Goal: Task Accomplishment & Management: Manage account settings

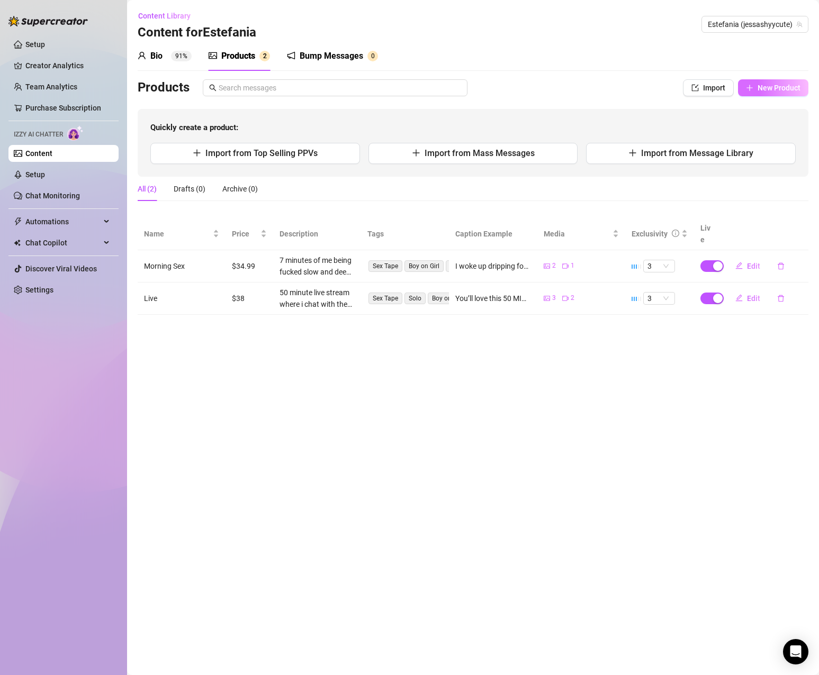
click at [760, 85] on span "New Product" at bounding box center [778, 88] width 43 height 8
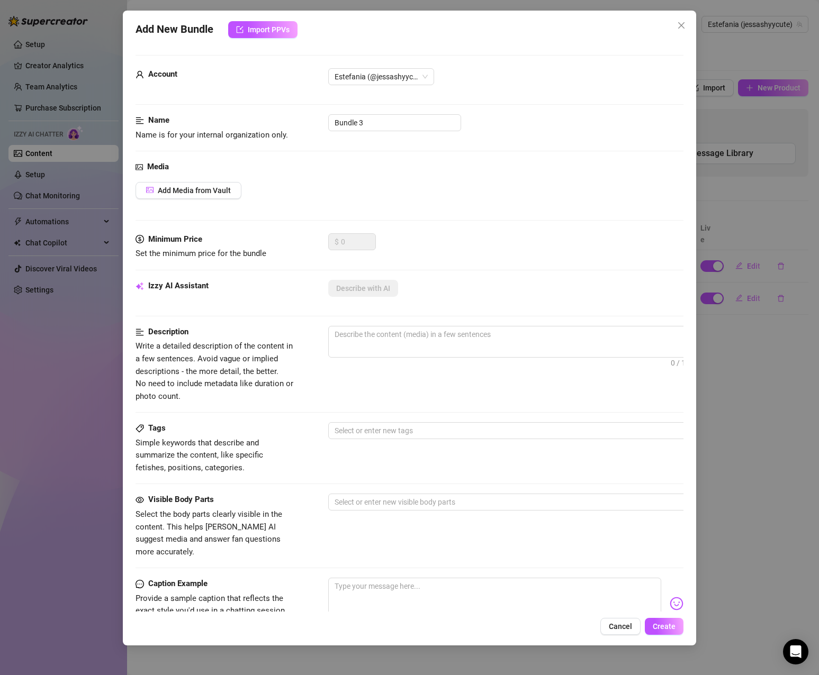
click at [677, 25] on icon "close" at bounding box center [681, 25] width 8 height 8
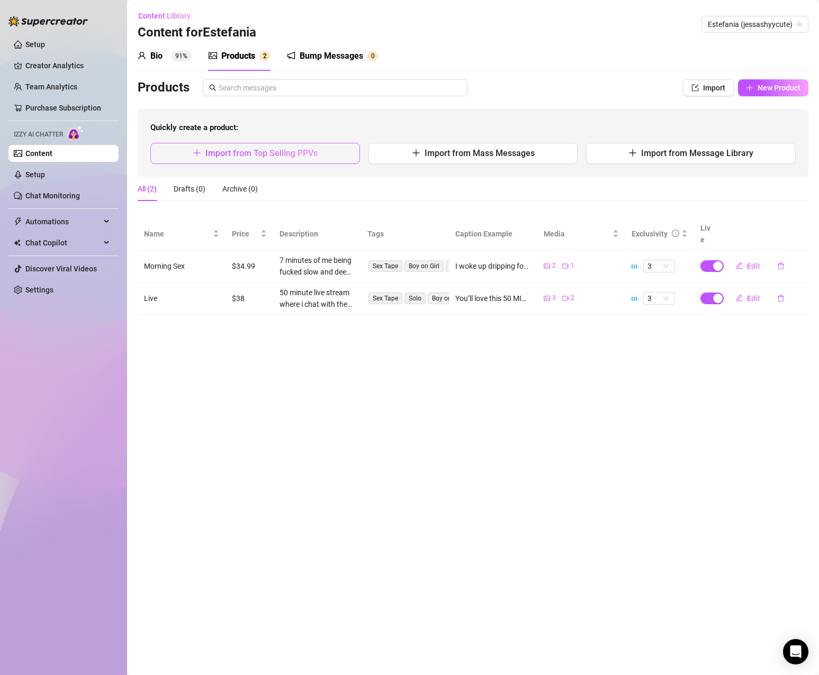
click at [324, 153] on button "Import from Top Selling PPVs" at bounding box center [255, 153] width 210 height 21
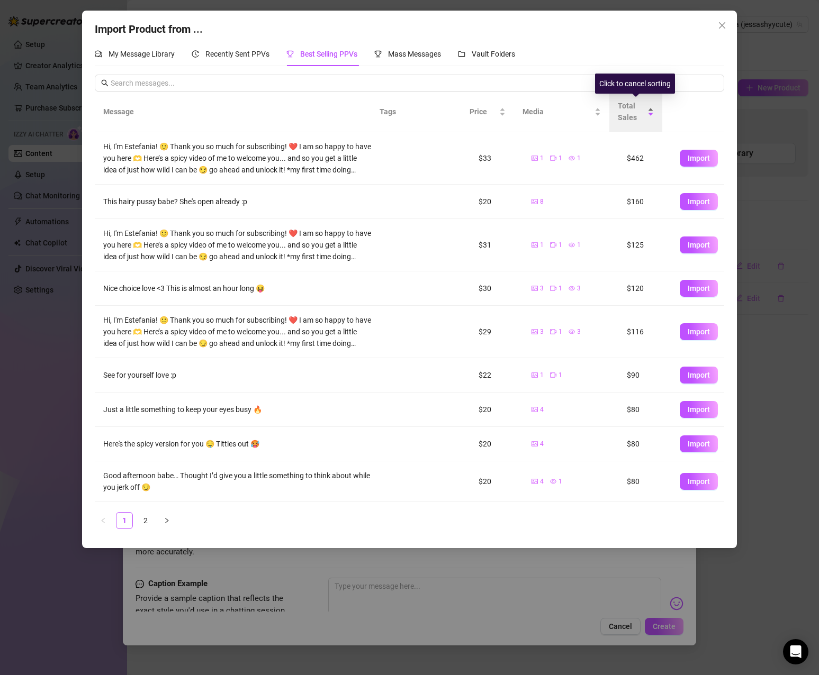
click at [627, 112] on span "Total Sales" at bounding box center [632, 111] width 28 height 23
click at [652, 109] on div "Total Sales" at bounding box center [636, 111] width 36 height 23
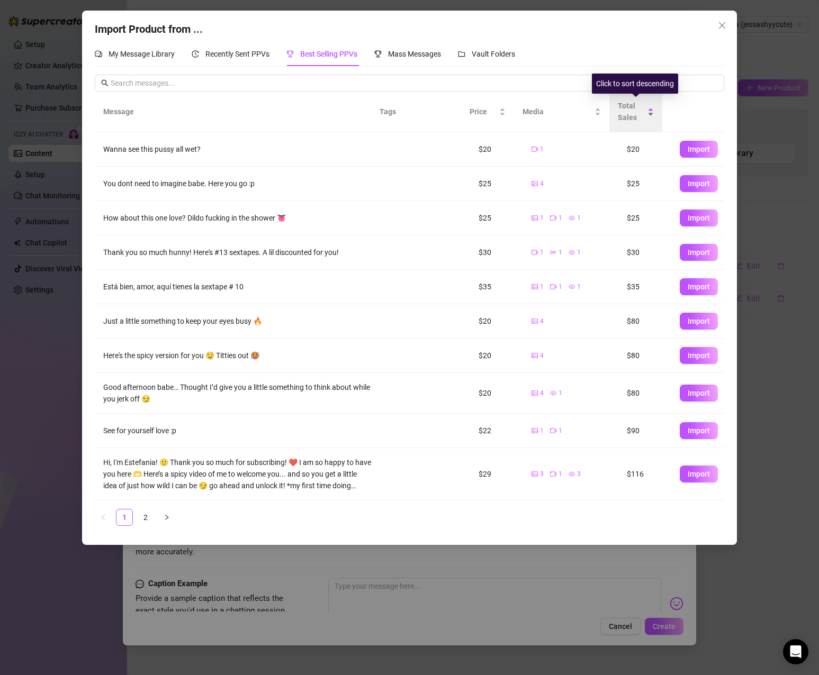
click at [652, 109] on div "Total Sales" at bounding box center [636, 111] width 36 height 23
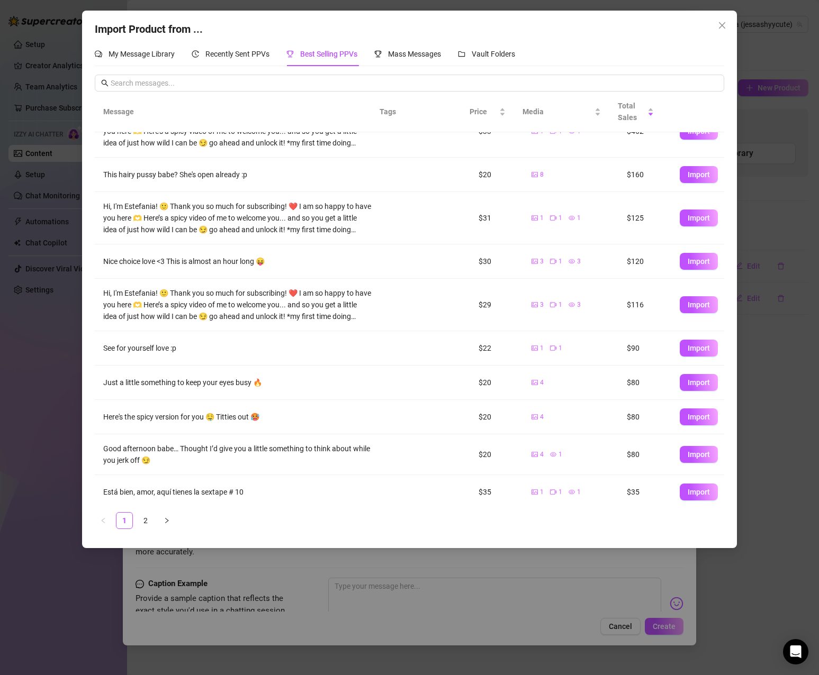
scroll to position [33, 0]
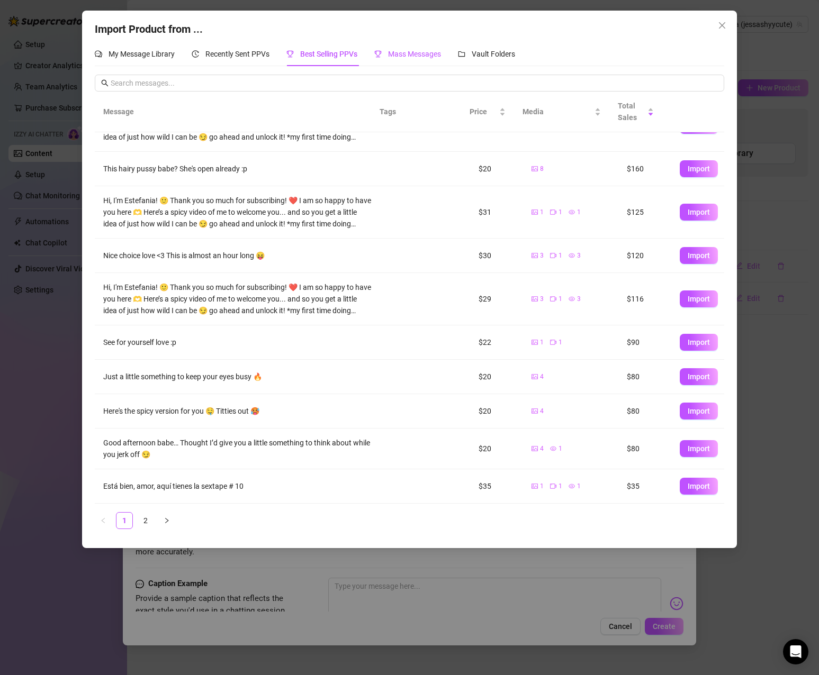
click at [411, 58] on div "Mass Messages" at bounding box center [407, 54] width 67 height 12
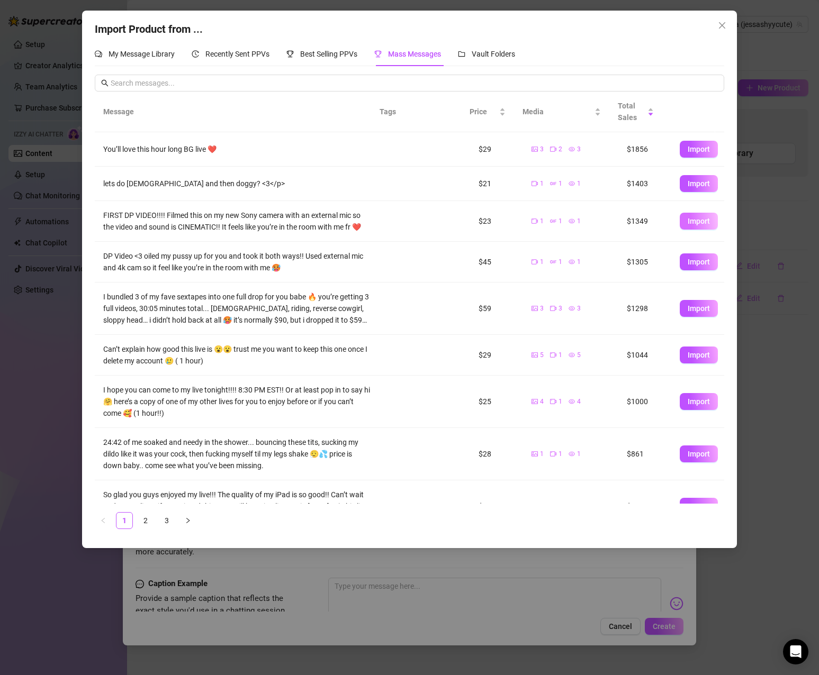
click at [688, 225] on span "Import" at bounding box center [699, 221] width 22 height 8
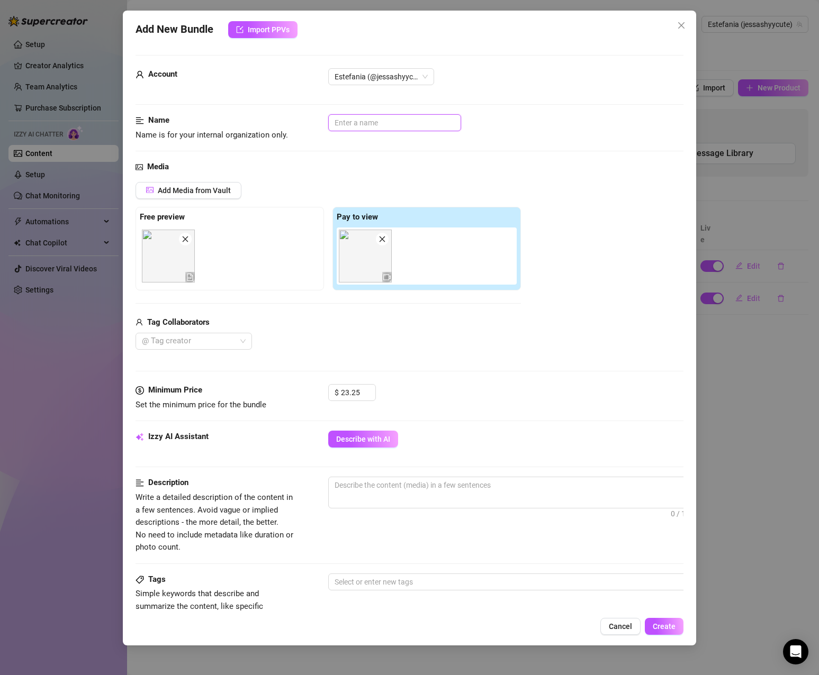
click at [387, 122] on input "text" at bounding box center [394, 122] width 133 height 17
click at [631, 628] on span "Cancel" at bounding box center [620, 626] width 23 height 8
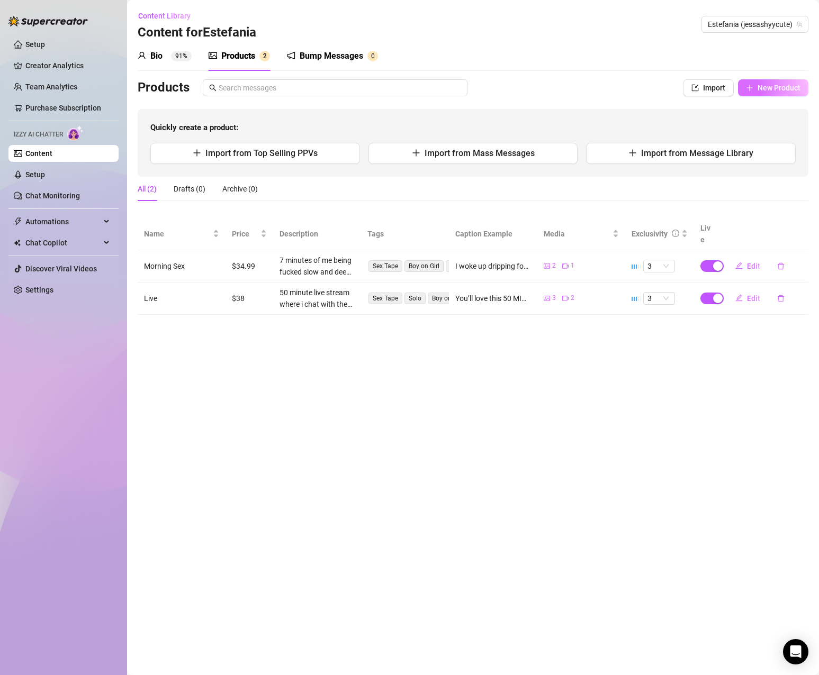
click at [781, 89] on span "New Product" at bounding box center [778, 88] width 43 height 8
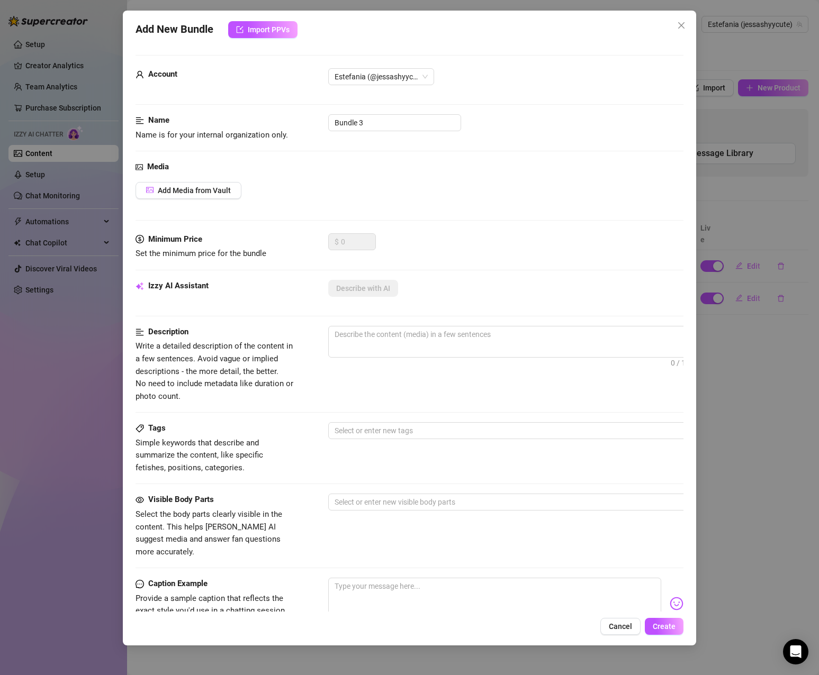
click at [685, 23] on icon "close" at bounding box center [681, 25] width 8 height 8
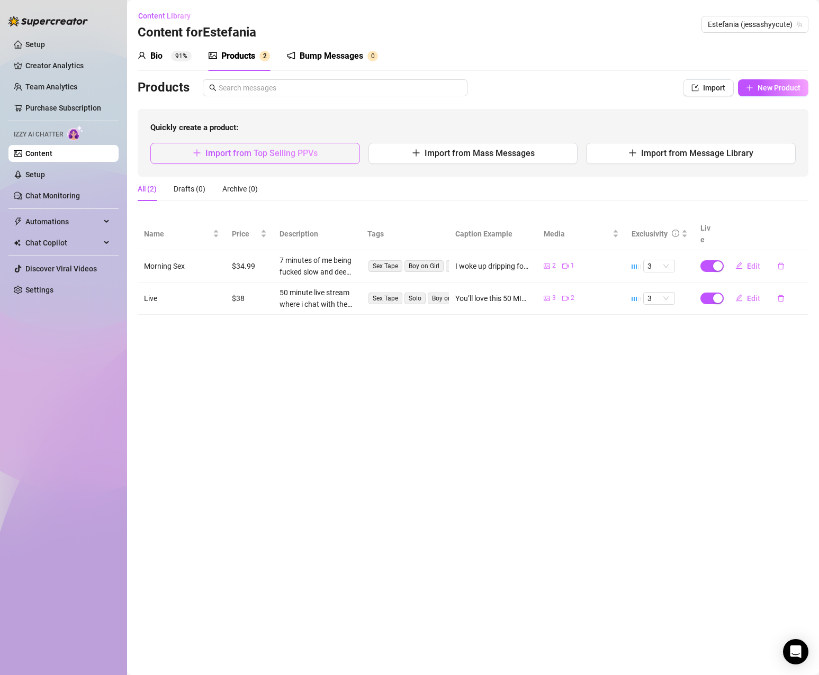
click at [263, 159] on button "Import from Top Selling PPVs" at bounding box center [255, 153] width 210 height 21
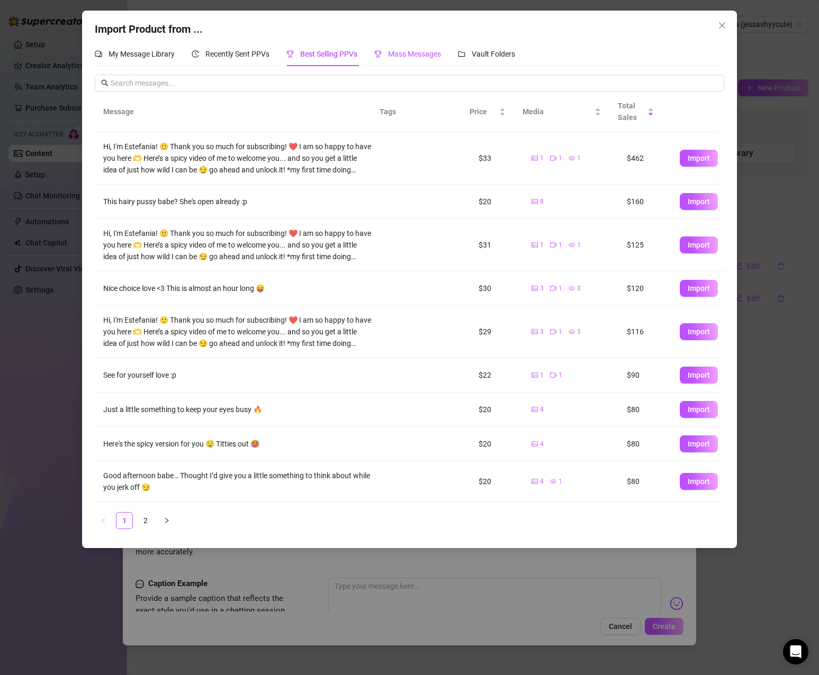
click at [427, 52] on span "Mass Messages" at bounding box center [414, 54] width 53 height 8
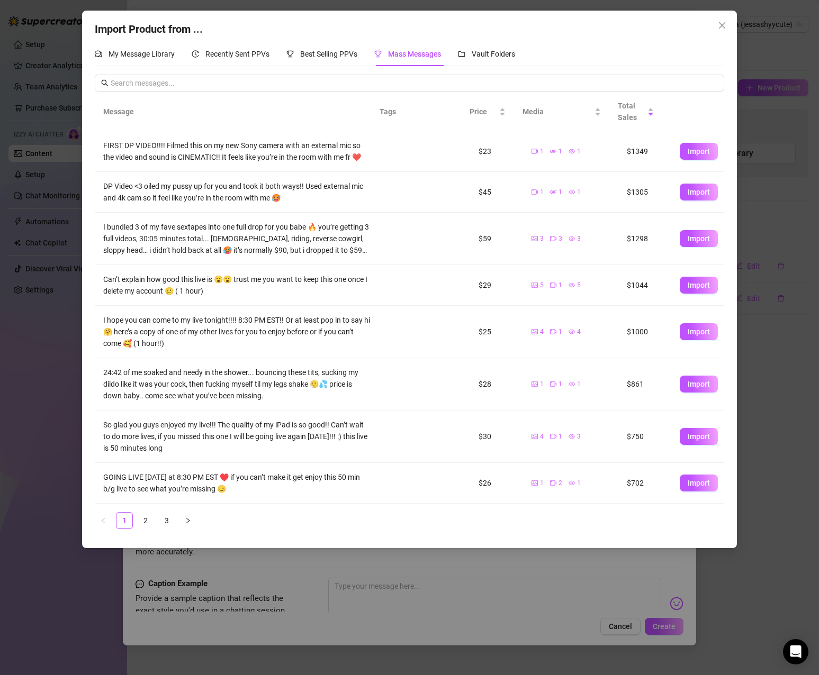
scroll to position [82, 0]
click at [149, 518] on link "2" at bounding box center [146, 521] width 16 height 16
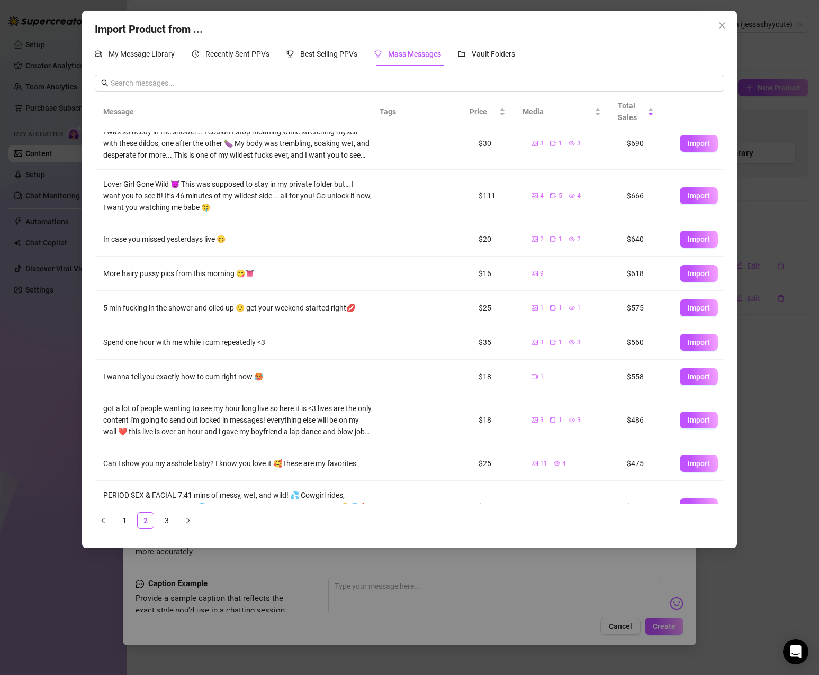
scroll to position [0, 0]
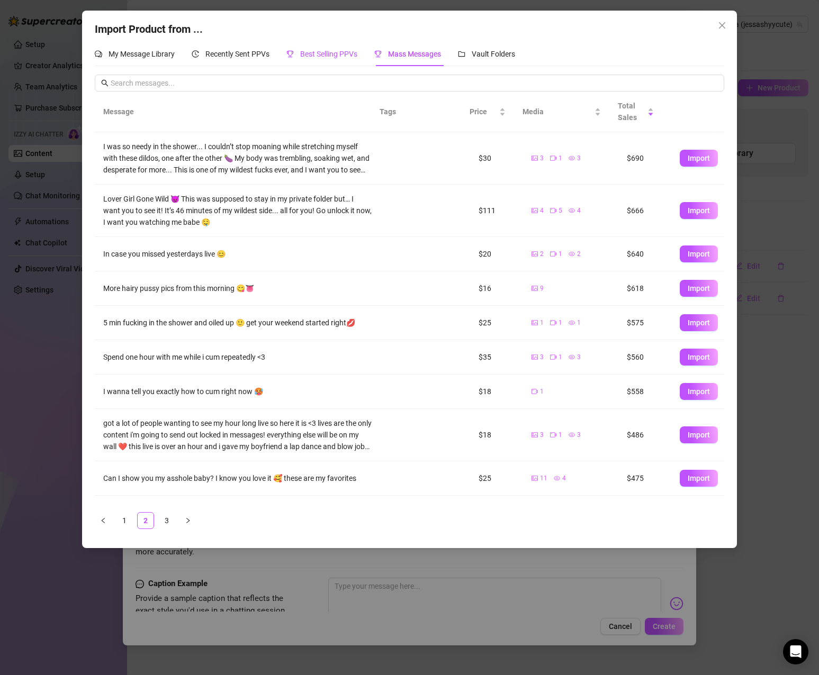
click at [315, 50] on span "Best Selling PPVs" at bounding box center [328, 54] width 57 height 8
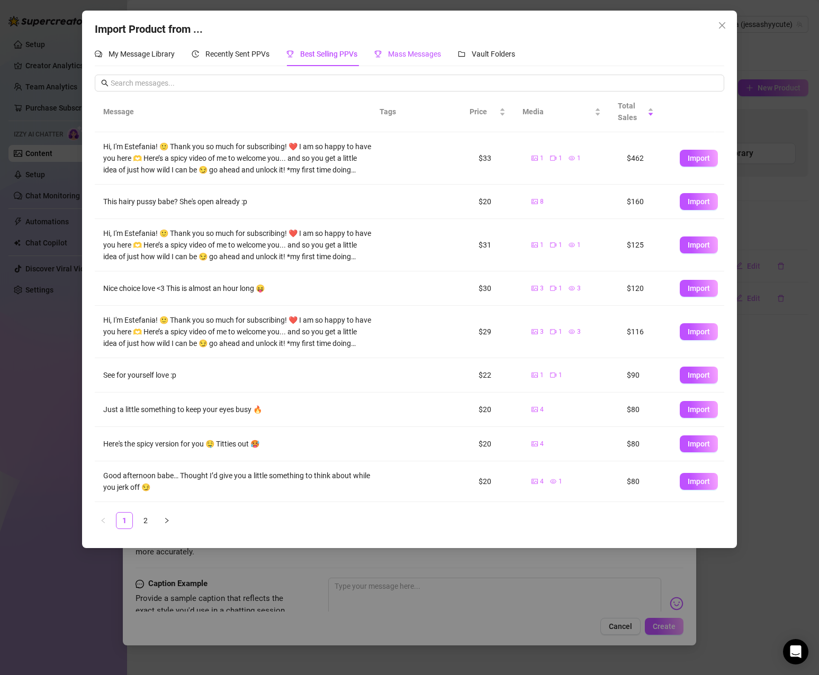
click at [436, 55] on span "Mass Messages" at bounding box center [414, 54] width 53 height 8
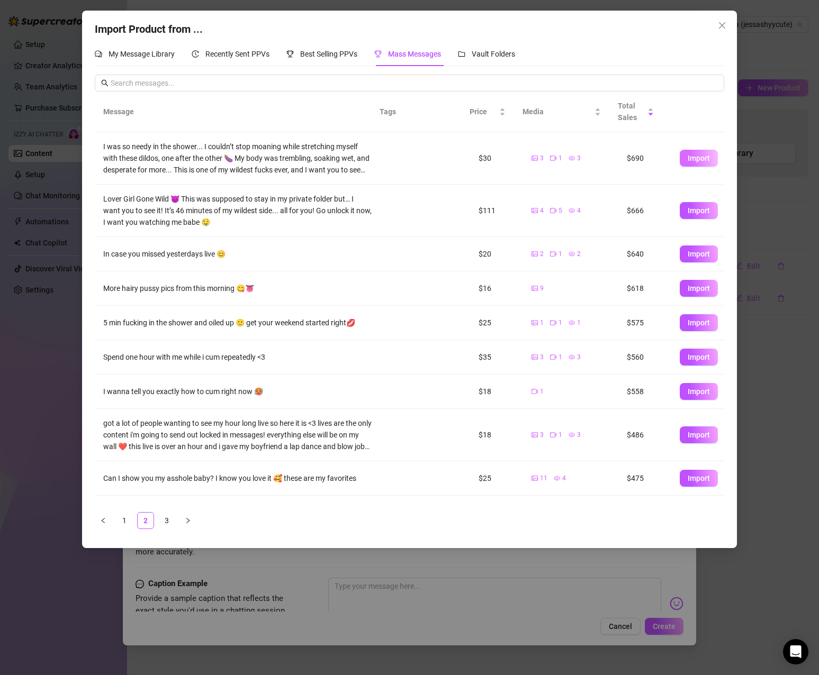
click at [699, 162] on span "Import" at bounding box center [699, 158] width 22 height 8
type textarea "I was so needy in the shower... I couldn’t stop moaning while stretching myself…"
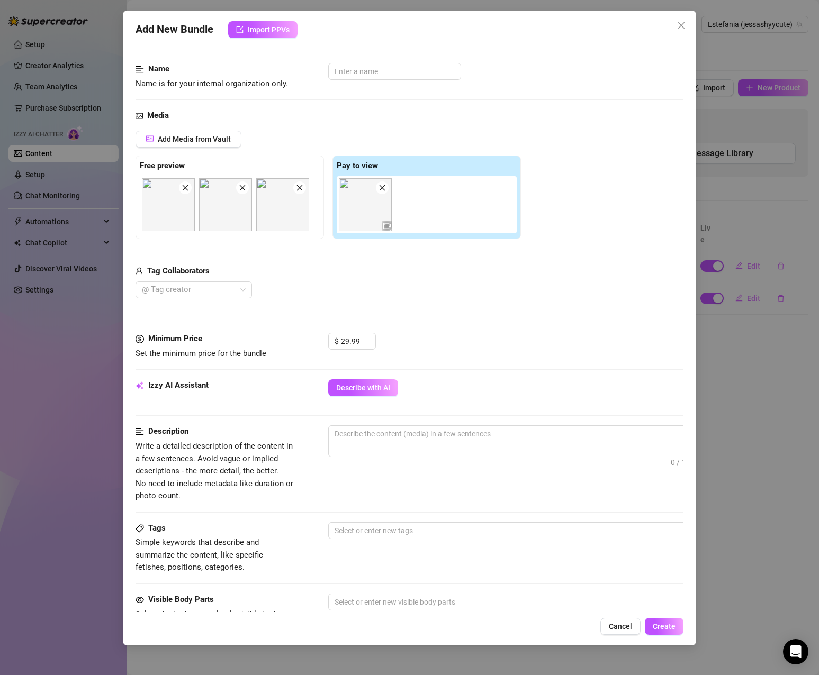
scroll to position [106, 0]
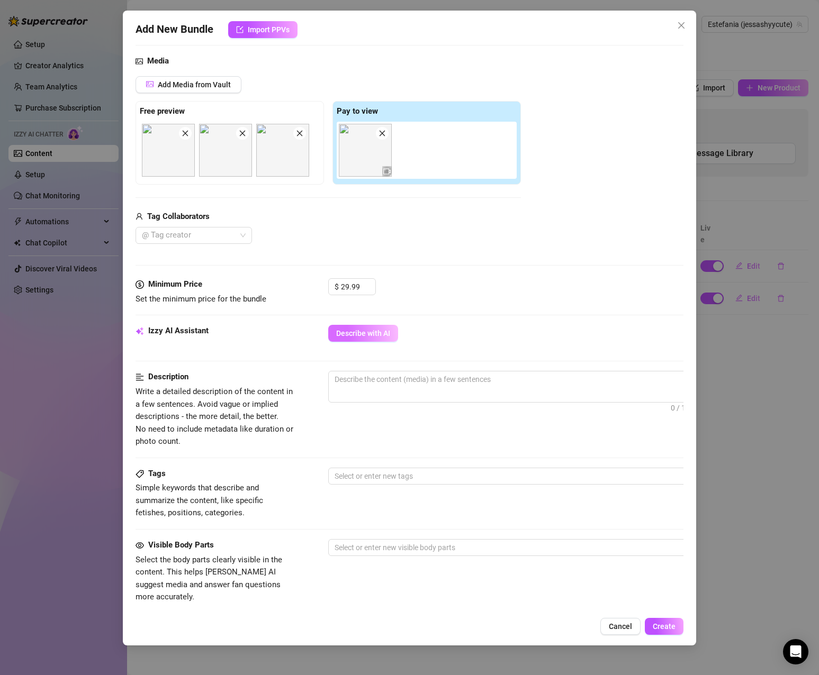
click at [373, 335] on span "Describe with AI" at bounding box center [363, 333] width 54 height 8
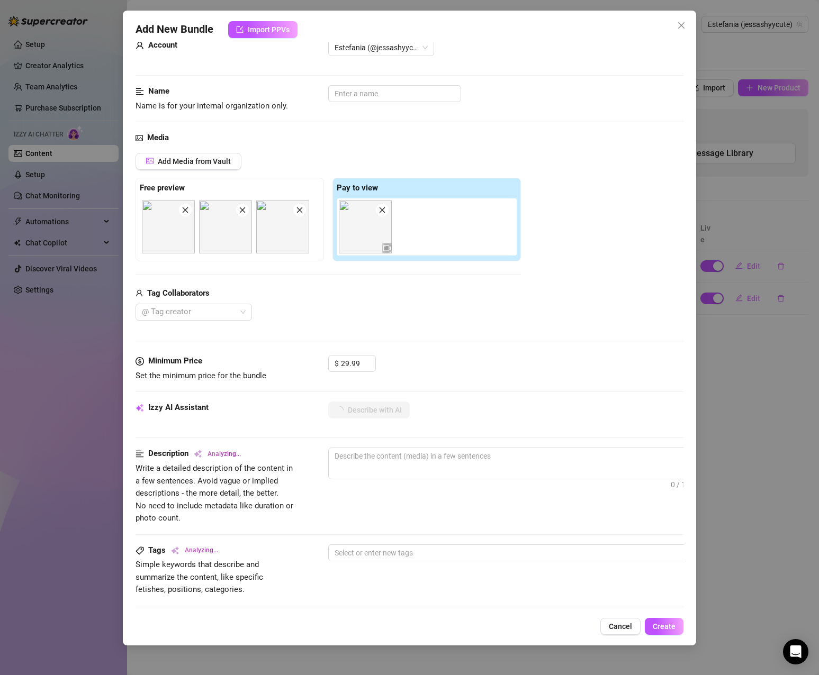
scroll to position [0, 0]
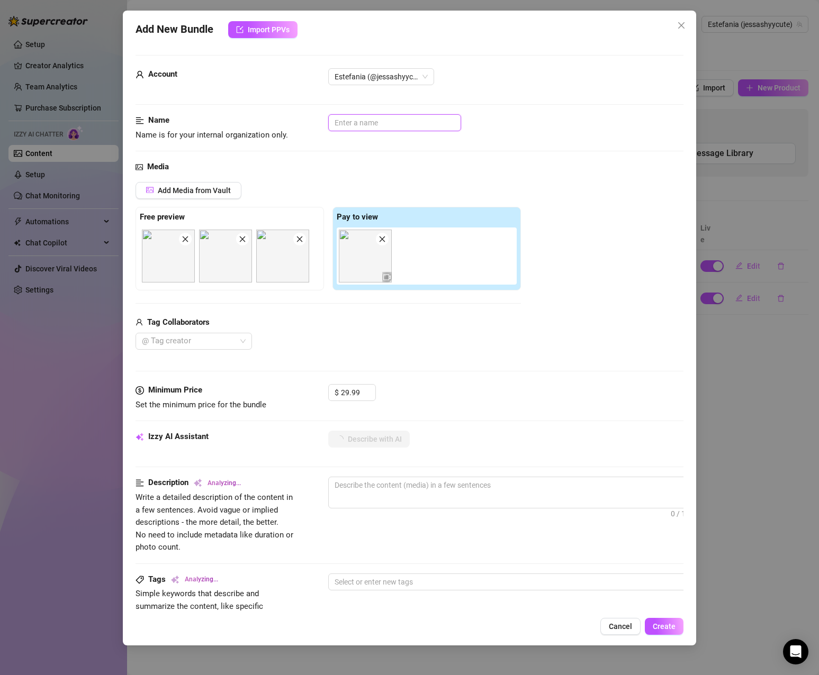
click at [413, 120] on input "text" at bounding box center [394, 122] width 133 height 17
click at [489, 338] on div "@ Tag creator" at bounding box center [328, 341] width 385 height 17
click at [428, 120] on input "text" at bounding box center [394, 122] width 133 height 17
paste input "Dildo Fucking in Shower"
type input "Dildo Fucking in Shower"
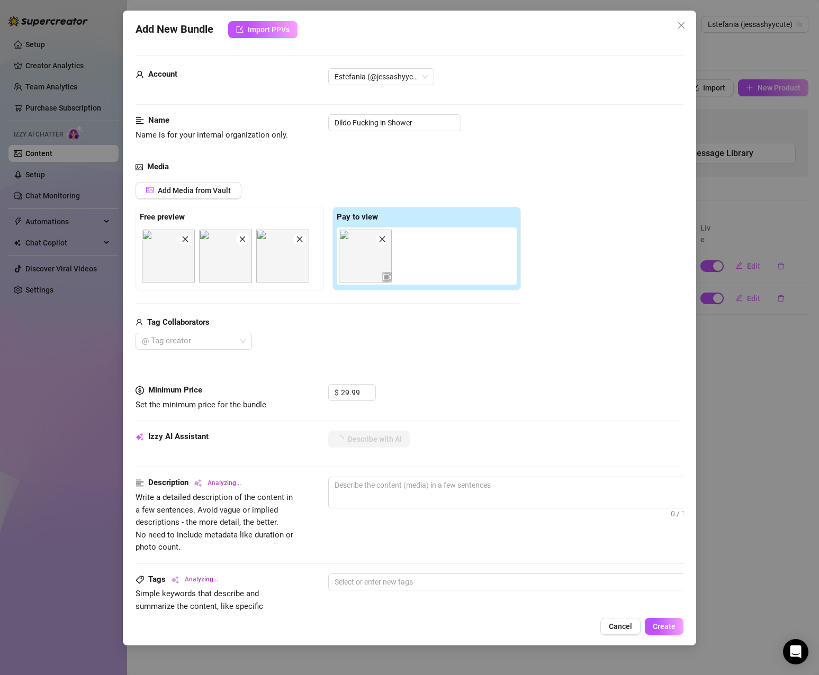
type textarea "[PERSON_NAME]"
type textarea "[PERSON_NAME] starts"
type textarea "[PERSON_NAME] starts in"
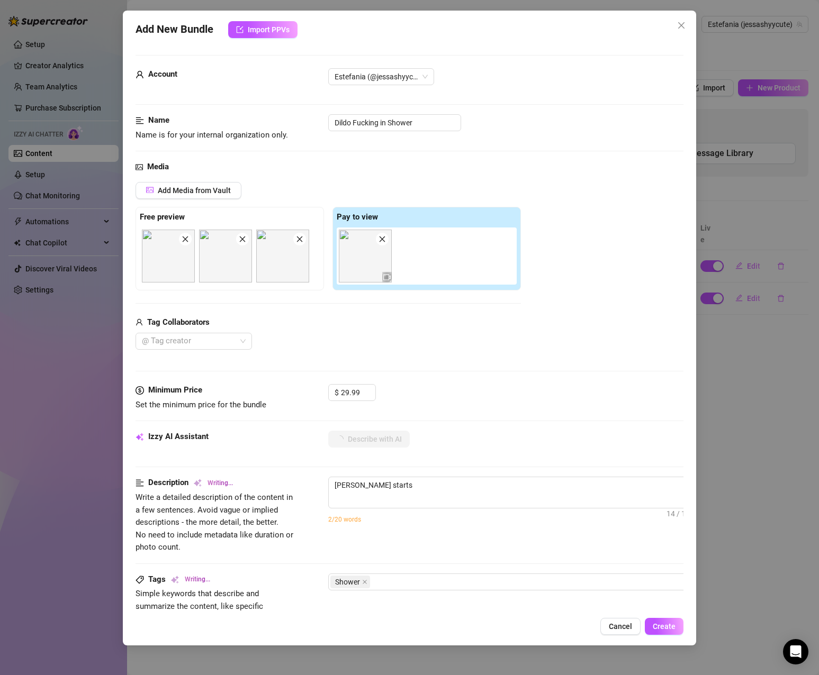
type textarea "[PERSON_NAME] starts in"
type textarea "[PERSON_NAME] starts in a"
type textarea "[PERSON_NAME] starts in a shower"
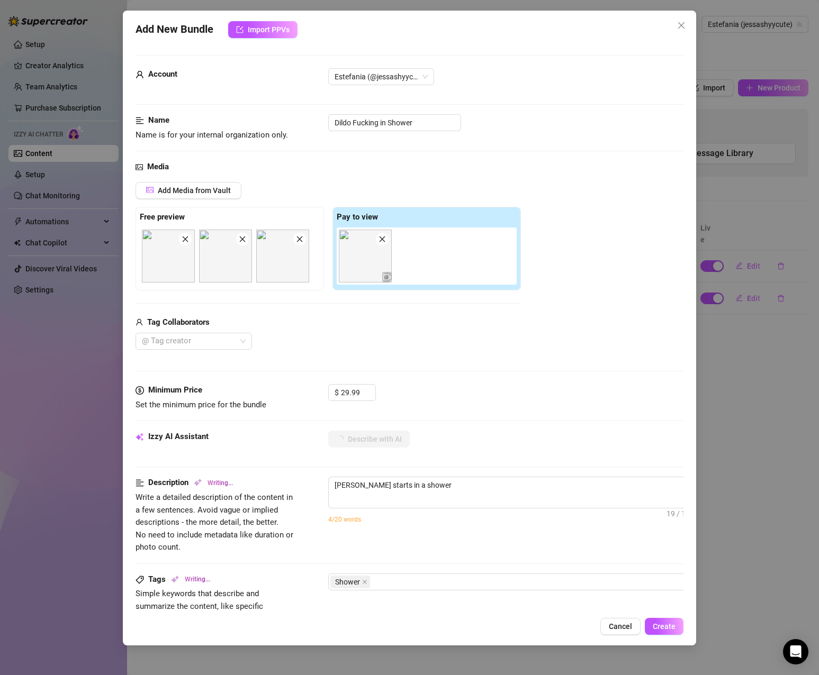
type textarea "[PERSON_NAME] starts in a shower wearing"
type textarea "[PERSON_NAME] starts in a shower wearing only"
type textarea "[PERSON_NAME] starts in a shower wearing only a"
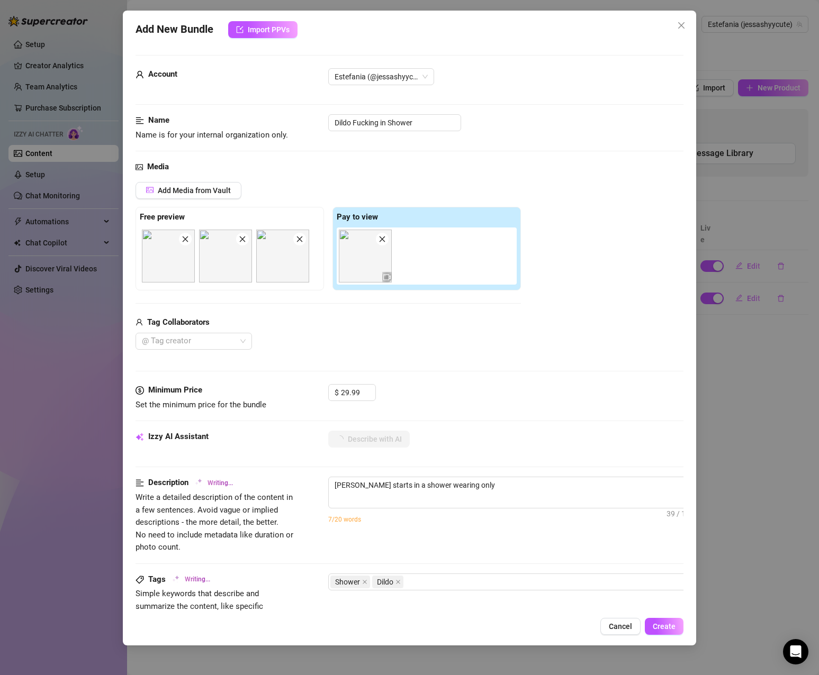
type textarea "[PERSON_NAME] starts in a shower wearing only a"
type textarea "[PERSON_NAME] starts in a shower wearing only a tiny"
type textarea "[PERSON_NAME] starts in a shower wearing only a tiny blue"
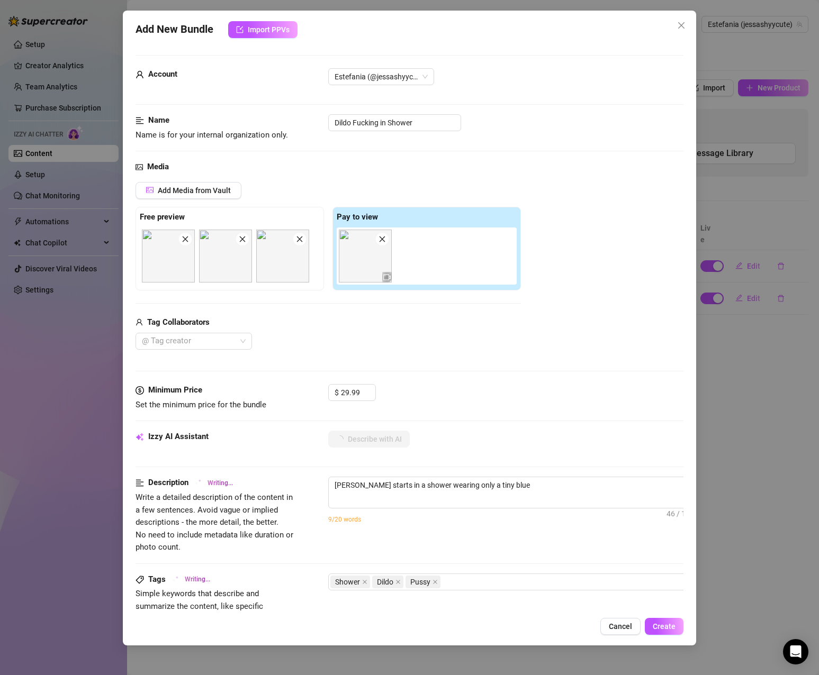
type textarea "[PERSON_NAME] starts in a shower wearing only a tiny blue thong,"
type textarea "[PERSON_NAME] starts in a shower wearing only a tiny blue thong, showing"
type textarea "[PERSON_NAME] starts in a shower wearing only a tiny blue thong, showing off"
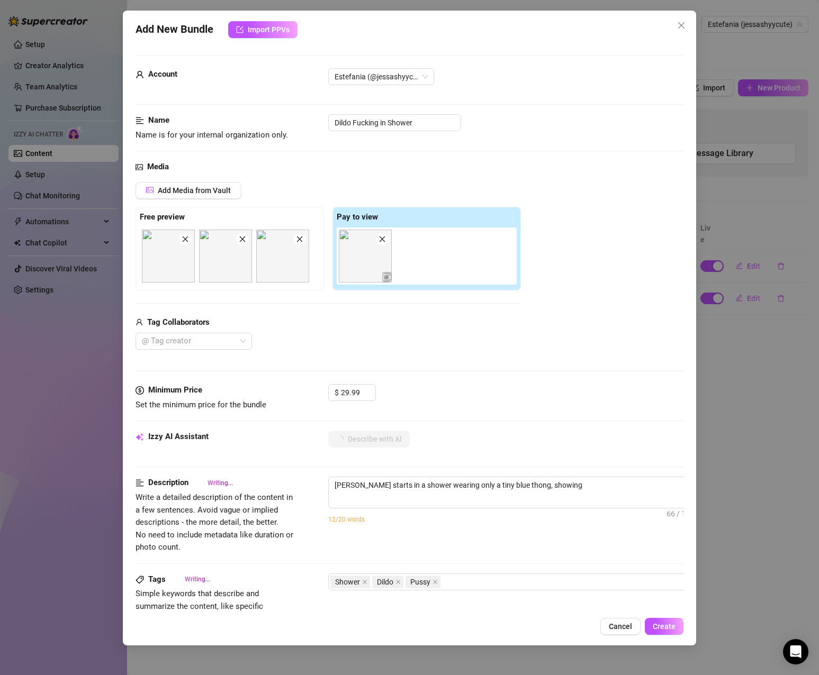
type textarea "[PERSON_NAME] starts in a shower wearing only a tiny blue thong, showing off"
type textarea "[PERSON_NAME] starts in a shower wearing only a tiny blue thong, showing off her"
type textarea "[PERSON_NAME] starts in a shower wearing only a tiny blue thong, showing off he…"
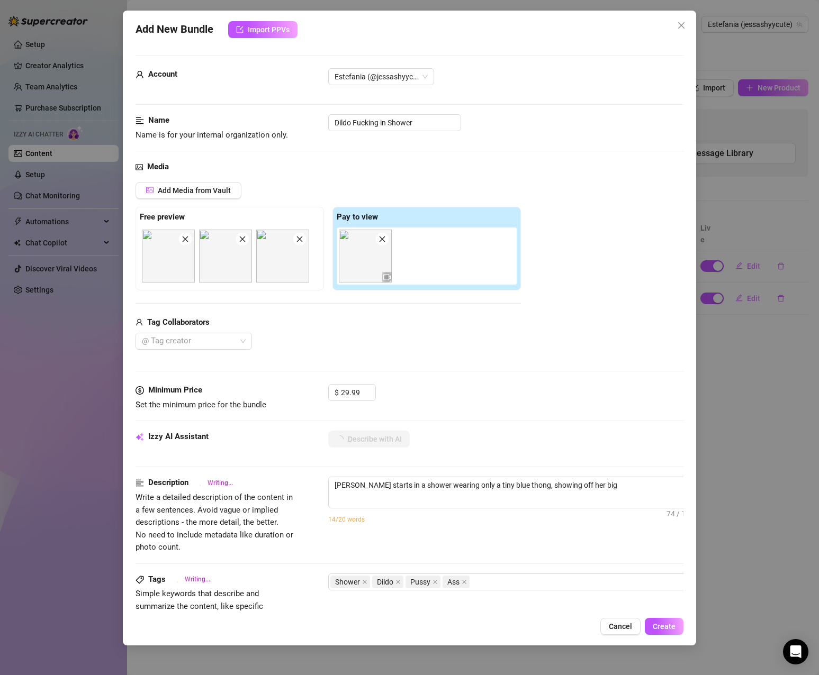
type textarea "[PERSON_NAME] starts in a shower wearing only a tiny blue thong, showing off he…"
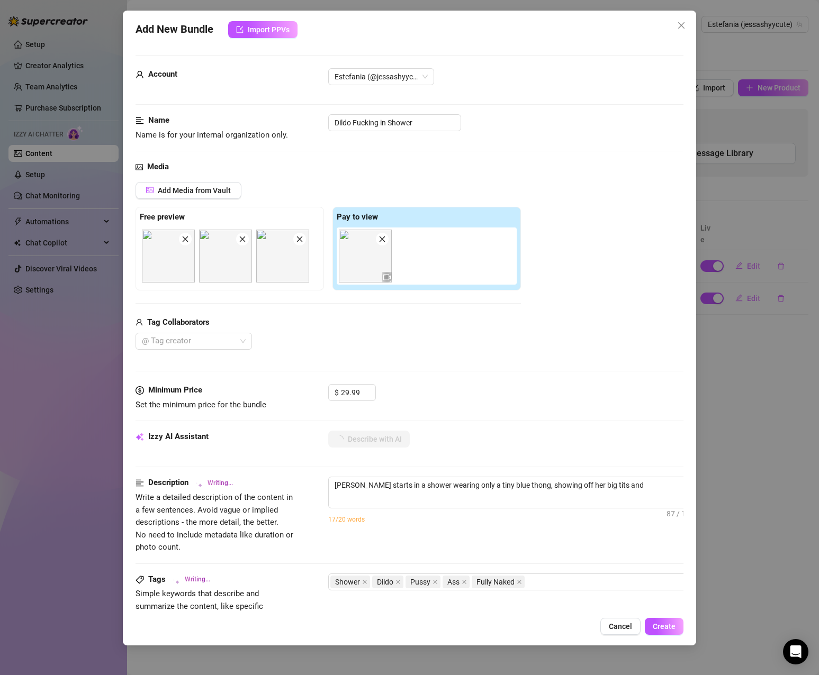
type textarea "[PERSON_NAME] starts in a shower wearing only a tiny blue thong, showing off he…"
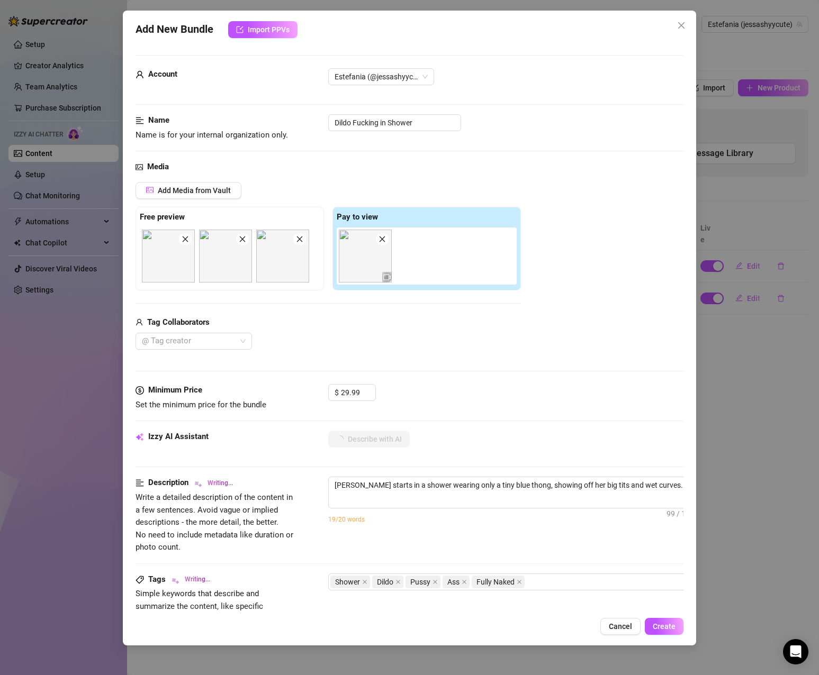
type textarea "[PERSON_NAME] starts in a shower wearing only a tiny blue thong, showing off he…"
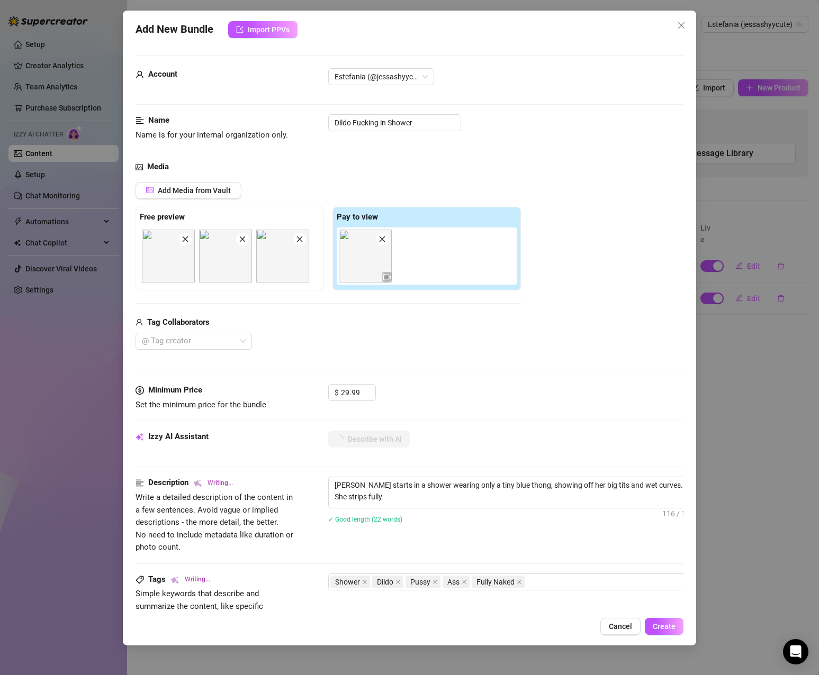
type textarea "[PERSON_NAME] starts in a shower wearing only a tiny blue thong, showing off he…"
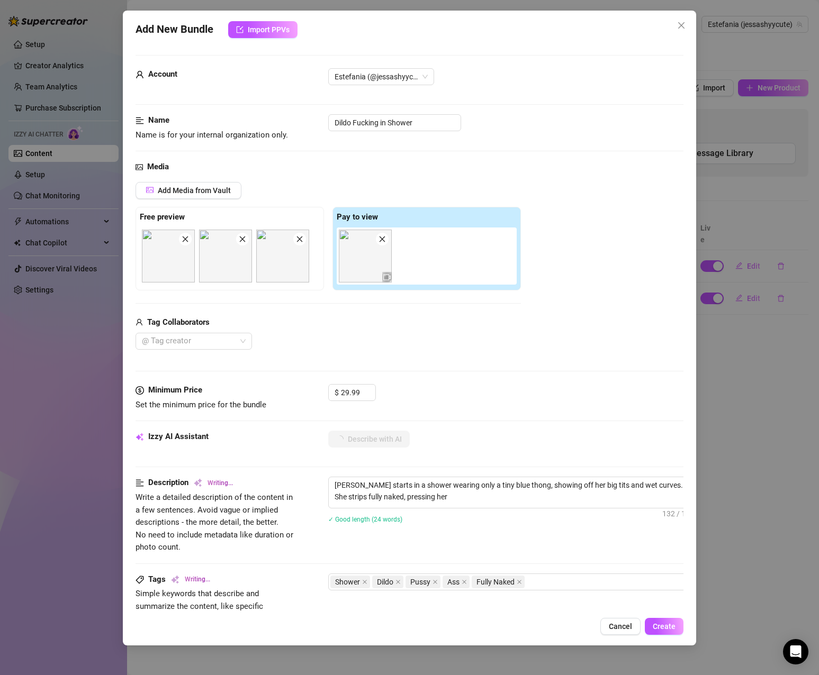
type textarea "[PERSON_NAME] starts in a shower wearing only a tiny blue thong, showing off he…"
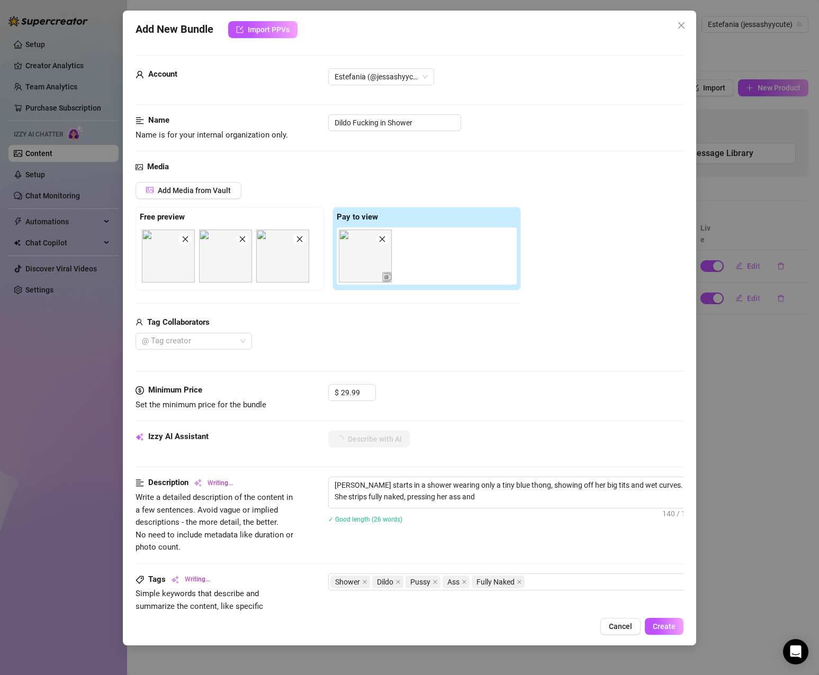
type textarea "[PERSON_NAME] starts in a shower wearing only a tiny blue thong, showing off he…"
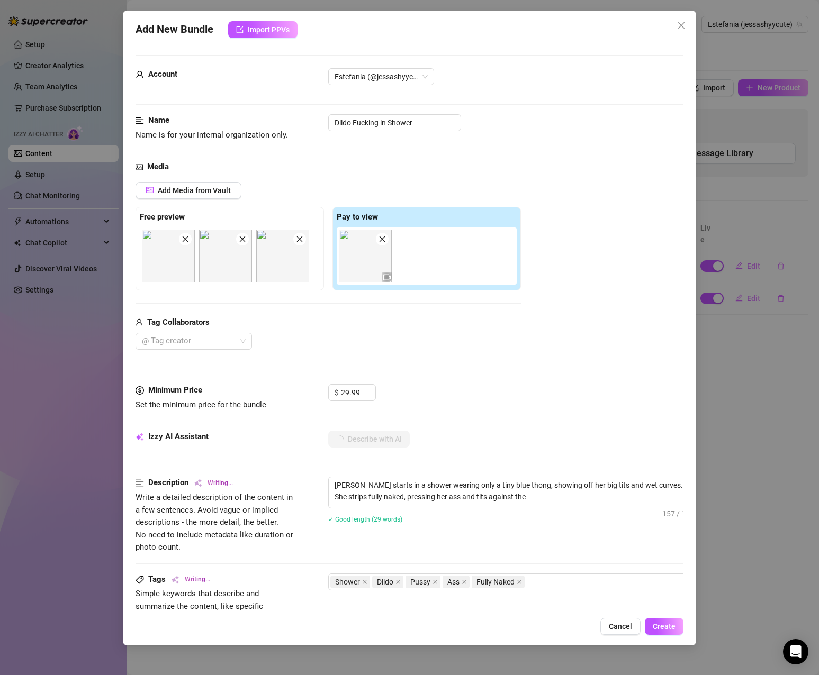
type textarea "[PERSON_NAME] starts in a shower wearing only a tiny blue thong, showing off he…"
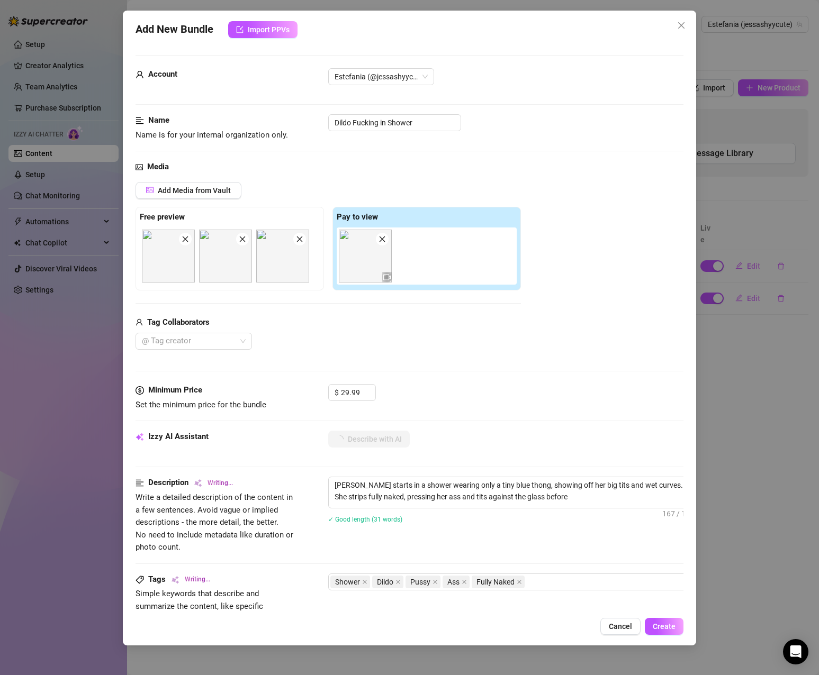
type textarea "[PERSON_NAME] starts in a shower wearing only a tiny blue thong, showing off he…"
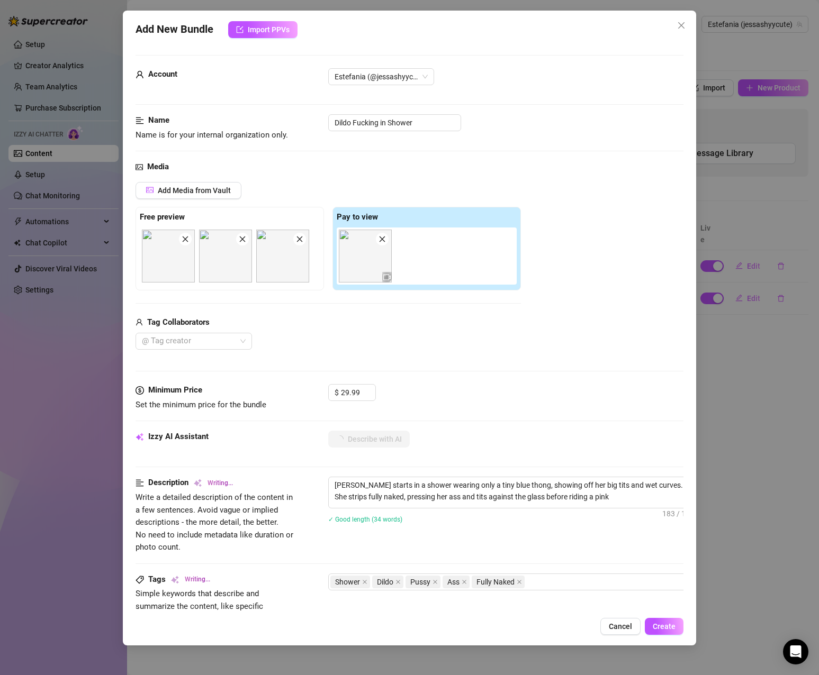
type textarea "[PERSON_NAME] starts in a shower wearing only a tiny blue thong, showing off he…"
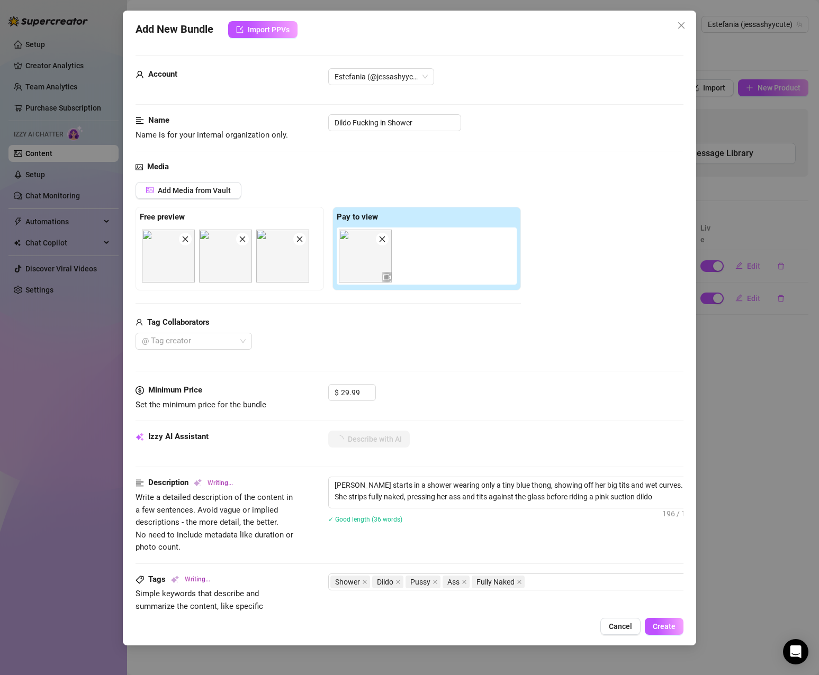
type textarea "[PERSON_NAME] starts in a shower wearing only a tiny blue thong, showing off he…"
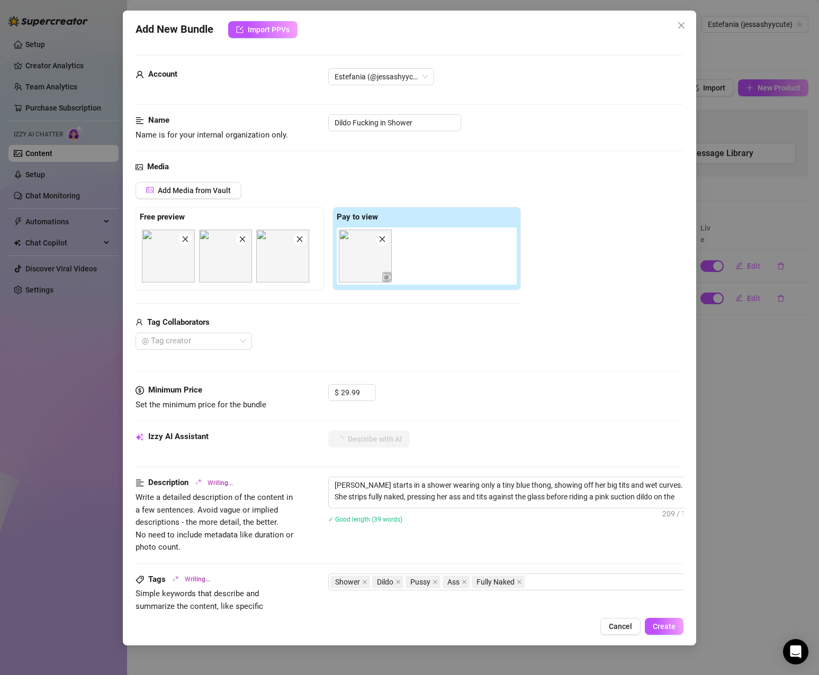
type textarea "[PERSON_NAME] starts in a shower wearing only a tiny blue thong, showing off he…"
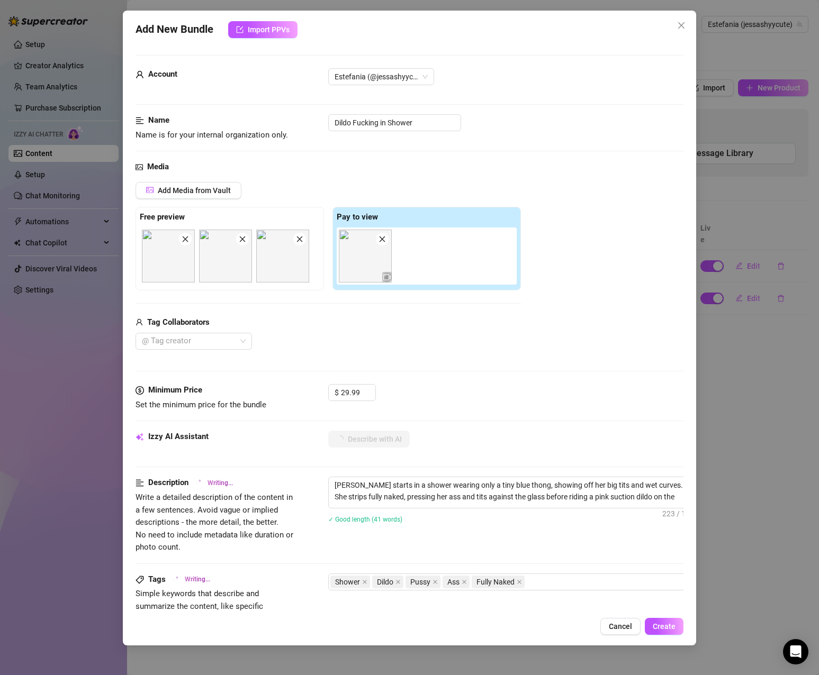
type textarea "[PERSON_NAME] starts in a shower wearing only a tiny blue thong, showing off he…"
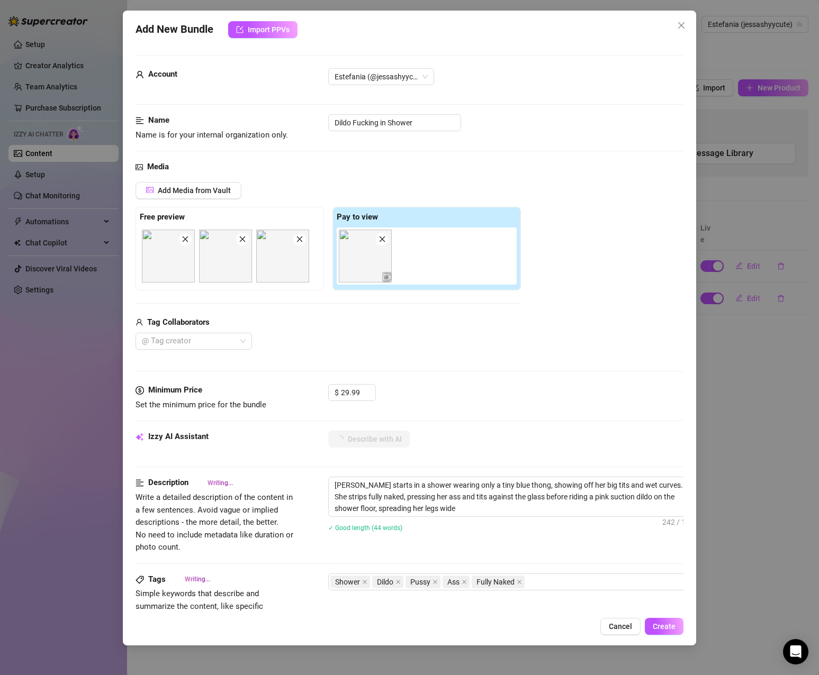
type textarea "[PERSON_NAME] starts in a shower wearing only a tiny blue thong, showing off he…"
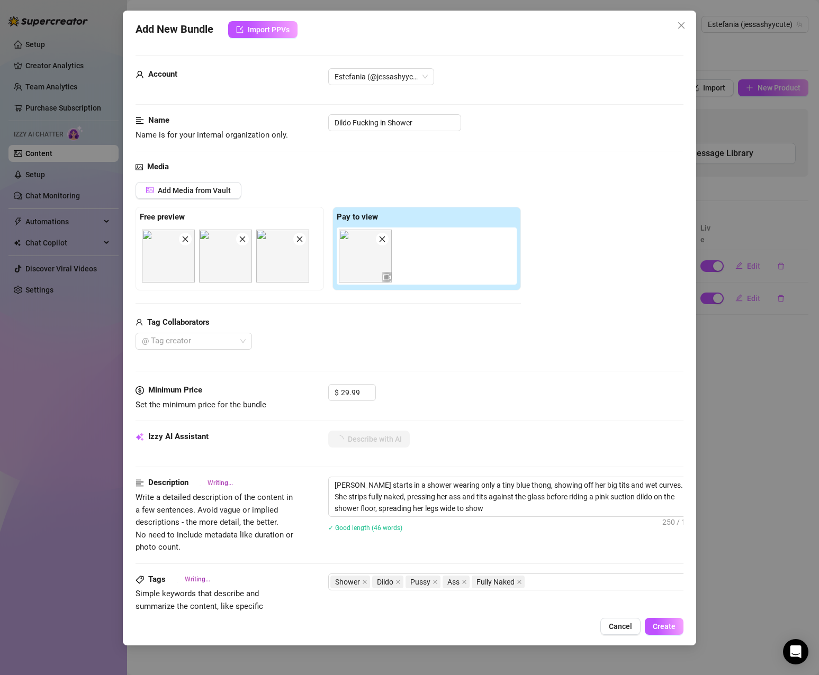
type textarea "[PERSON_NAME] starts in a shower wearing only a tiny blue thong, showing off he…"
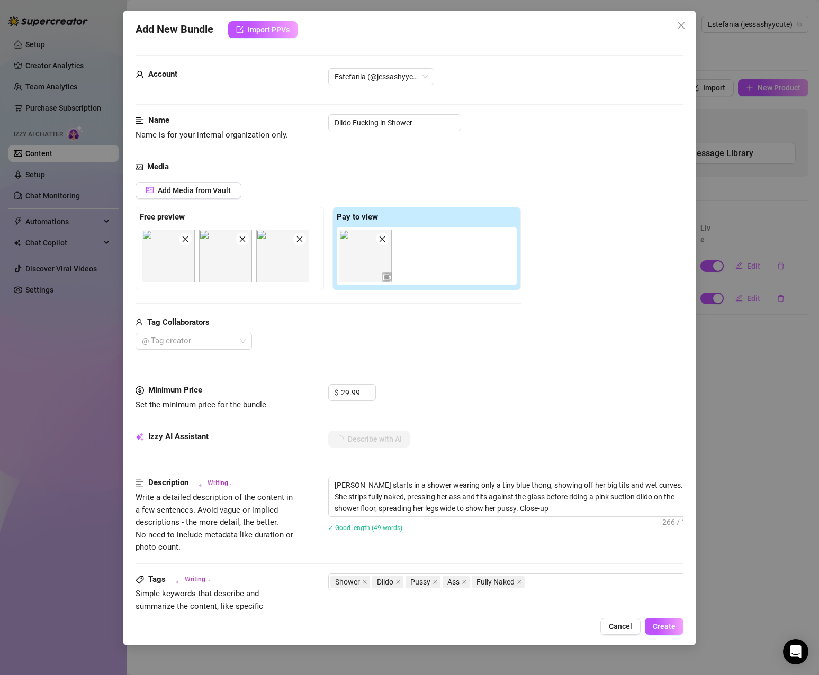
type textarea "[PERSON_NAME] starts in a shower wearing only a tiny blue thong, showing off he…"
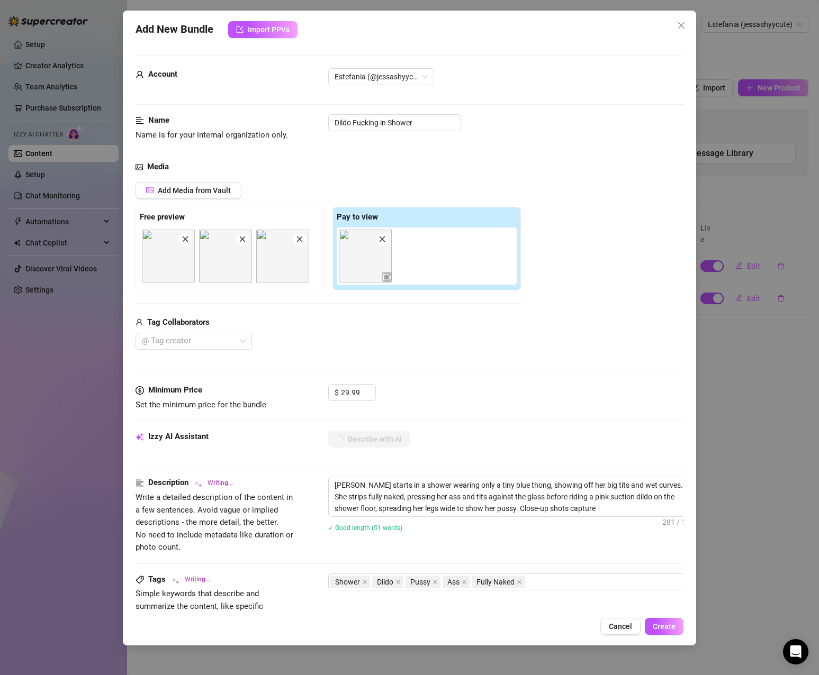
type textarea "[PERSON_NAME] starts in a shower wearing only a tiny blue thong, showing off he…"
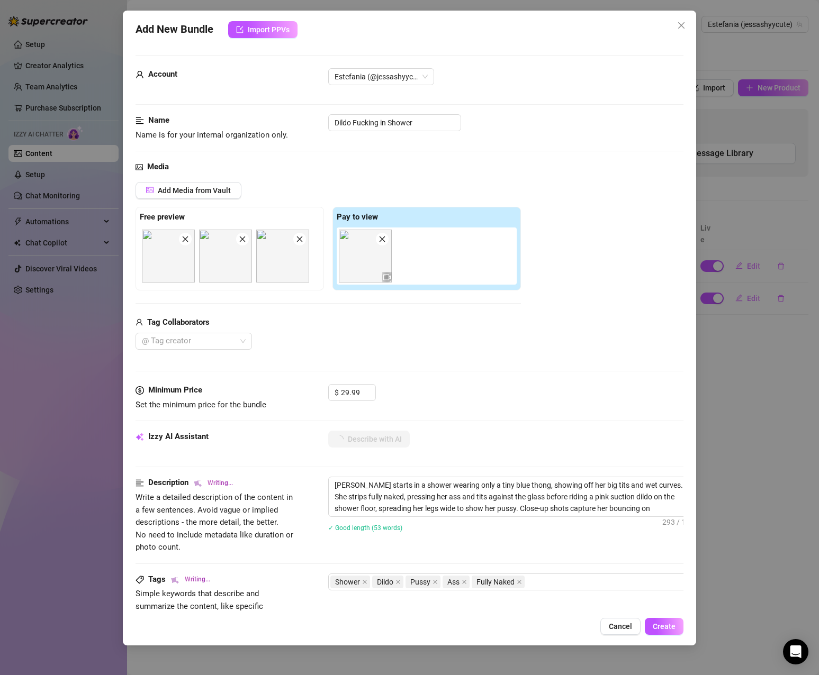
type textarea "[PERSON_NAME] starts in a shower wearing only a tiny blue thong, showing off he…"
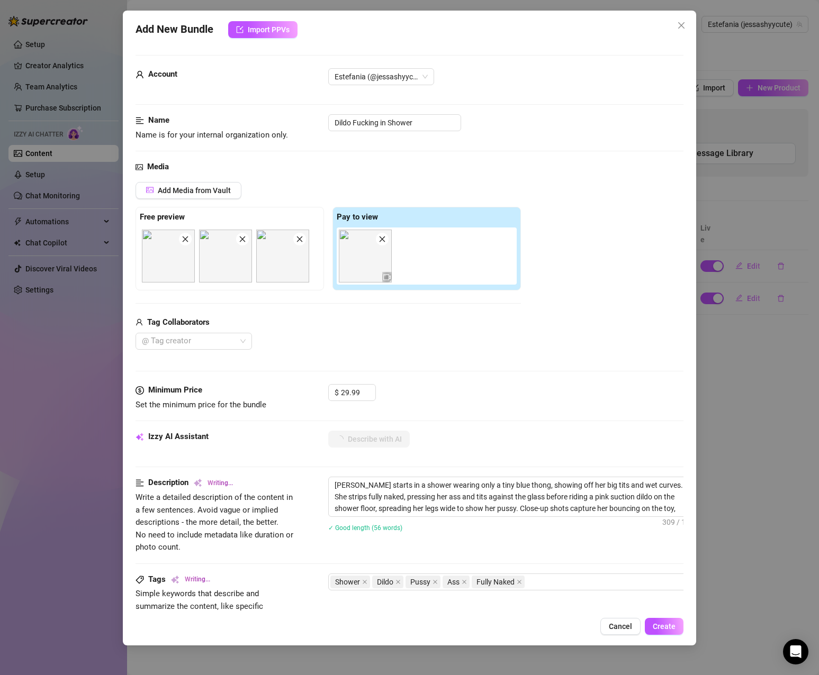
type textarea "[PERSON_NAME] starts in a shower wearing only a tiny blue thong, showing off he…"
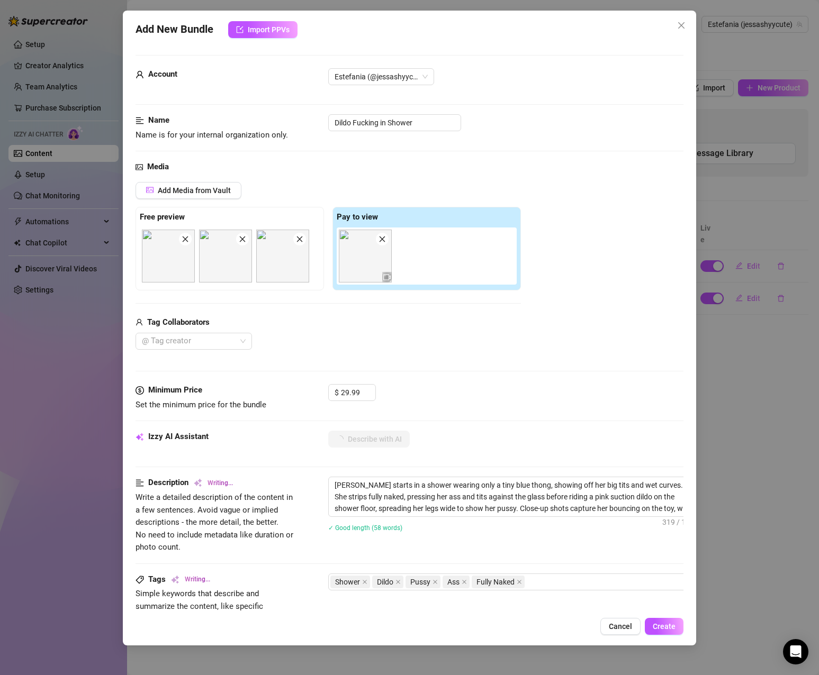
type textarea "[PERSON_NAME] starts in a shower wearing only a tiny blue thong, showing off he…"
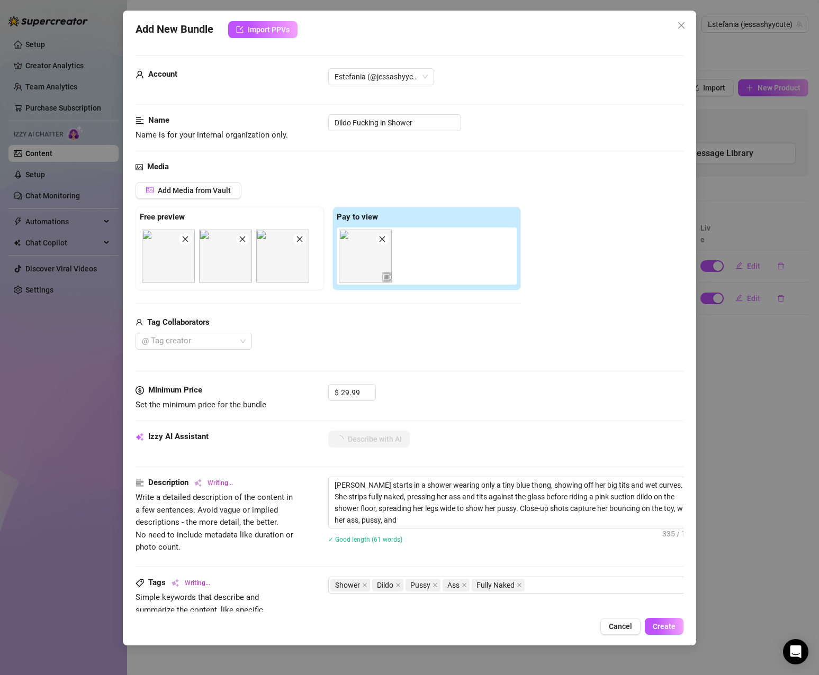
type textarea "[PERSON_NAME] starts in a shower wearing only a tiny blue thong, showing off he…"
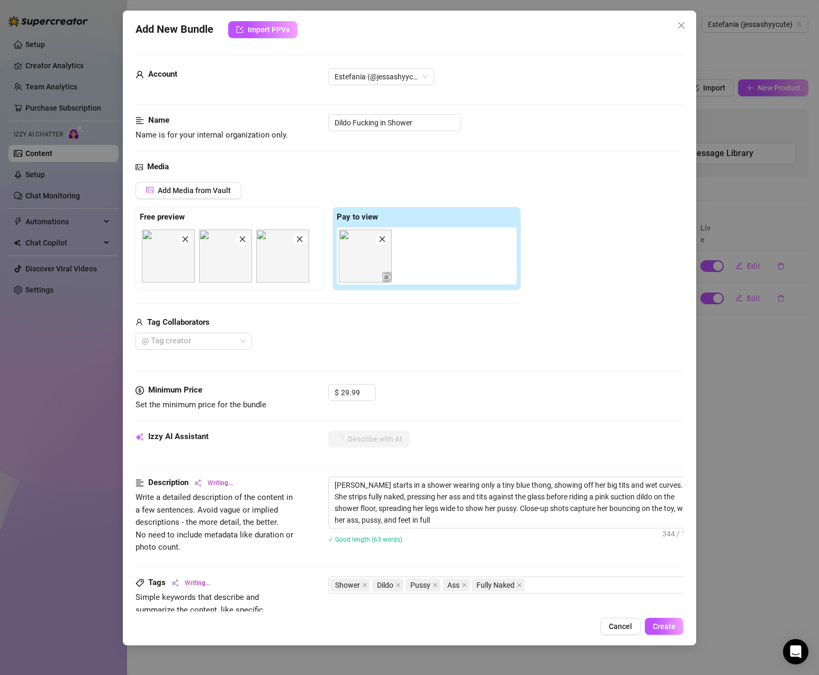
type textarea "[PERSON_NAME] starts in a shower wearing only a tiny blue thong, showing off he…"
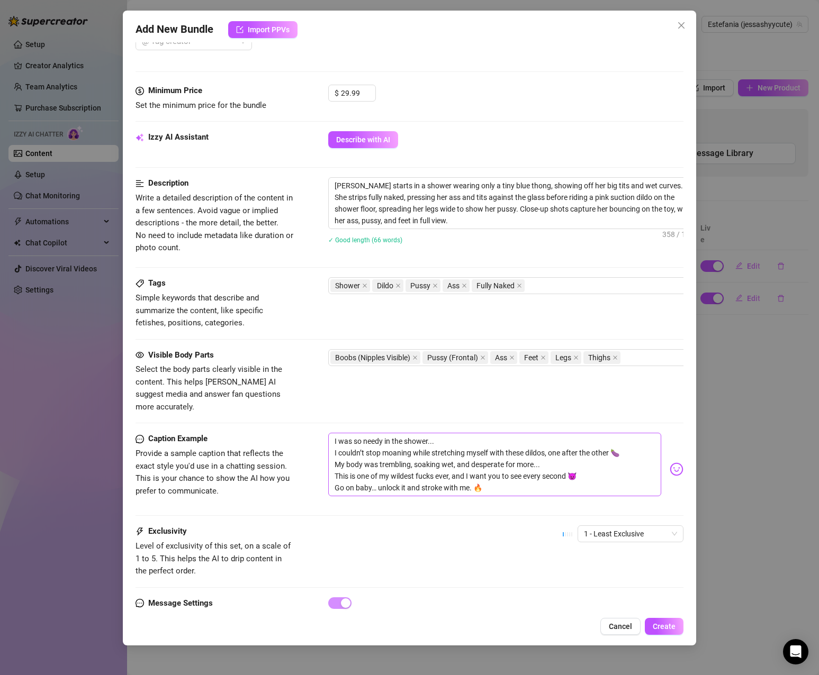
scroll to position [341, 0]
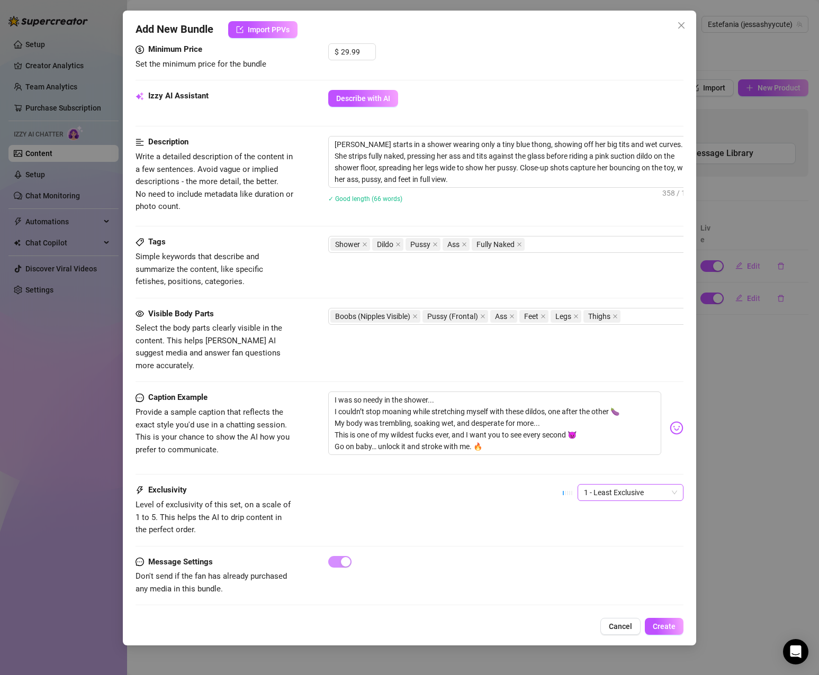
click at [627, 485] on span "1 - Least Exclusive" at bounding box center [630, 493] width 93 height 16
click at [627, 554] on div "4" at bounding box center [621, 553] width 89 height 12
click at [504, 494] on div "Exclusivity Level of exclusivity of this set, on a scale of 1 to 5. This helps …" at bounding box center [410, 510] width 548 height 52
click at [588, 485] on span "4" at bounding box center [630, 493] width 93 height 16
click at [638, 570] on div "5 - Most Exclusive 🔥" at bounding box center [621, 570] width 89 height 12
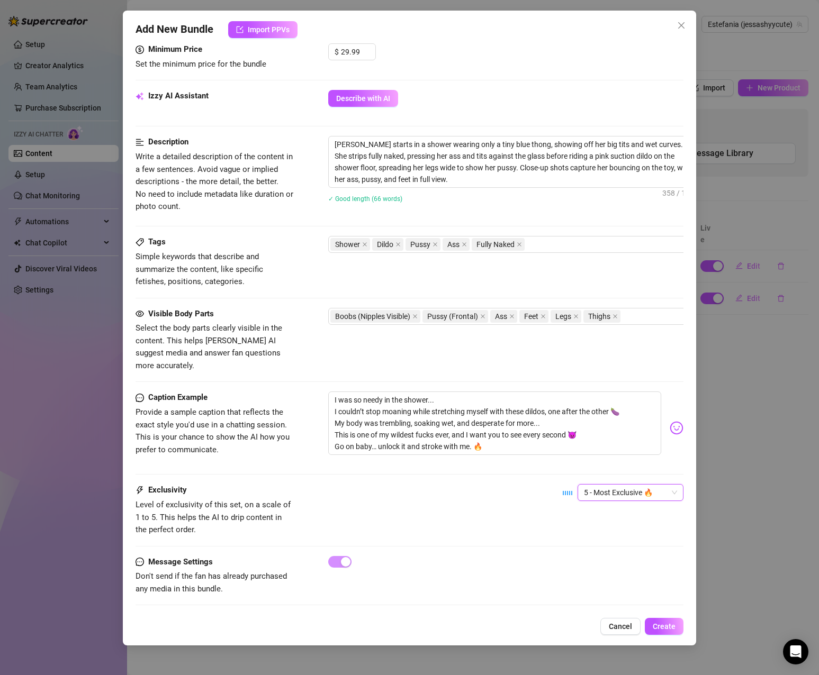
click at [499, 499] on div "Exclusivity Level of exclusivity of this set, on a scale of 1 to 5. This helps …" at bounding box center [410, 510] width 548 height 52
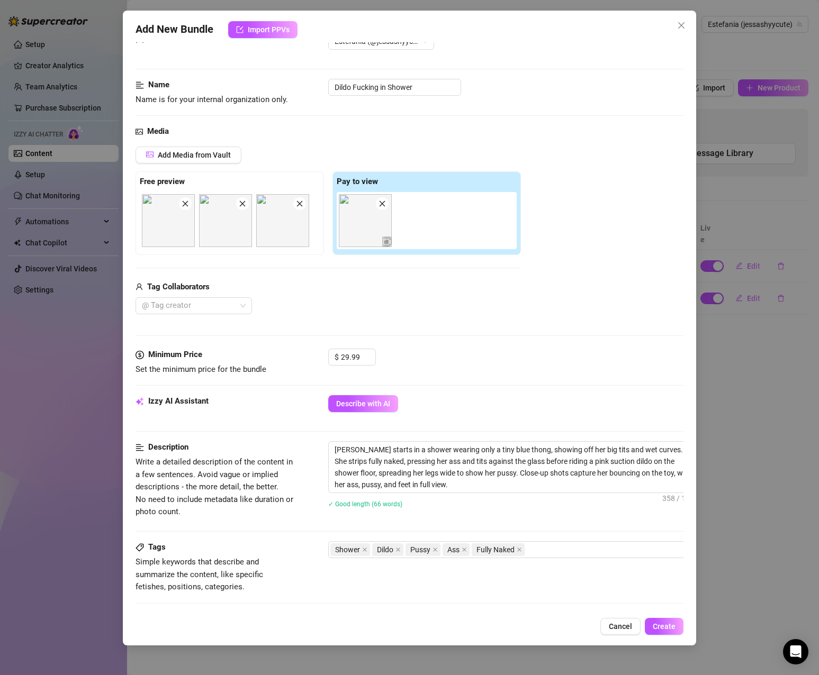
scroll to position [0, 0]
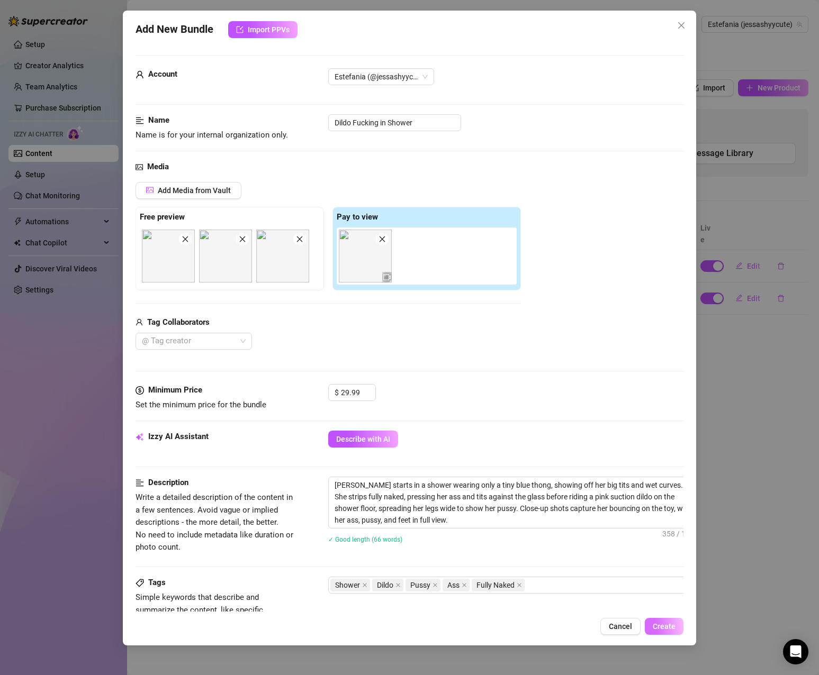
click at [669, 624] on span "Create" at bounding box center [664, 626] width 23 height 8
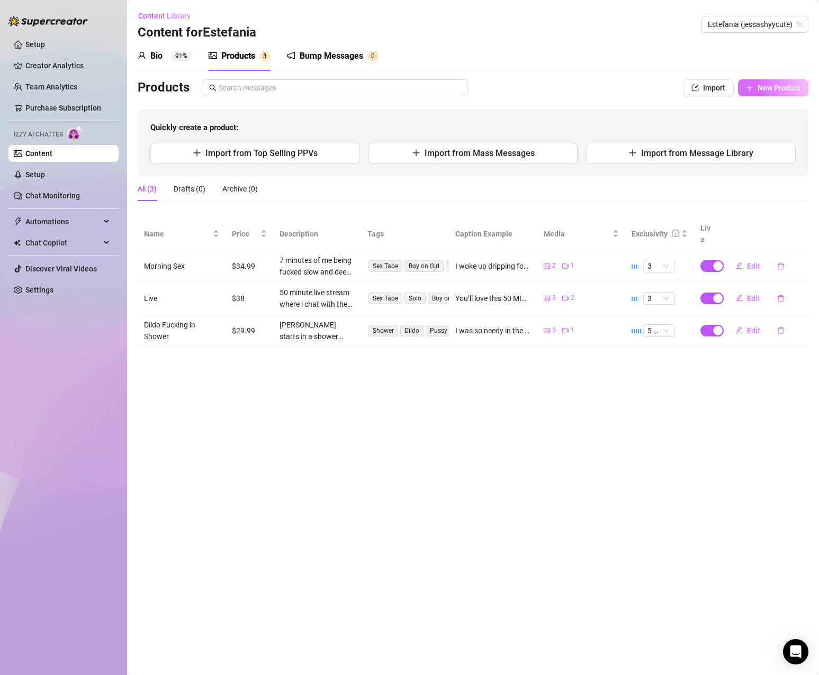
click at [798, 93] on button "New Product" at bounding box center [773, 87] width 70 height 17
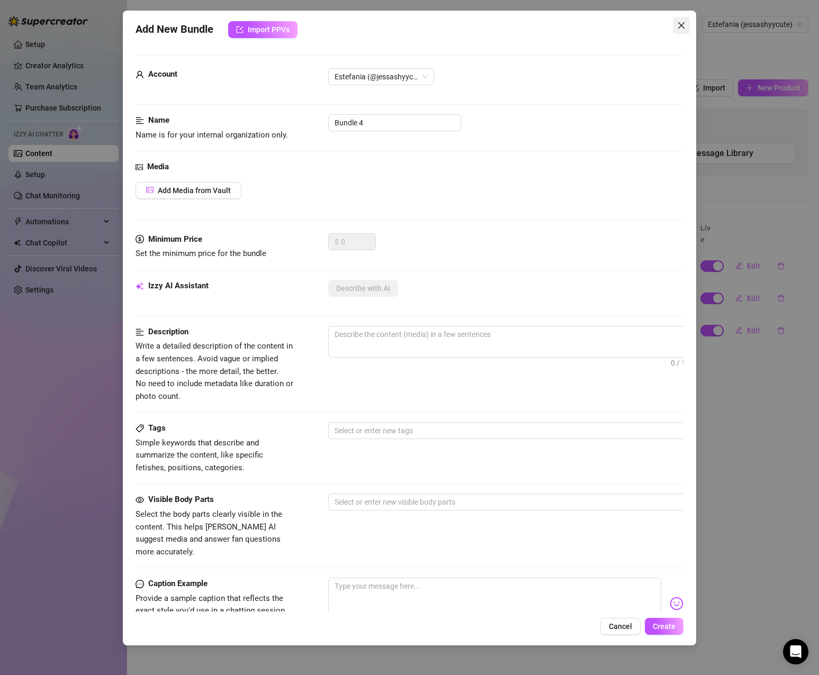
click at [679, 23] on icon "close" at bounding box center [681, 25] width 8 height 8
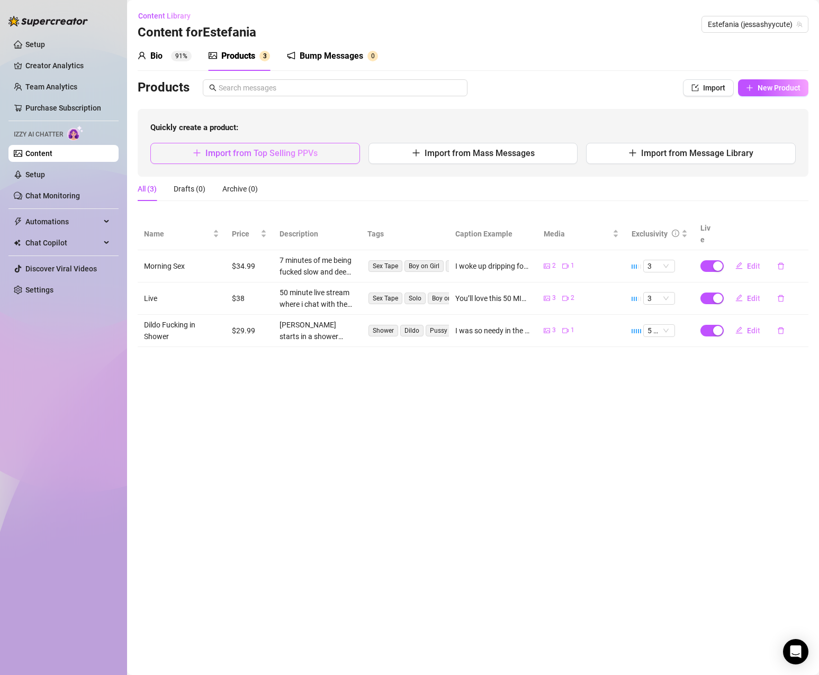
click at [299, 149] on span "Import from Top Selling PPVs" at bounding box center [261, 153] width 112 height 10
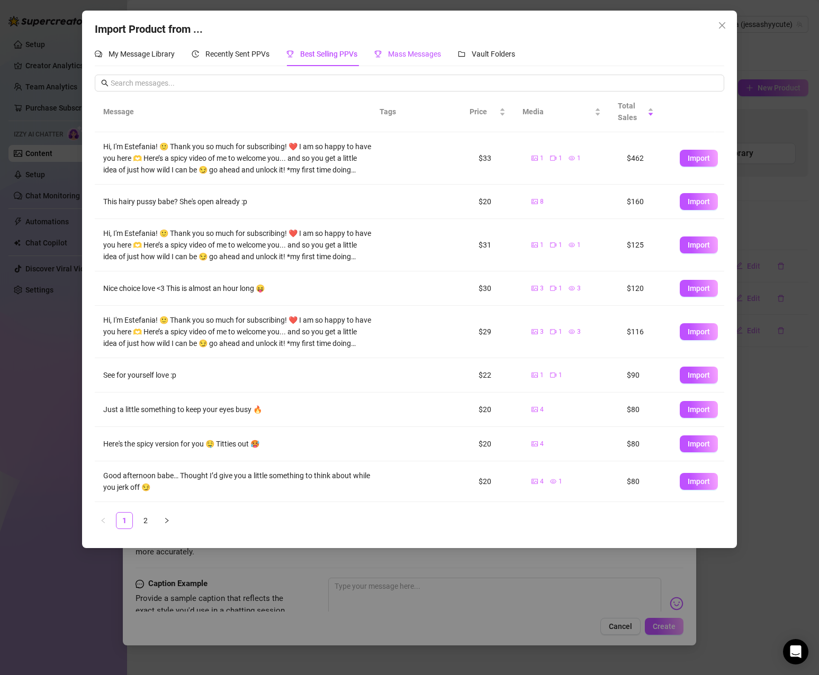
click at [441, 49] on div "Mass Messages" at bounding box center [407, 54] width 67 height 12
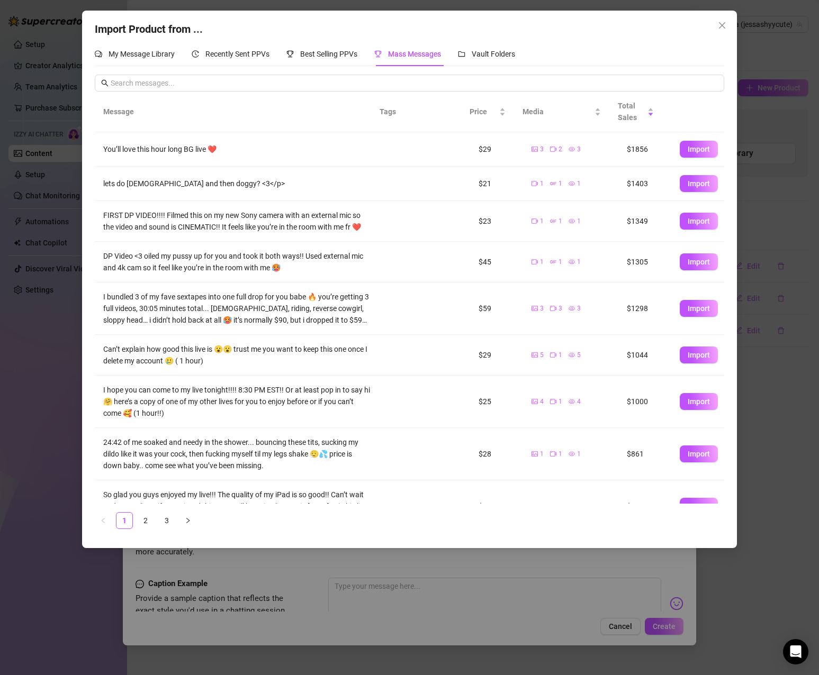
click at [433, 53] on span "Mass Messages" at bounding box center [414, 54] width 53 height 8
click at [688, 182] on span "Import" at bounding box center [699, 183] width 22 height 8
type textarea "lets do [DEMOGRAPHIC_DATA] and then doggy? <3</p>"
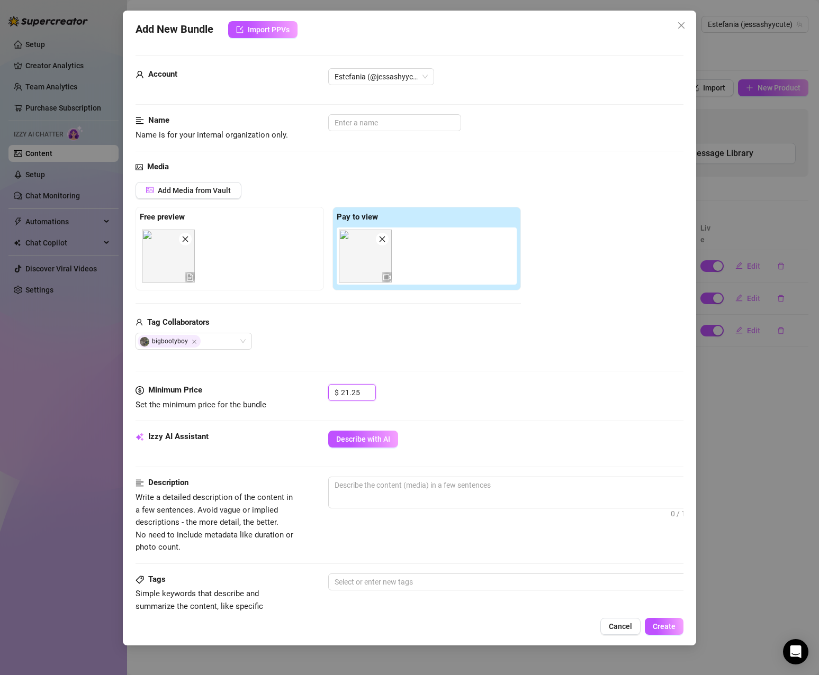
drag, startPoint x: 362, startPoint y: 389, endPoint x: 275, endPoint y: 383, distance: 87.6
click at [275, 383] on form "Account Estefania (@jessashyycute) Name Name is for your internal organization …" at bounding box center [410, 499] width 548 height 889
type input "34.99"
click at [438, 387] on div "$ 34.99" at bounding box center [505, 397] width 355 height 26
click at [404, 123] on input "text" at bounding box center [394, 122] width 133 height 17
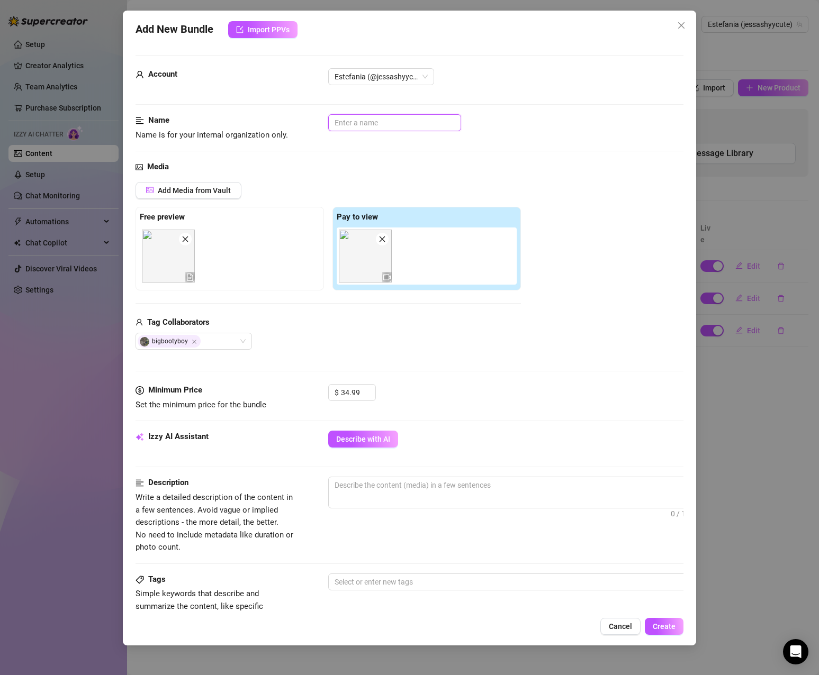
paste input "Missionary & Doggy (PPV)"
drag, startPoint x: 403, startPoint y: 118, endPoint x: 464, endPoint y: 116, distance: 60.4
click at [464, 116] on div "Missionary & Doggy (PPV)" at bounding box center [505, 122] width 355 height 17
type input "Missionary & Doggy"
click at [473, 160] on div "Name Name is for your internal organization only. Missionary & Doggy" at bounding box center [410, 137] width 548 height 47
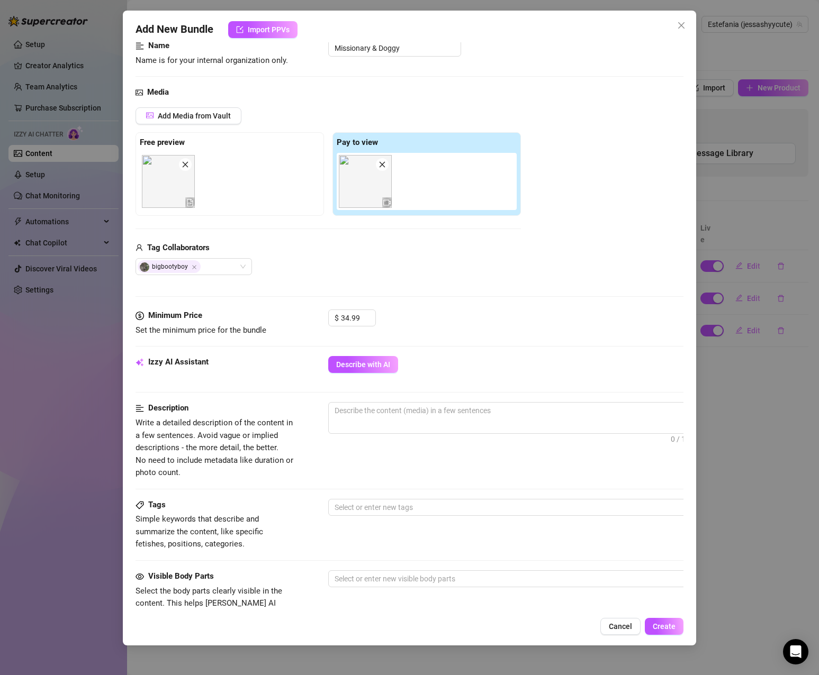
scroll to position [106, 0]
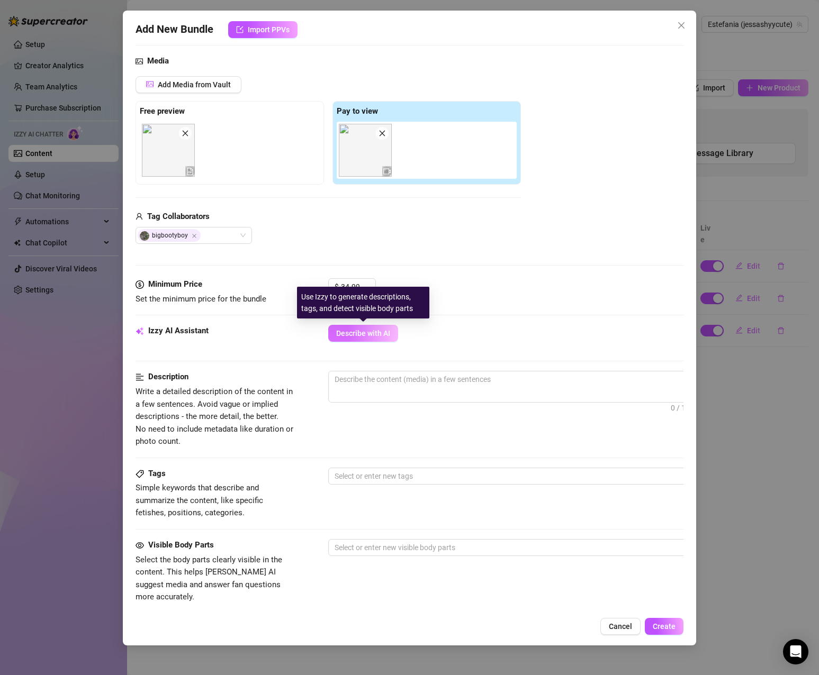
click at [377, 333] on span "Describe with AI" at bounding box center [363, 333] width 54 height 8
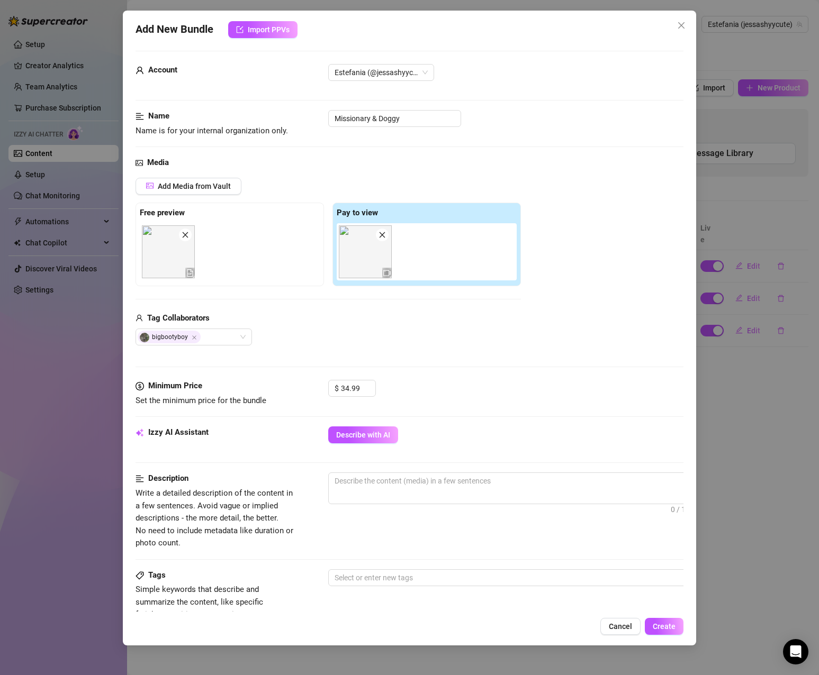
scroll to position [0, 0]
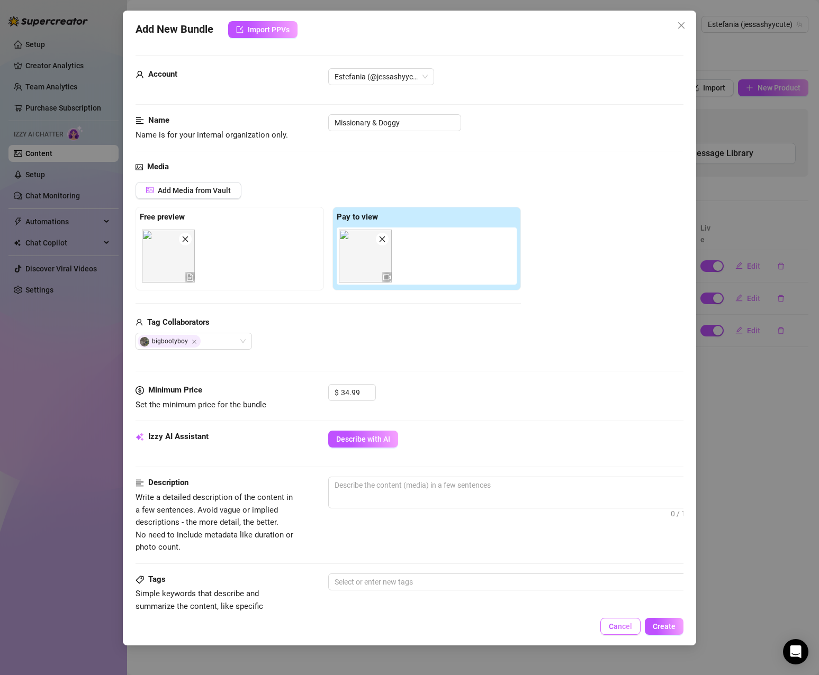
click at [622, 624] on span "Cancel" at bounding box center [620, 626] width 23 height 8
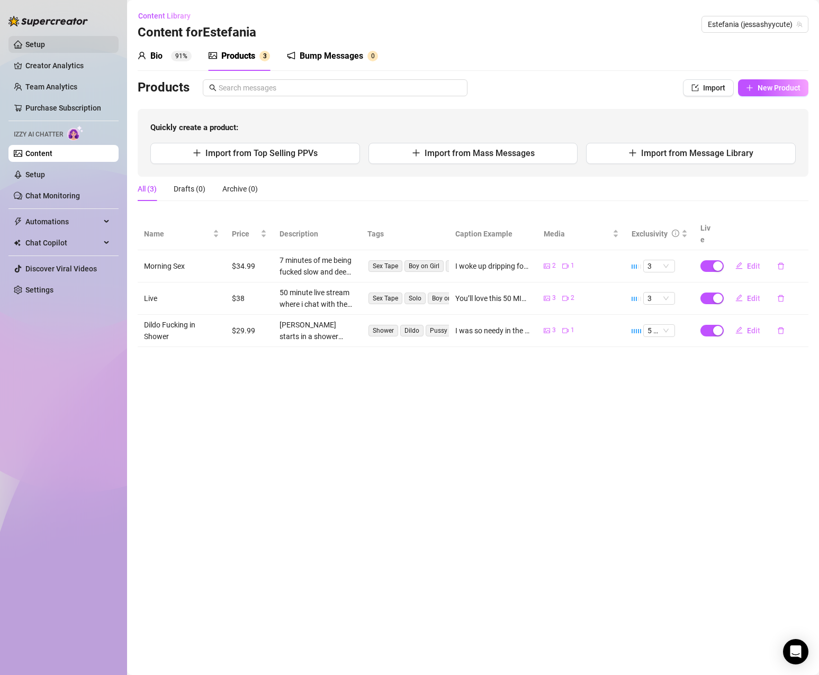
click at [45, 40] on link "Setup" at bounding box center [35, 44] width 20 height 8
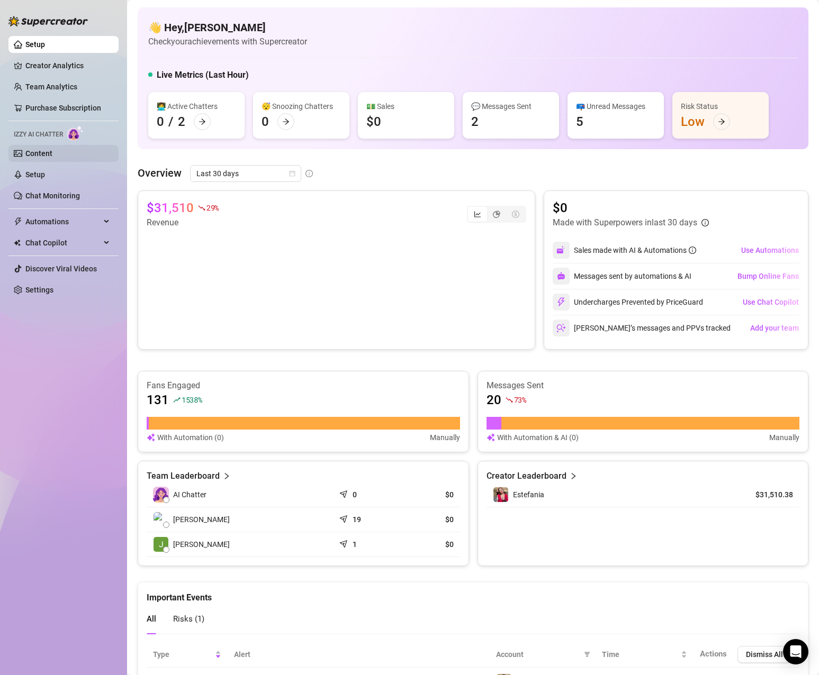
click at [28, 149] on link "Content" at bounding box center [38, 153] width 27 height 8
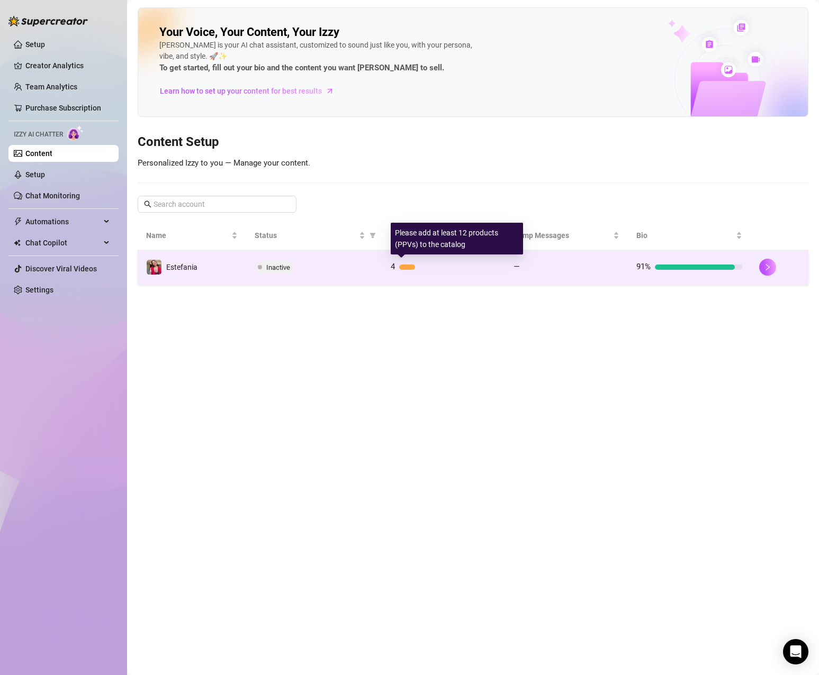
click at [426, 265] on div at bounding box center [447, 267] width 97 height 5
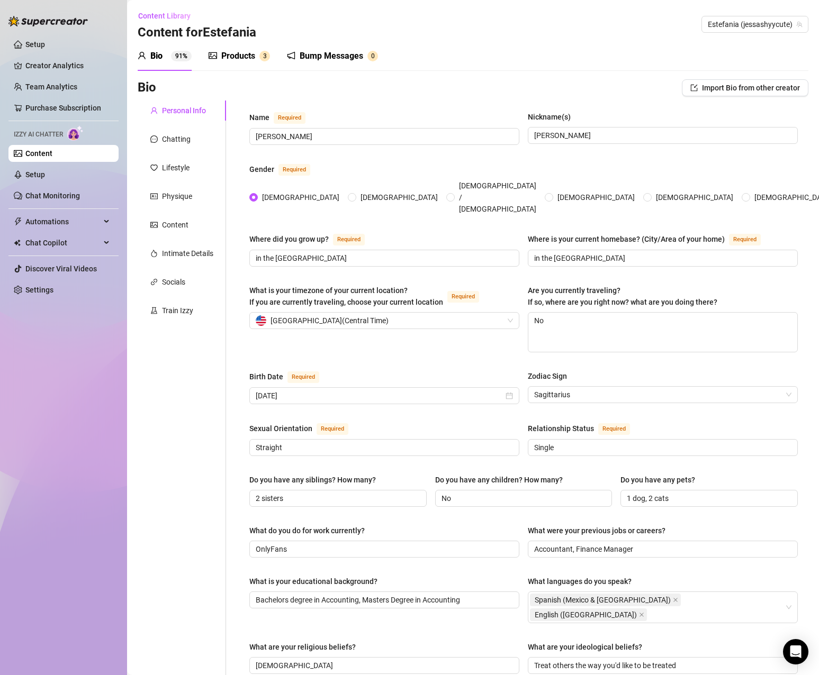
click at [239, 58] on div "Products" at bounding box center [238, 56] width 34 height 13
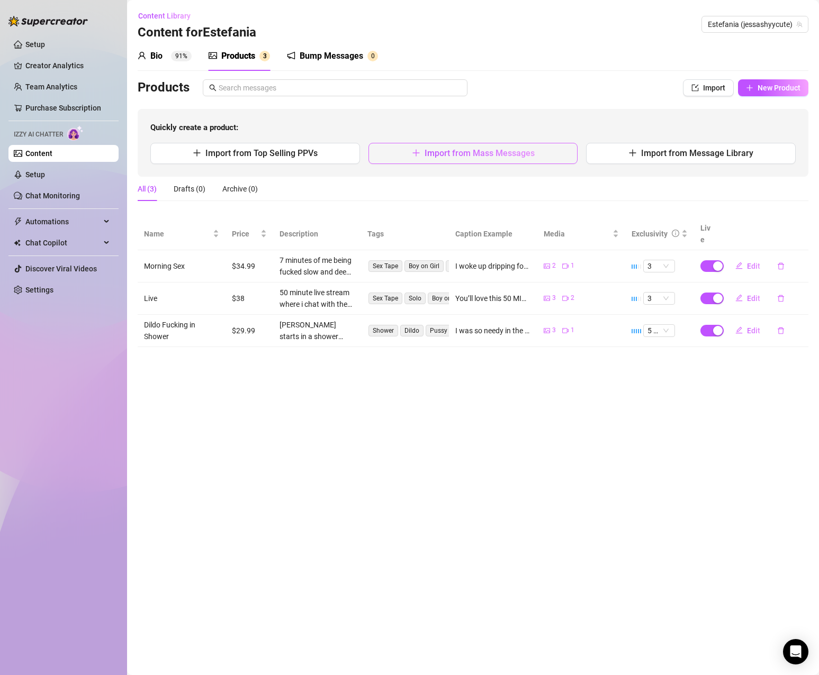
click at [427, 155] on span "Import from Mass Messages" at bounding box center [479, 153] width 110 height 10
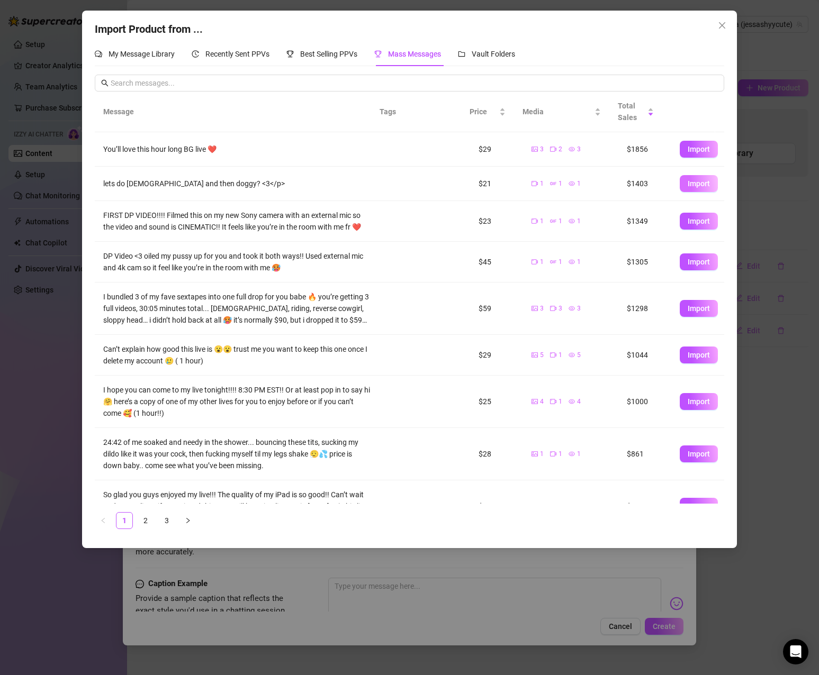
click at [690, 182] on span "Import" at bounding box center [699, 183] width 22 height 8
type textarea "lets do [DEMOGRAPHIC_DATA] and then doggy? <3</p>"
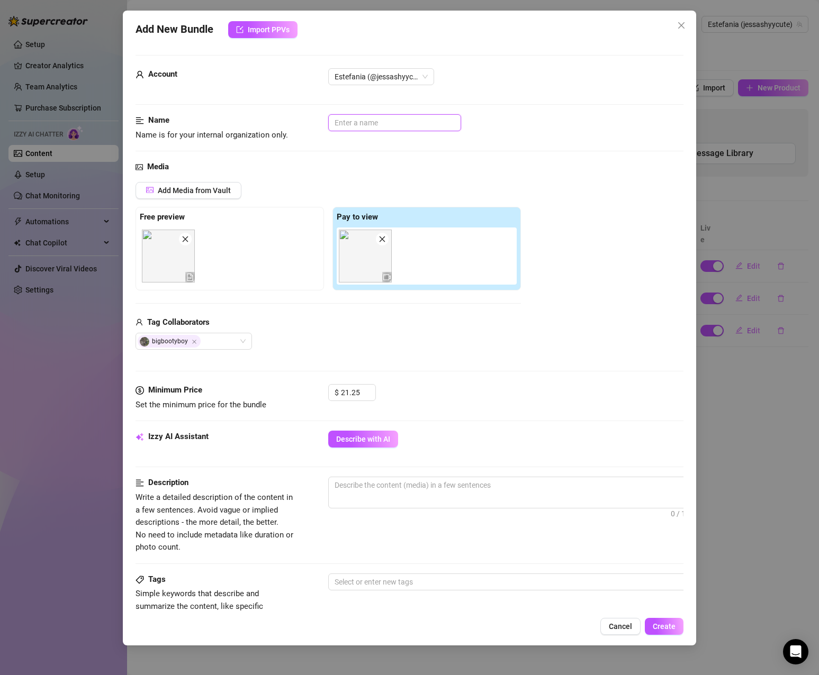
click at [426, 123] on input "text" at bounding box center [394, 122] width 133 height 17
paste input "Missionary & Doggy (PPV)"
type input "Missionary & Doggy"
click at [367, 394] on span "Decrease Value" at bounding box center [370, 396] width 12 height 10
drag, startPoint x: 360, startPoint y: 392, endPoint x: 287, endPoint y: 385, distance: 73.9
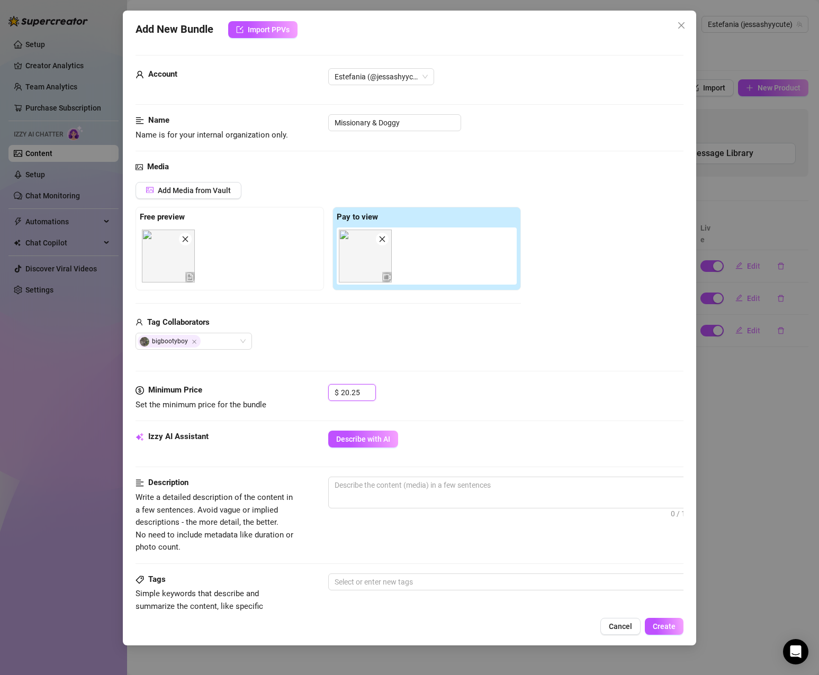
click at [287, 385] on div "Minimum Price Set the minimum price for the bundle $ 20.25" at bounding box center [410, 397] width 548 height 27
type input "3"
type input "34.99"
click at [429, 378] on div "Media Add Media from Vault Free preview Pay to view Tag Collaborators bigbootyb…" at bounding box center [410, 272] width 548 height 223
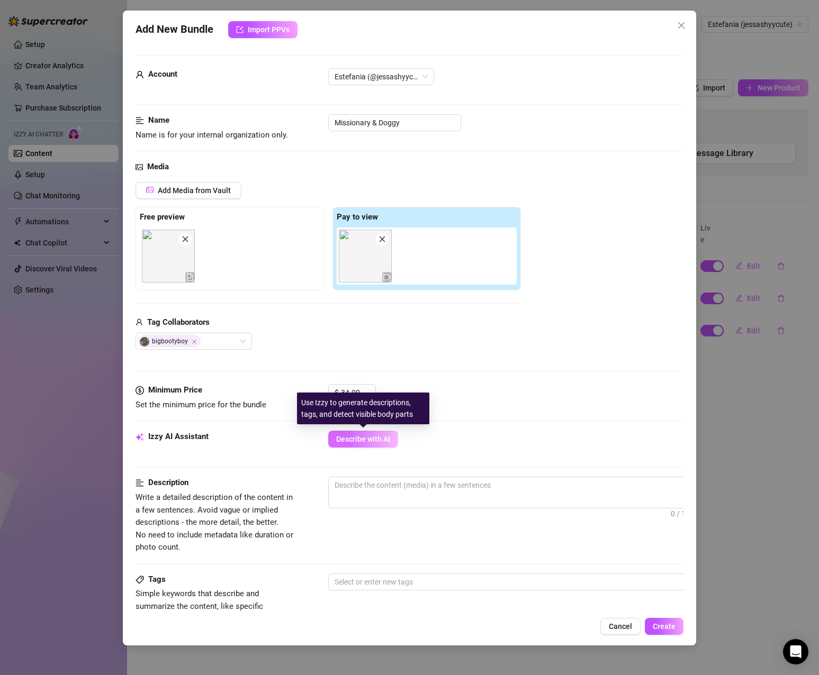
click at [392, 445] on button "Describe with AI" at bounding box center [363, 439] width 70 height 17
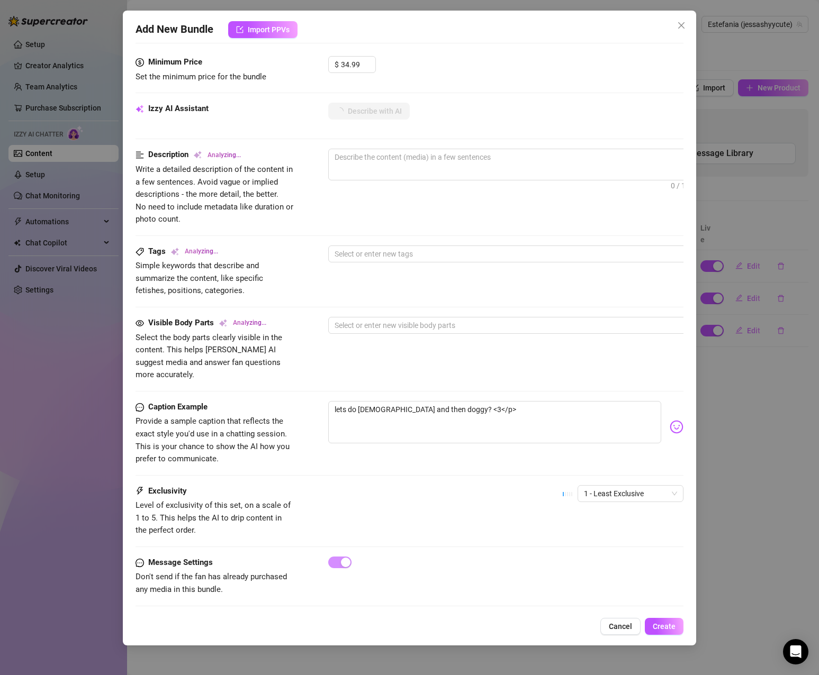
scroll to position [329, 0]
click at [662, 485] on span "1 - Least Exclusive" at bounding box center [630, 493] width 93 height 16
click at [625, 555] on div "4" at bounding box center [621, 553] width 89 height 12
click at [496, 450] on div "Caption Example Provide a sample caption that reflects the exact style you'd us…" at bounding box center [410, 433] width 548 height 65
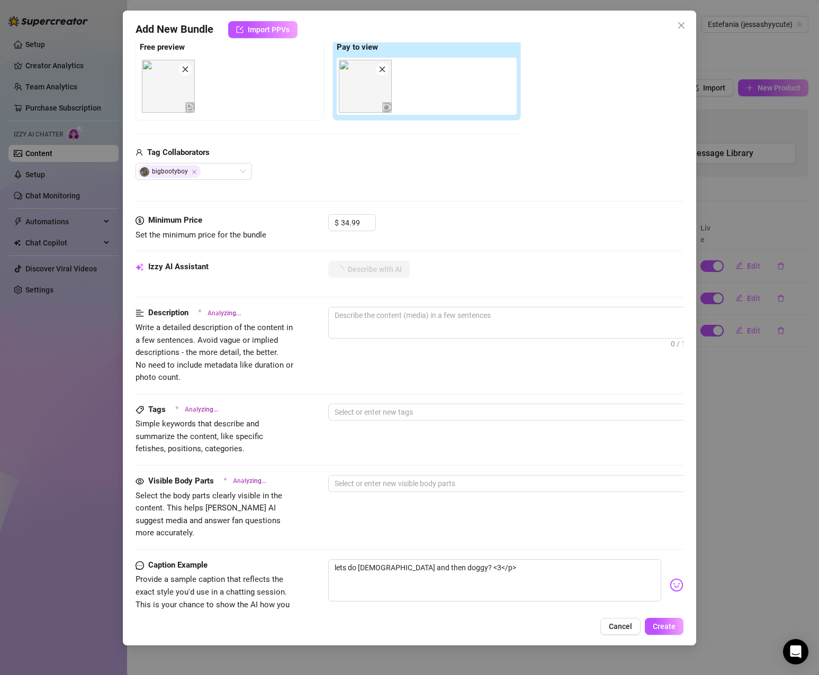
scroll to position [223, 0]
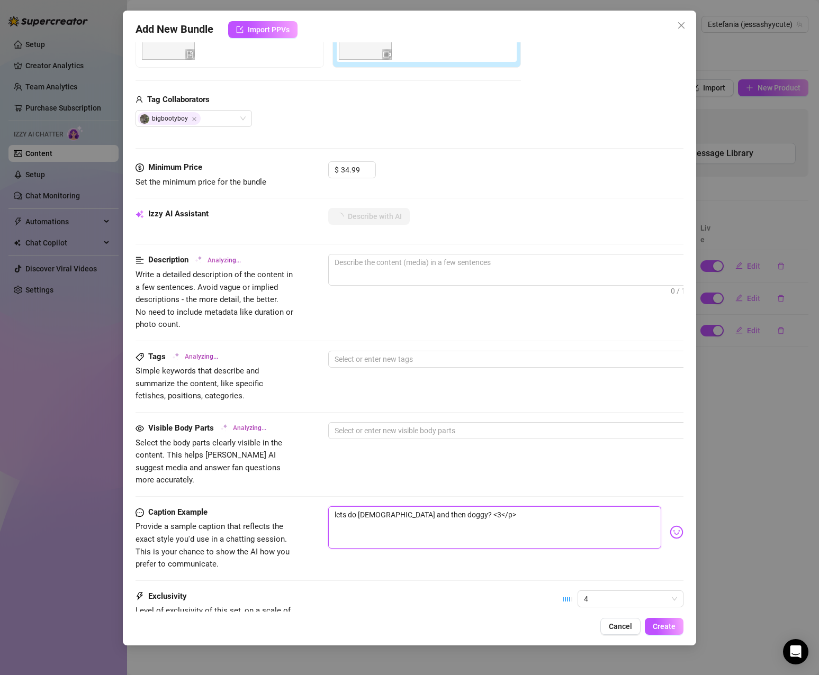
drag, startPoint x: 337, startPoint y: 501, endPoint x: 329, endPoint y: 500, distance: 7.4
click at [329, 507] on textarea "lets do [DEMOGRAPHIC_DATA] and then doggy? <3</p>" at bounding box center [494, 528] width 333 height 42
type textarea "Lets do missionary and then doggy? <3</p>"
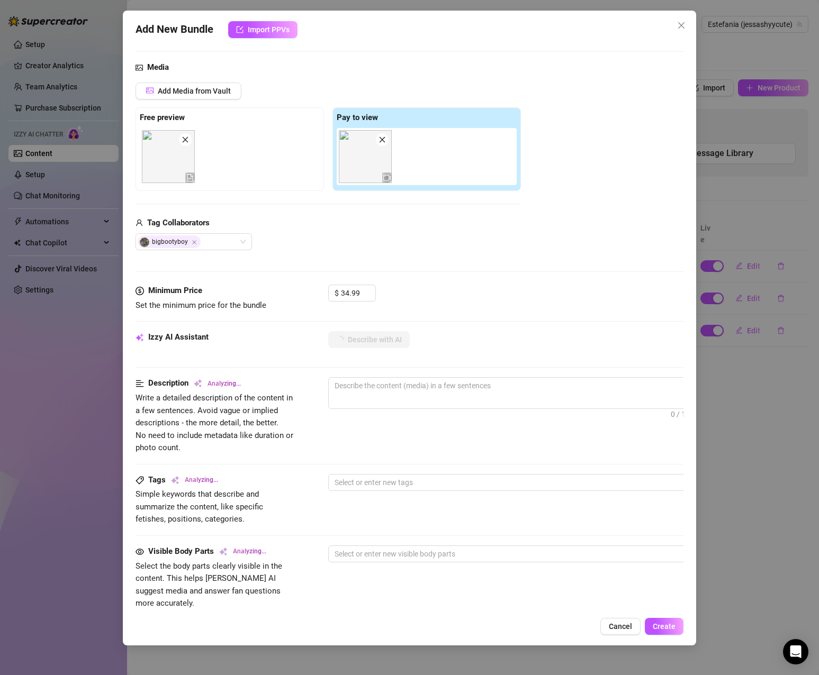
scroll to position [117, 0]
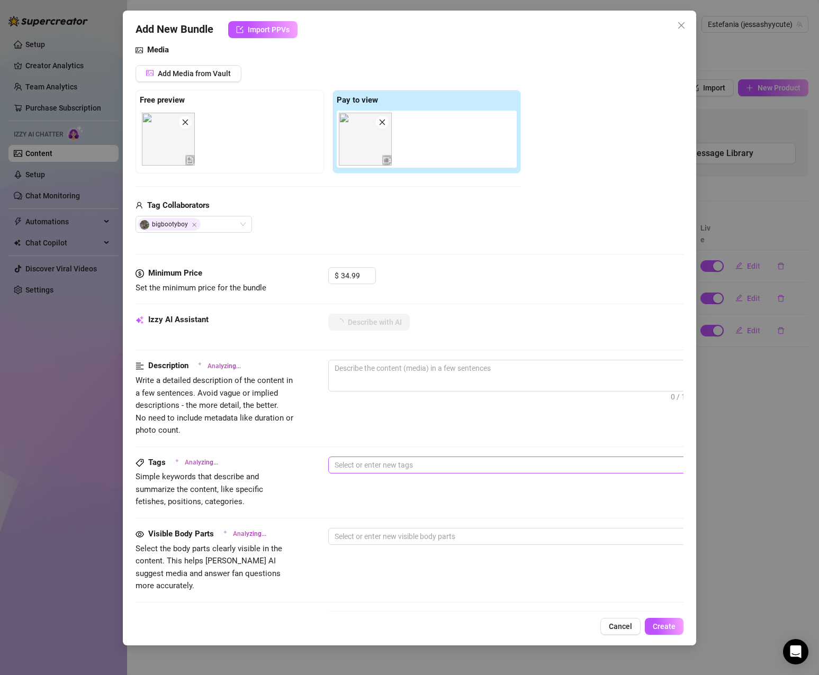
click at [481, 464] on div at bounding box center [507, 465] width 355 height 15
type textarea "Lets do missionary and then doggy? <3</p>"
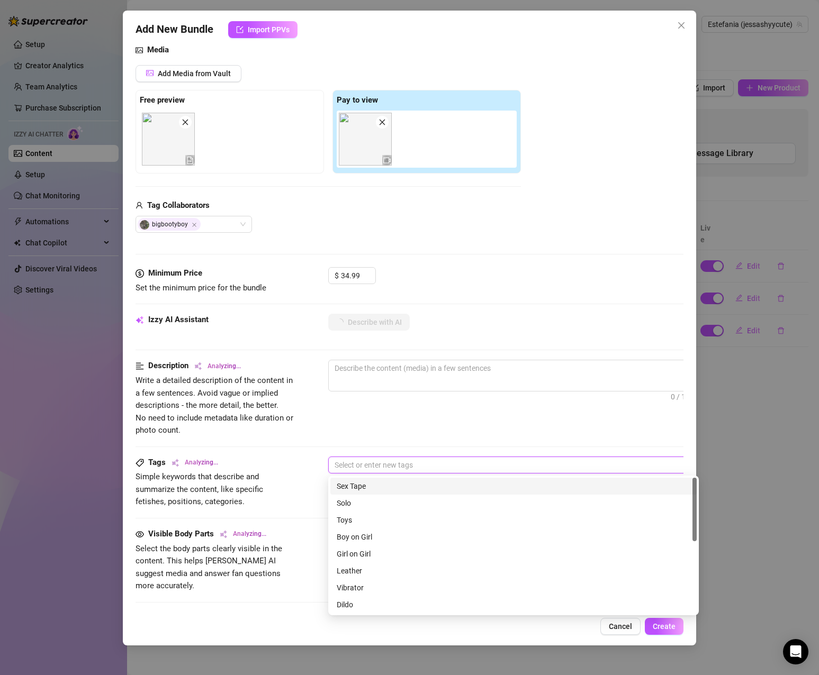
click at [474, 484] on div "Sex Tape" at bounding box center [514, 487] width 354 height 12
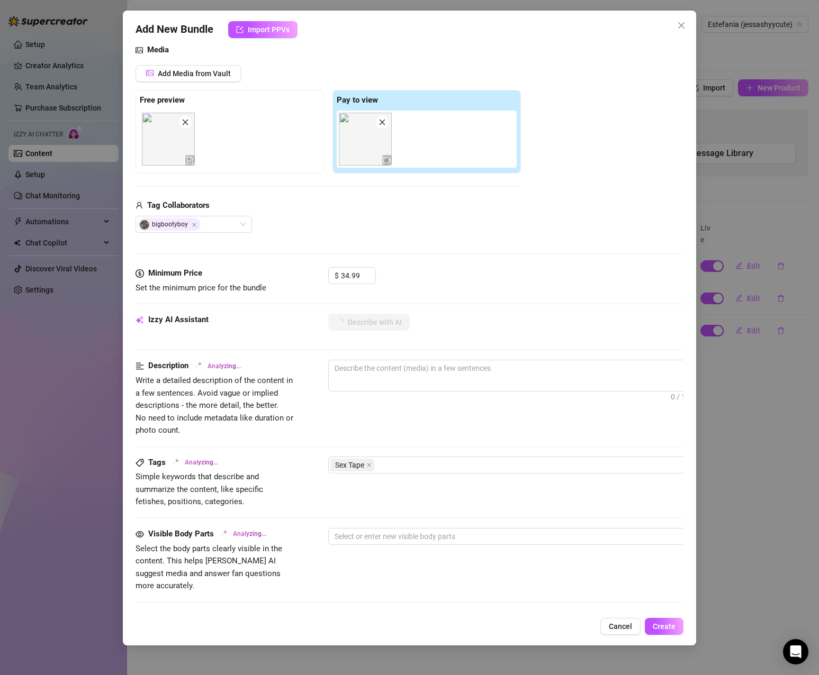
click at [484, 435] on div "Description Analyzing... Write a detailed description of the content in a few s…" at bounding box center [410, 398] width 548 height 77
type textarea "[PERSON_NAME]"
type textarea "[PERSON_NAME] lies"
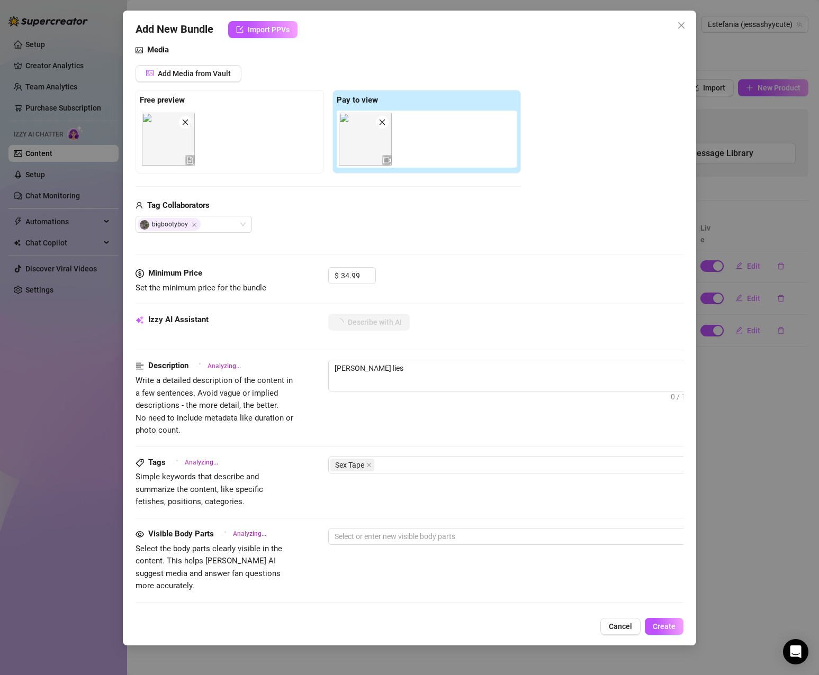
type textarea "[PERSON_NAME] lies back"
type textarea "[PERSON_NAME] lies back on"
type textarea "[PERSON_NAME] lies back on a"
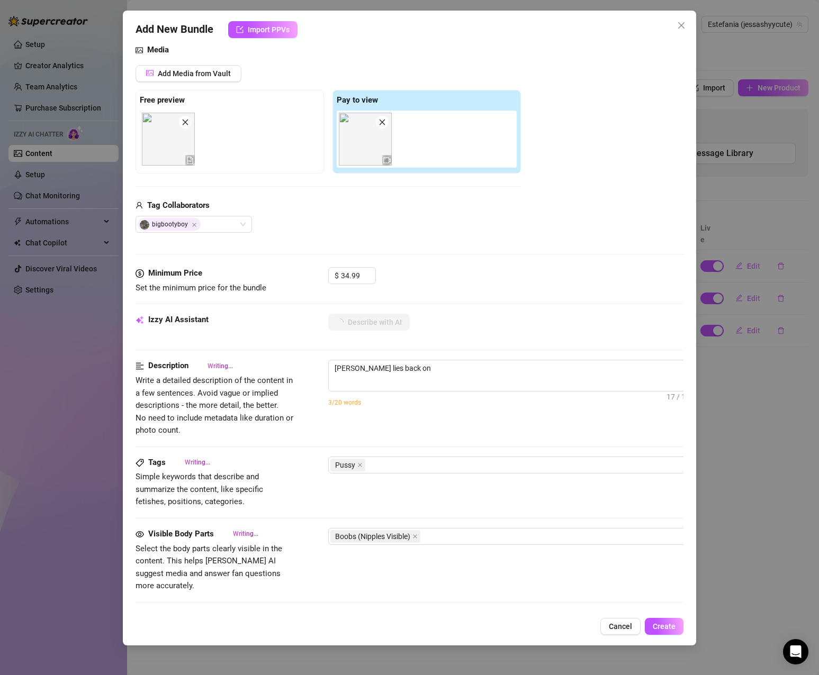
type textarea "[PERSON_NAME] lies back on a"
type textarea "[PERSON_NAME] lies back on a pink"
type textarea "[PERSON_NAME] lies back on a pink textured"
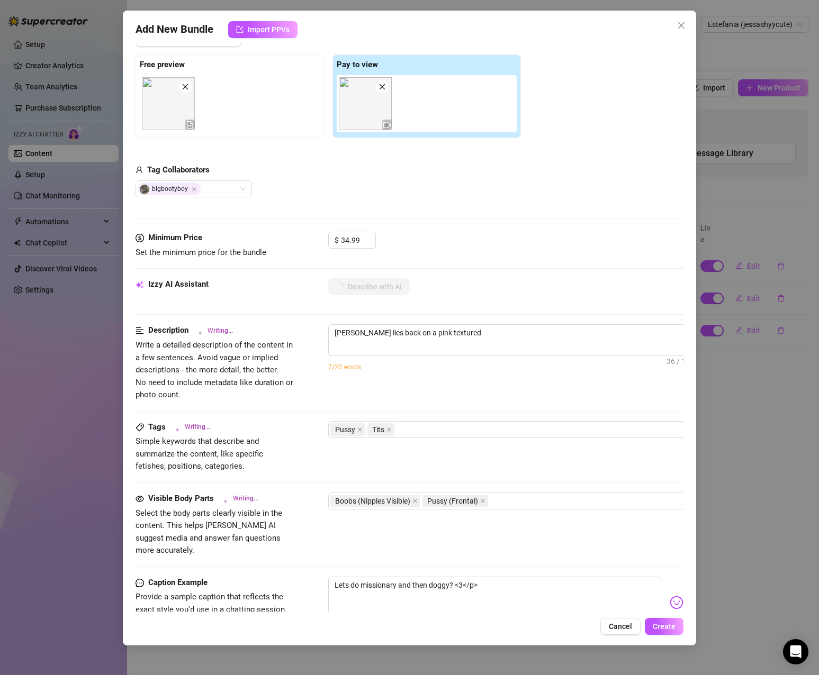
type textarea "[PERSON_NAME] lies back on a pink textured surface"
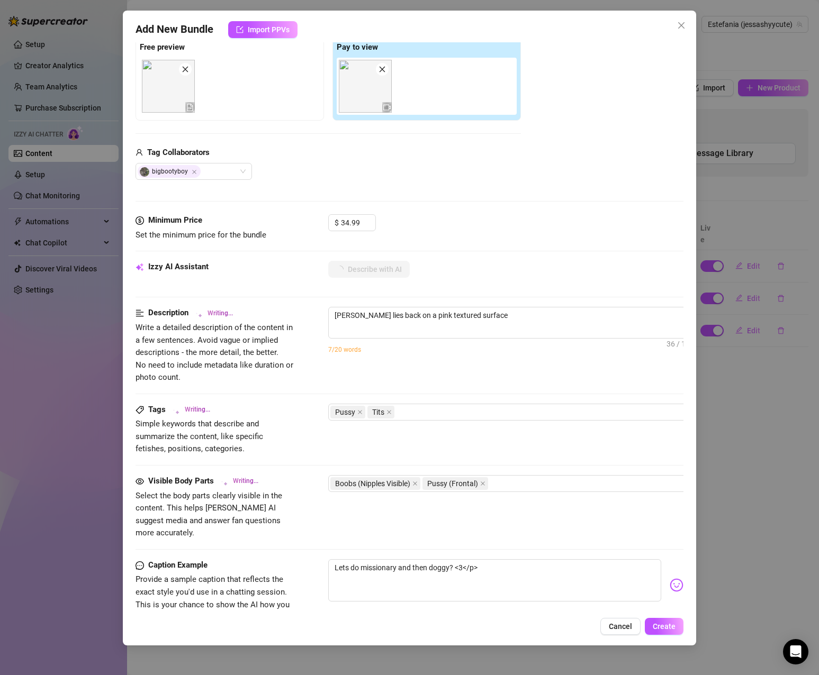
type textarea "[PERSON_NAME] lies back on a pink textured surface while"
type textarea "[PERSON_NAME] lies back on a pink textured surface while a"
type textarea "[PERSON_NAME] lies back on a pink textured surface while a [DEMOGRAPHIC_DATA]"
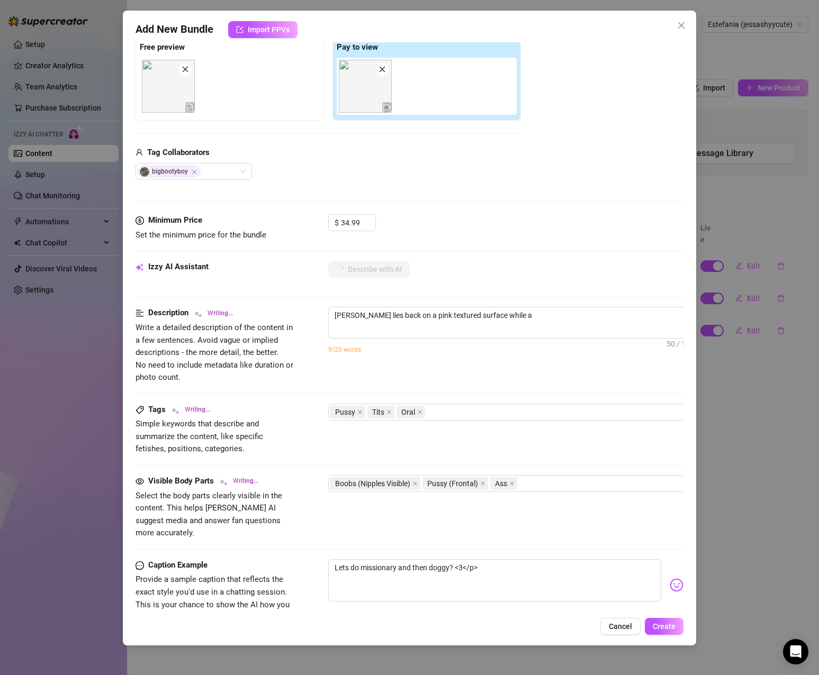
type textarea "[PERSON_NAME] lies back on a pink textured surface while a [DEMOGRAPHIC_DATA]"
type textarea "[PERSON_NAME] lies back on a pink textured surface while a [DEMOGRAPHIC_DATA] p…"
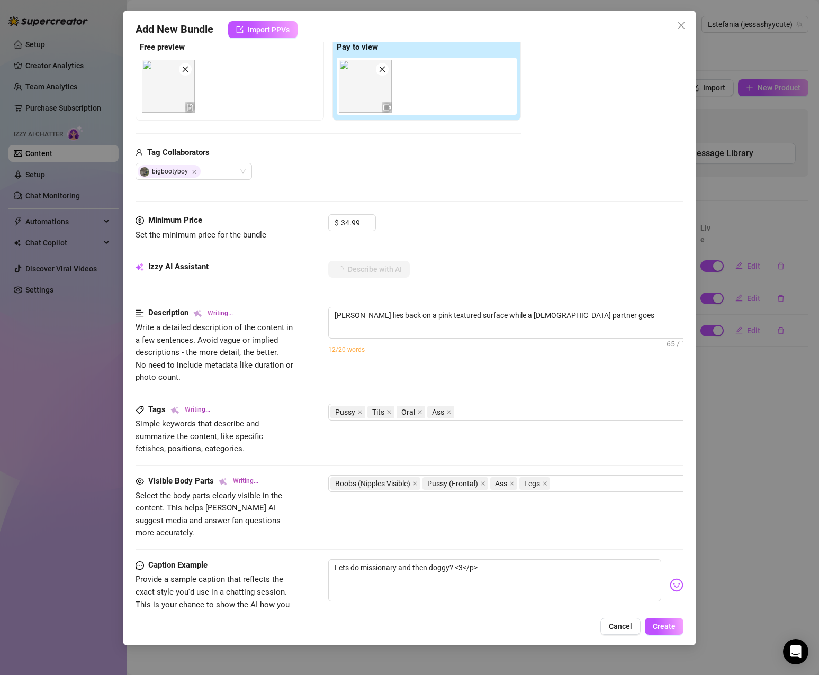
type textarea "[PERSON_NAME] lies back on a pink textured surface while a [DEMOGRAPHIC_DATA] p…"
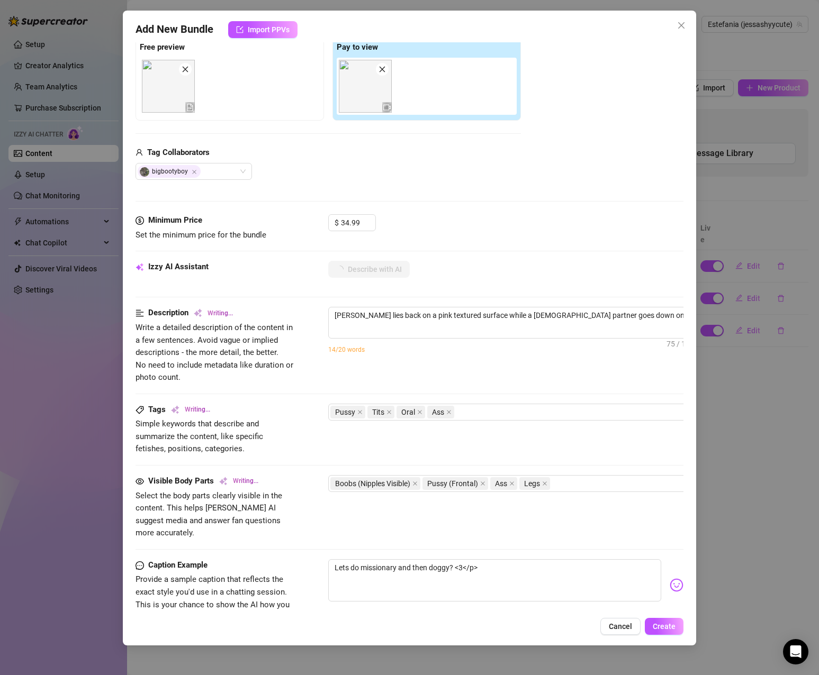
type textarea "[PERSON_NAME] lies back on a pink textured surface while a [DEMOGRAPHIC_DATA] p…"
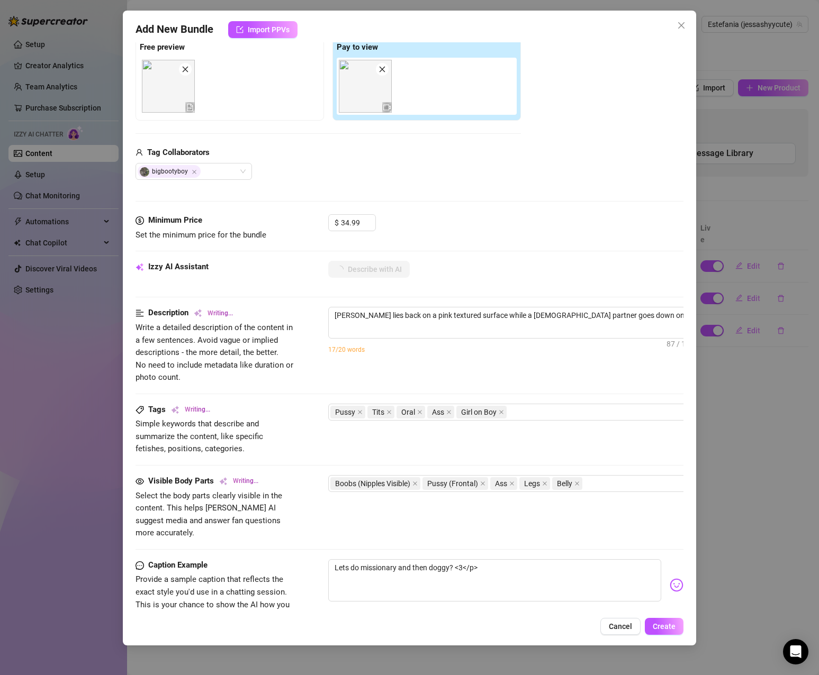
type textarea "[PERSON_NAME] lies back on a pink textured surface while a [DEMOGRAPHIC_DATA] p…"
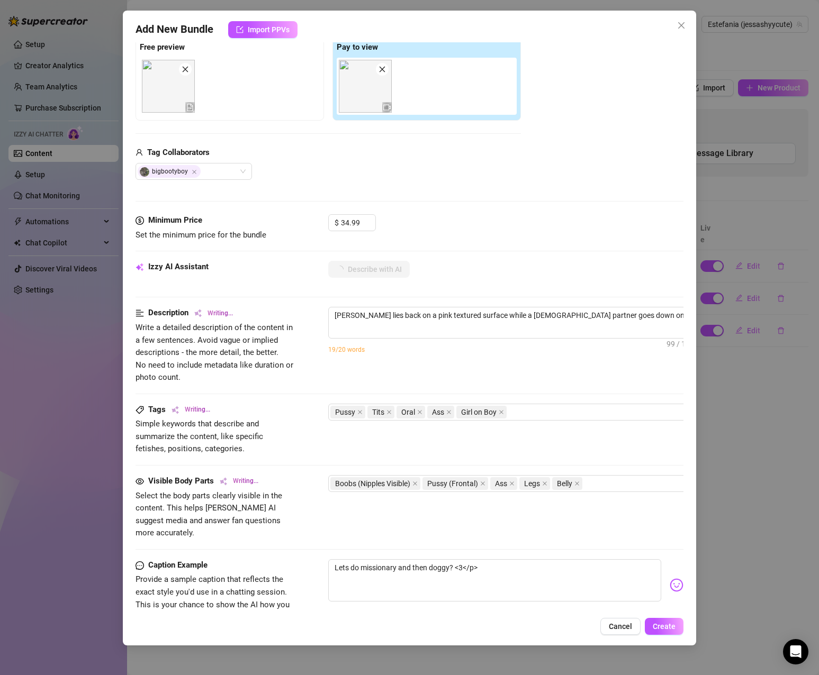
type textarea "[PERSON_NAME] lies back on a pink textured surface while a [DEMOGRAPHIC_DATA] p…"
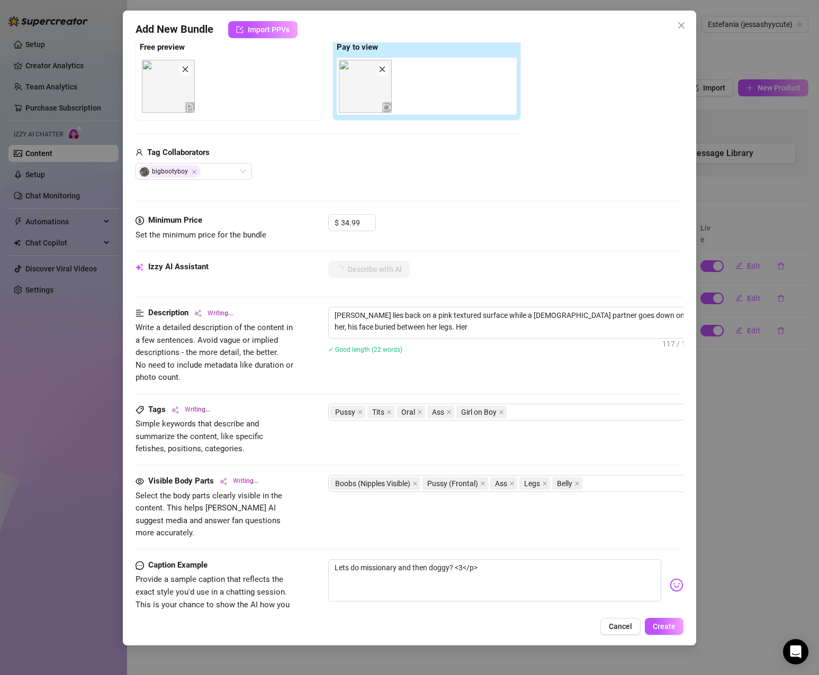
type textarea "[PERSON_NAME] lies back on a pink textured surface while a [DEMOGRAPHIC_DATA] p…"
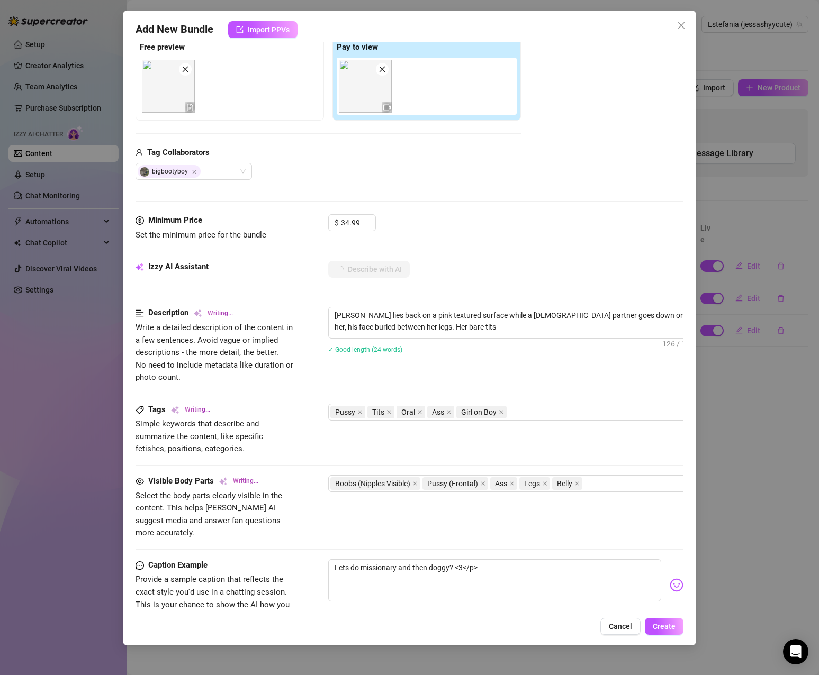
type textarea "[PERSON_NAME] lies back on a pink textured surface while a [DEMOGRAPHIC_DATA] p…"
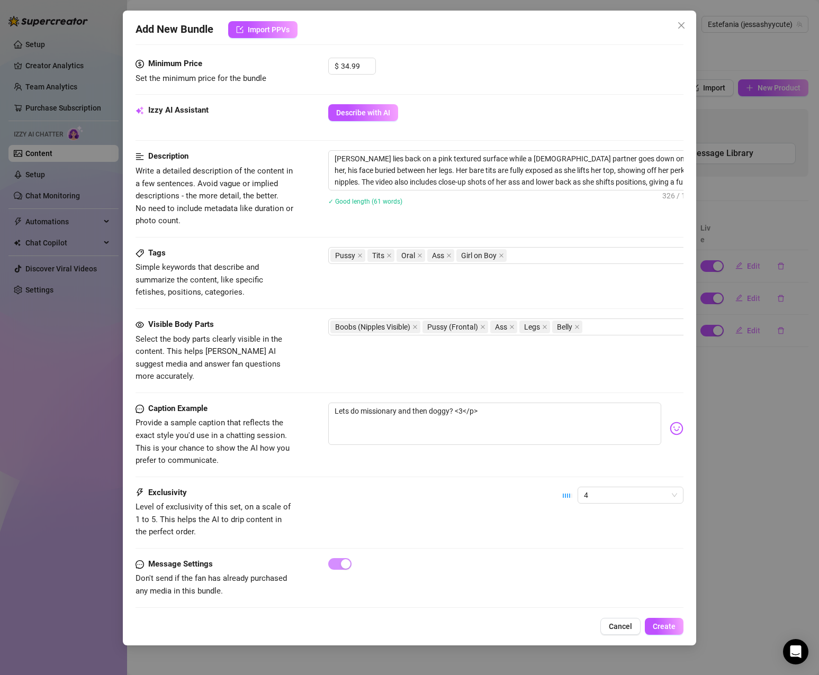
scroll to position [329, 0]
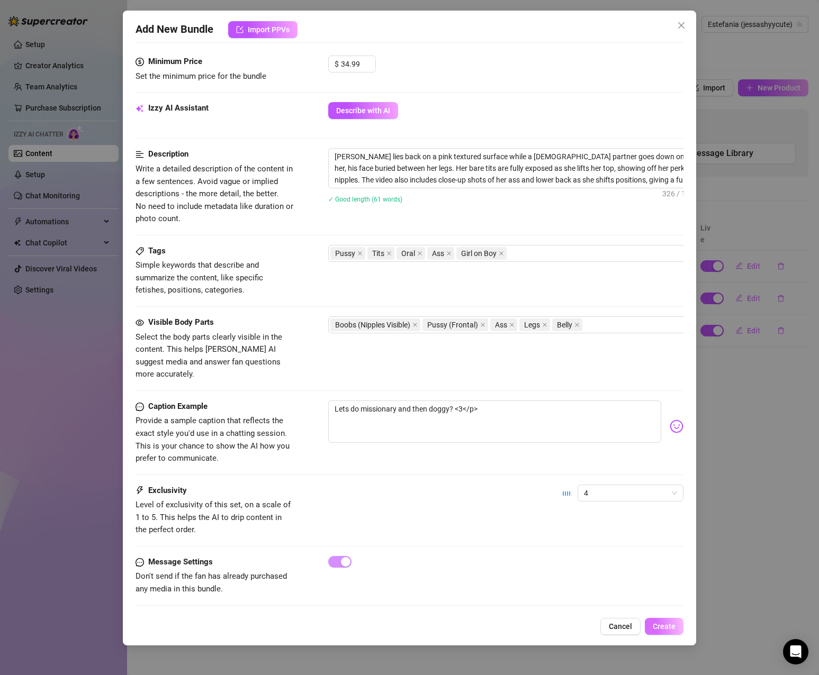
click at [668, 628] on span "Create" at bounding box center [664, 626] width 23 height 8
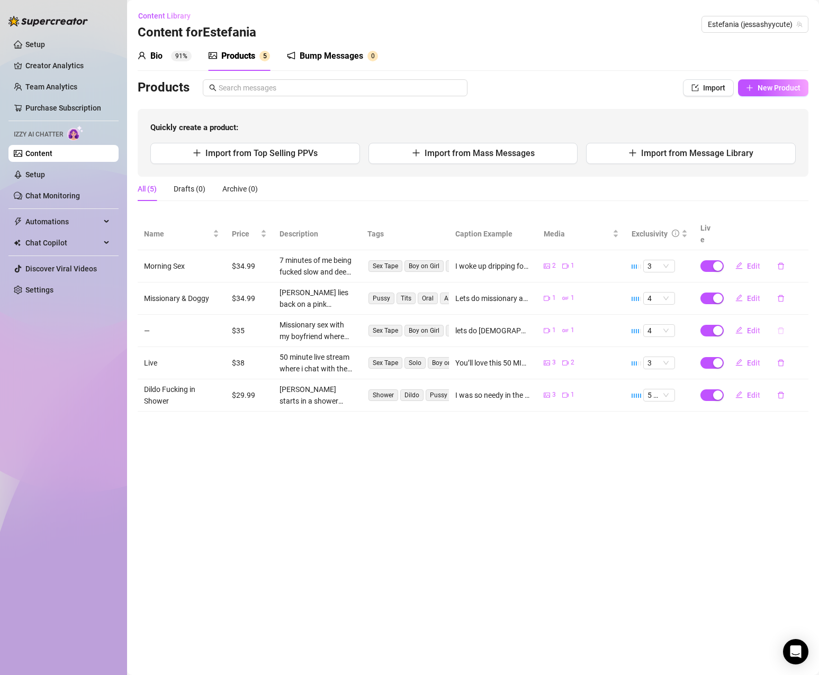
click at [779, 327] on icon "delete" at bounding box center [780, 330] width 7 height 7
click at [801, 291] on span "Yes" at bounding box center [802, 291] width 13 height 8
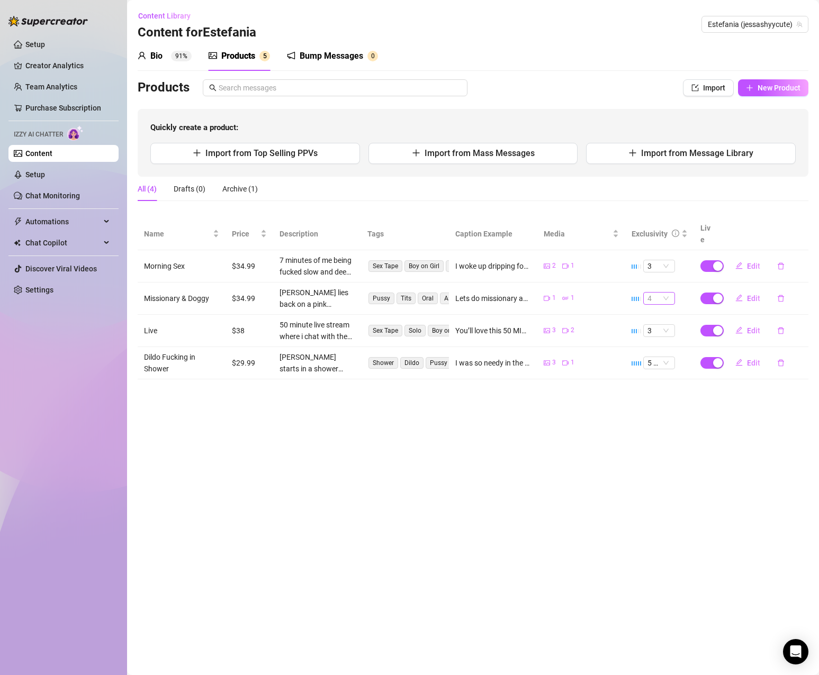
click at [665, 293] on span "4" at bounding box center [658, 299] width 23 height 12
click at [667, 260] on span "3" at bounding box center [658, 266] width 23 height 12
click at [655, 322] on div "4" at bounding box center [659, 325] width 15 height 12
click at [667, 260] on span "3" at bounding box center [658, 266] width 23 height 12
click at [657, 324] on div "4" at bounding box center [659, 325] width 15 height 12
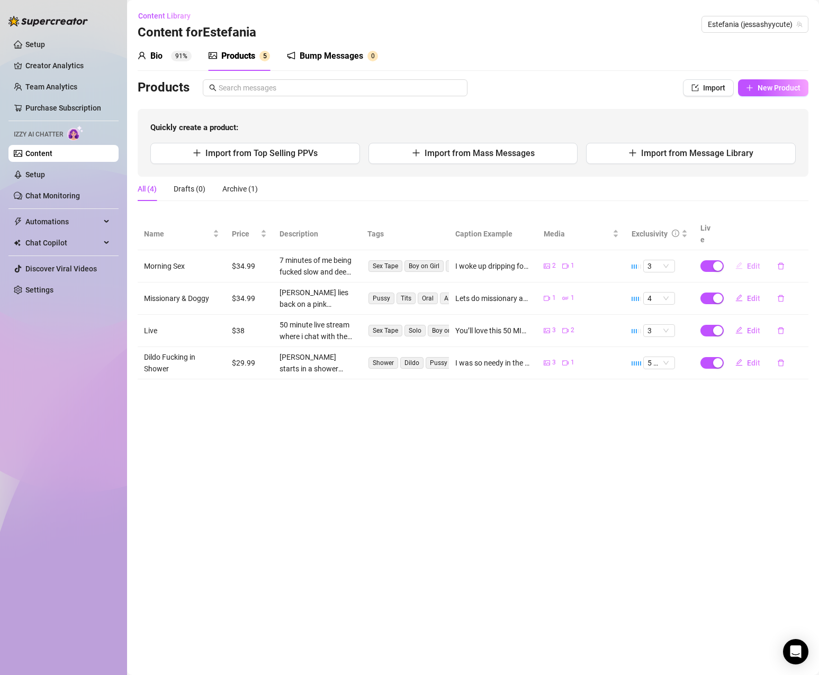
click at [749, 262] on span "Edit" at bounding box center [753, 266] width 13 height 8
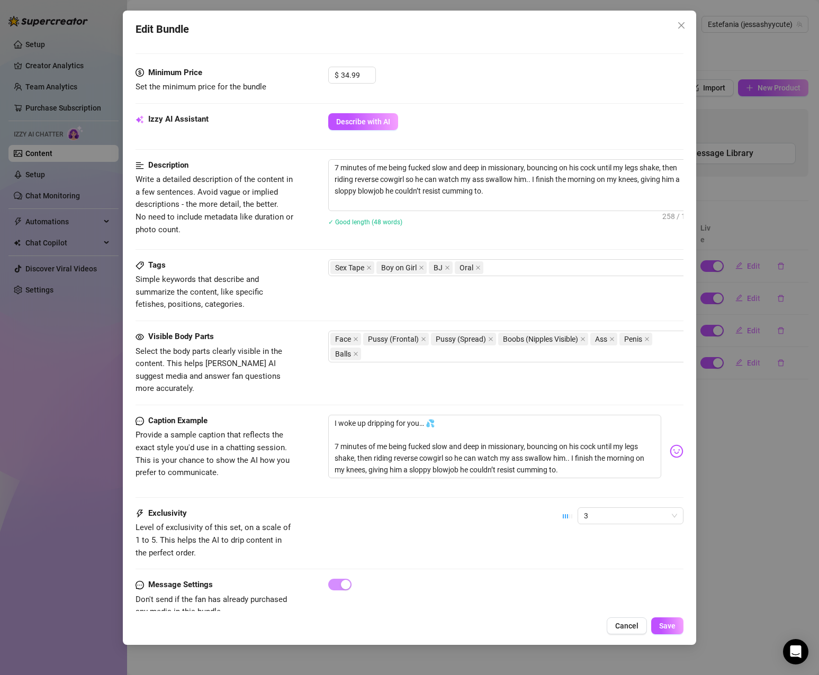
scroll to position [341, 0]
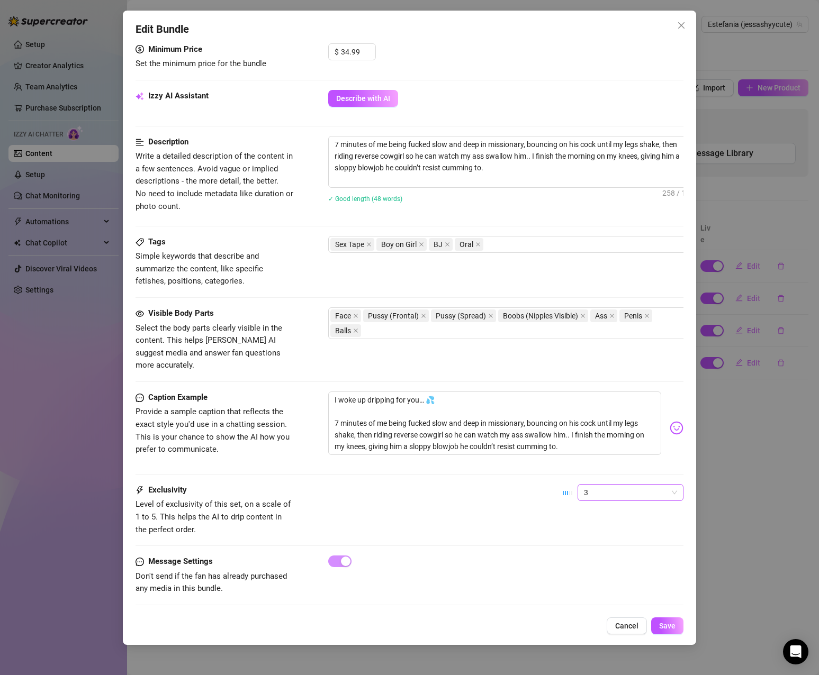
click at [623, 485] on span "3" at bounding box center [630, 493] width 93 height 16
click at [608, 551] on div "4" at bounding box center [621, 552] width 89 height 12
click at [667, 629] on span "Save" at bounding box center [667, 626] width 16 height 8
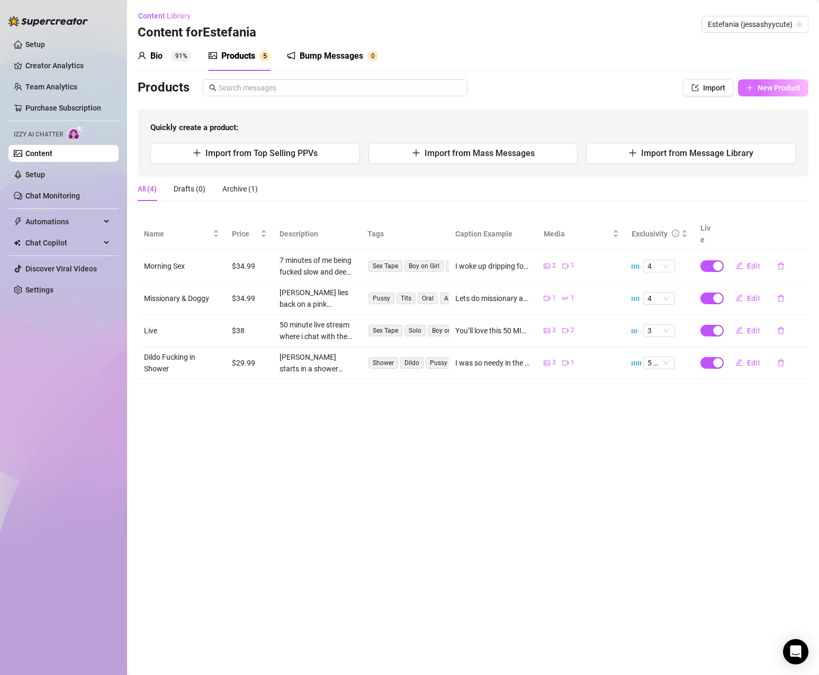
click at [775, 88] on span "New Product" at bounding box center [778, 88] width 43 height 8
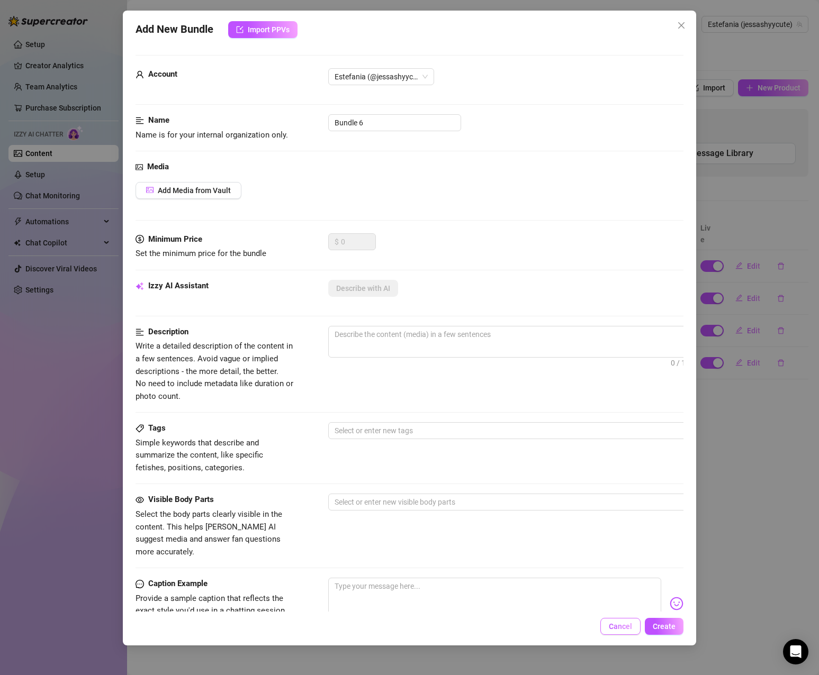
click at [628, 633] on button "Cancel" at bounding box center [620, 626] width 40 height 17
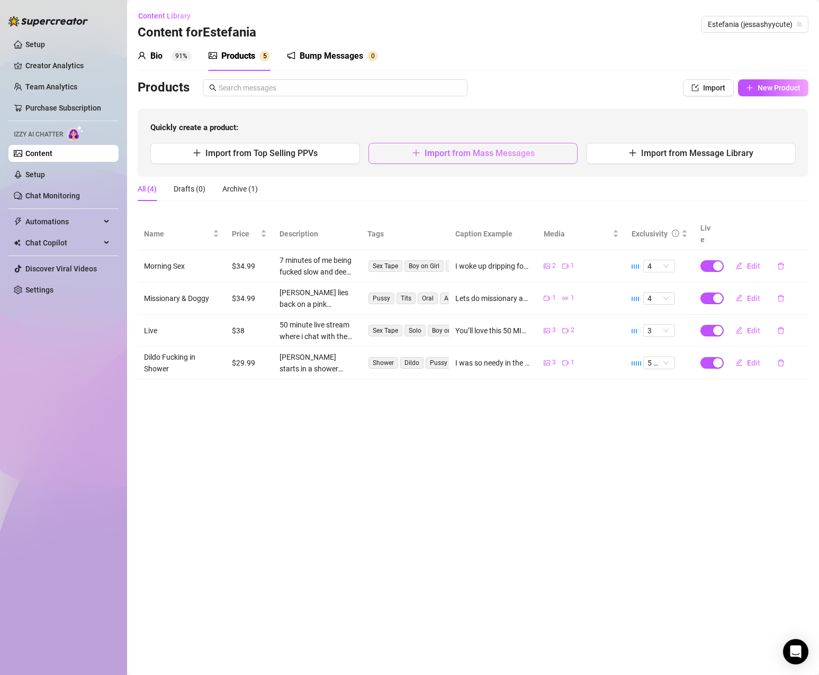
click at [435, 147] on button "Import from Mass Messages" at bounding box center [473, 153] width 210 height 21
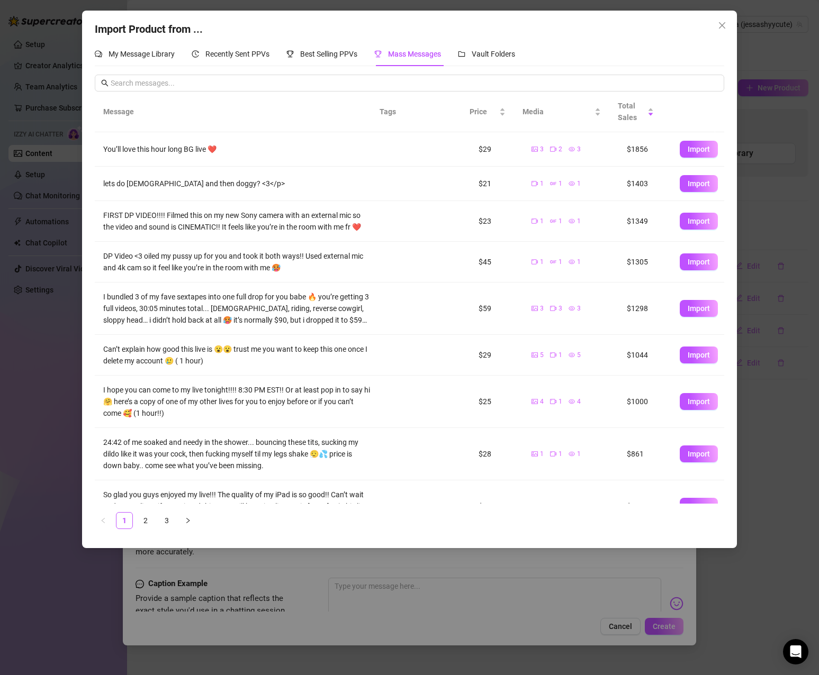
click at [417, 48] on div "Mass Messages" at bounding box center [407, 54] width 67 height 12
click at [688, 224] on span "Import" at bounding box center [699, 221] width 22 height 8
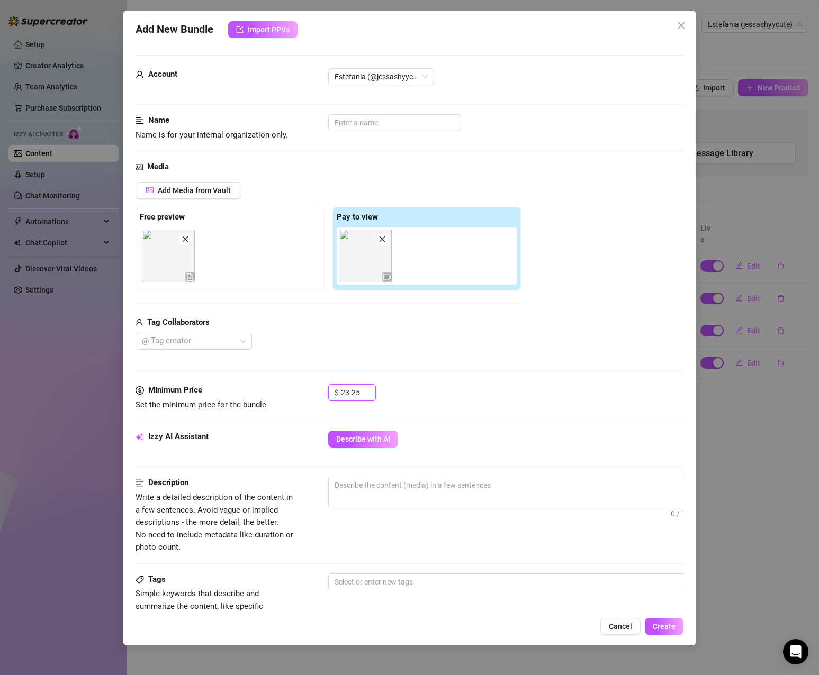
drag, startPoint x: 362, startPoint y: 392, endPoint x: 323, endPoint y: 389, distance: 38.7
click at [323, 389] on div "Minimum Price Set the minimum price for the bundle $ 23.25" at bounding box center [410, 397] width 548 height 27
click at [433, 375] on div "Media Add Media from Vault Free preview Pay to view Tag Collaborators @ Tag cre…" at bounding box center [410, 272] width 548 height 223
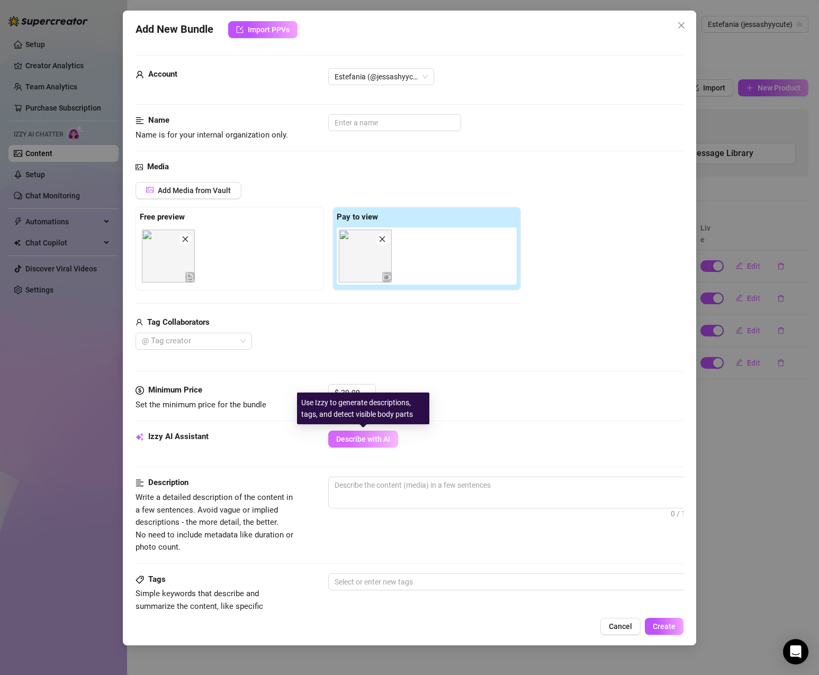
click at [372, 436] on span "Describe with AI" at bounding box center [363, 439] width 54 height 8
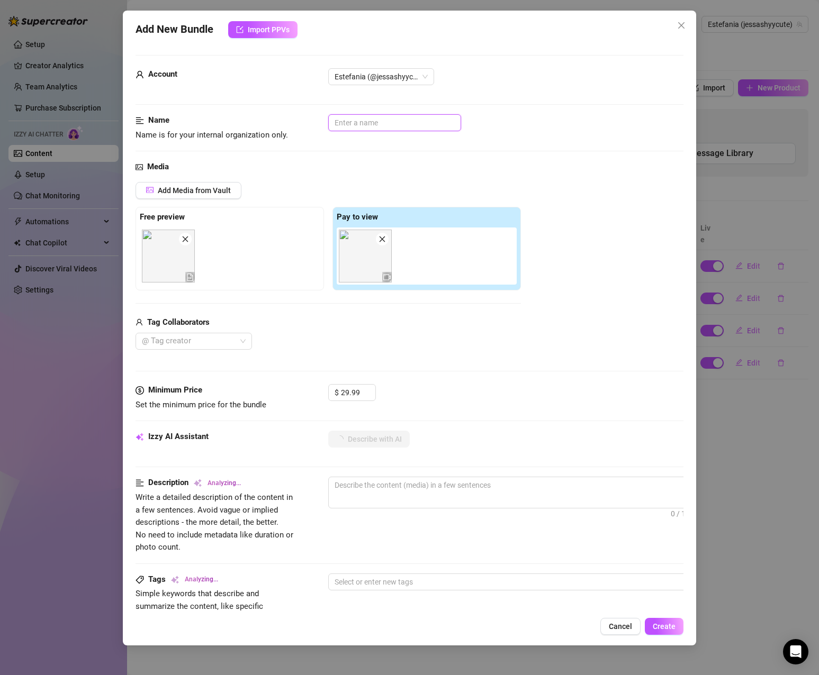
click at [420, 123] on input "text" at bounding box center [394, 122] width 133 height 17
paste input "First time doing anal (butt plug)"
click at [551, 166] on div "Media" at bounding box center [410, 167] width 548 height 13
click at [572, 332] on div "Add Media from Vault Free preview Pay to view Tag Collaborators @ Tag creator" at bounding box center [410, 266] width 548 height 168
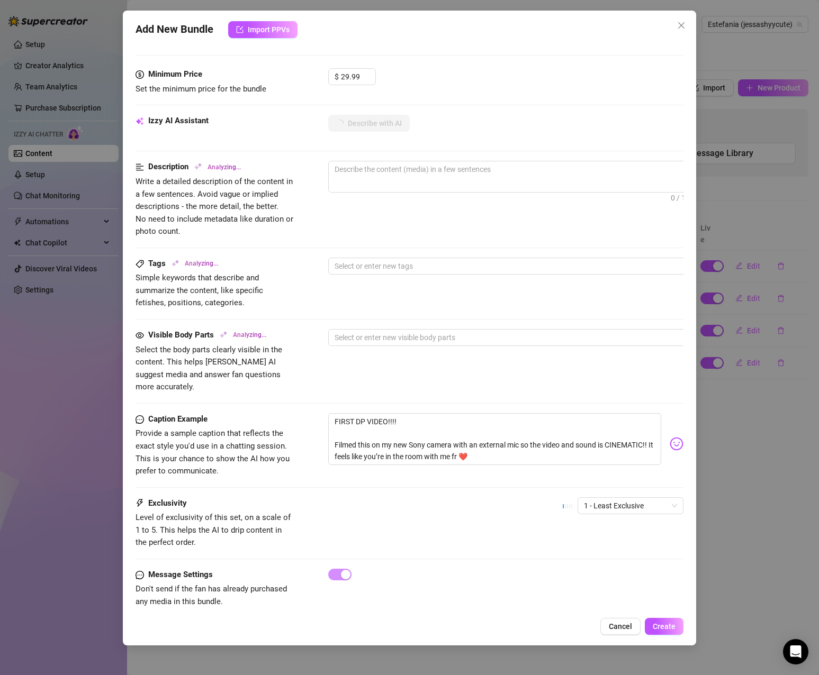
scroll to position [329, 0]
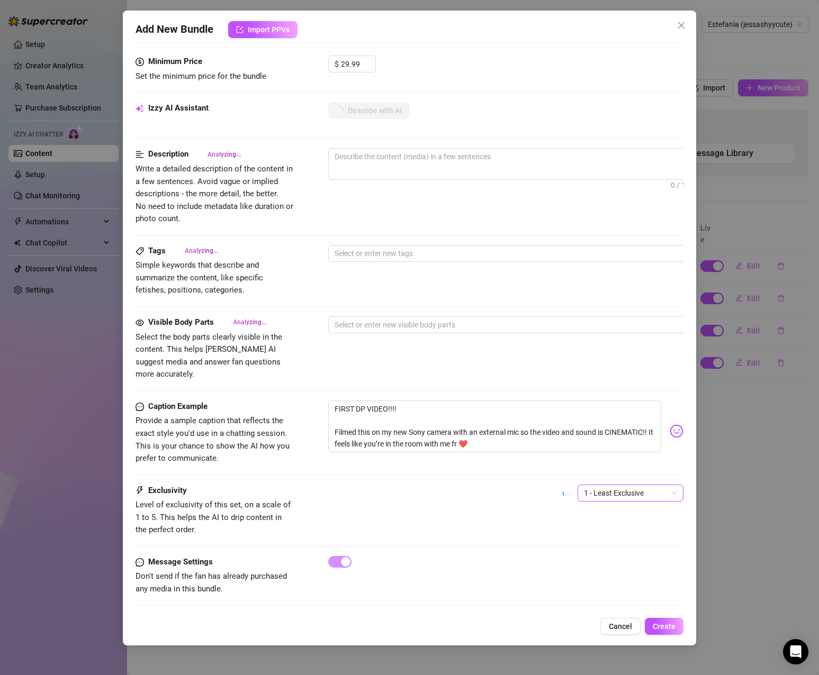
click at [617, 485] on span "1 - Least Exclusive" at bounding box center [630, 493] width 93 height 16
click at [623, 570] on div "5 - Most Exclusive 🔥" at bounding box center [621, 570] width 89 height 12
click at [440, 485] on div "Exclusivity Level of exclusivity of this set, on a scale of 1 to 5. This helps …" at bounding box center [410, 511] width 548 height 52
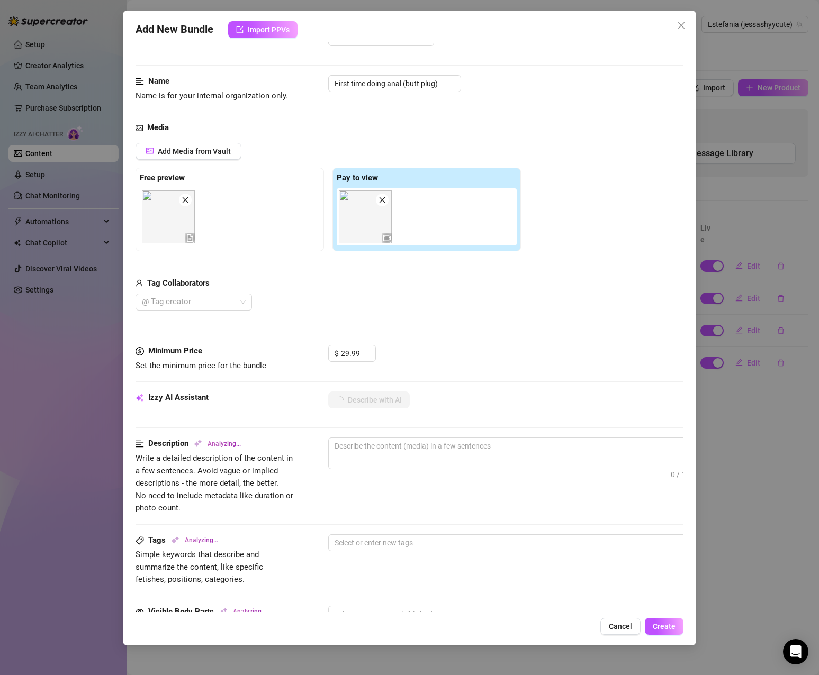
scroll to position [106, 0]
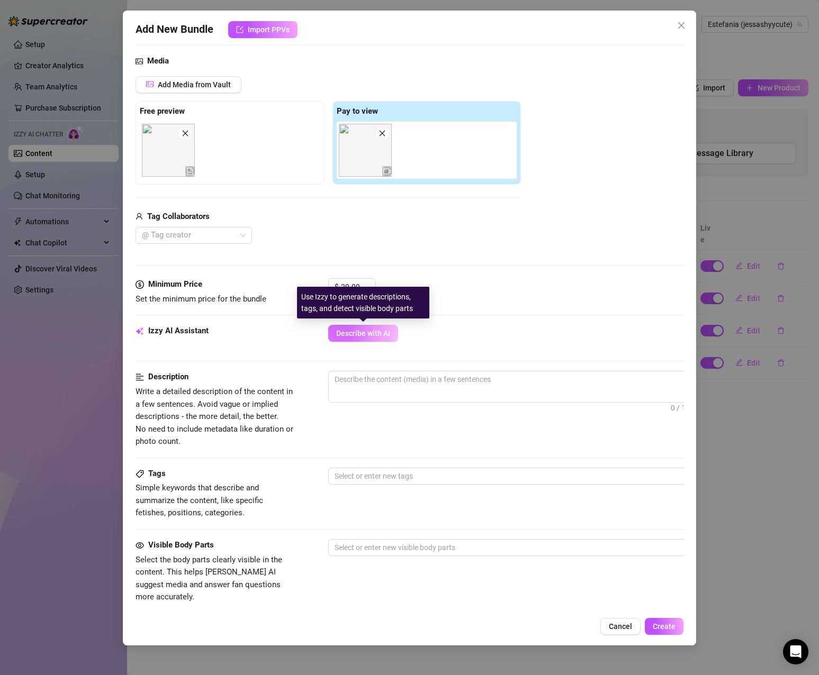
click at [383, 337] on span "Describe with AI" at bounding box center [363, 333] width 54 height 8
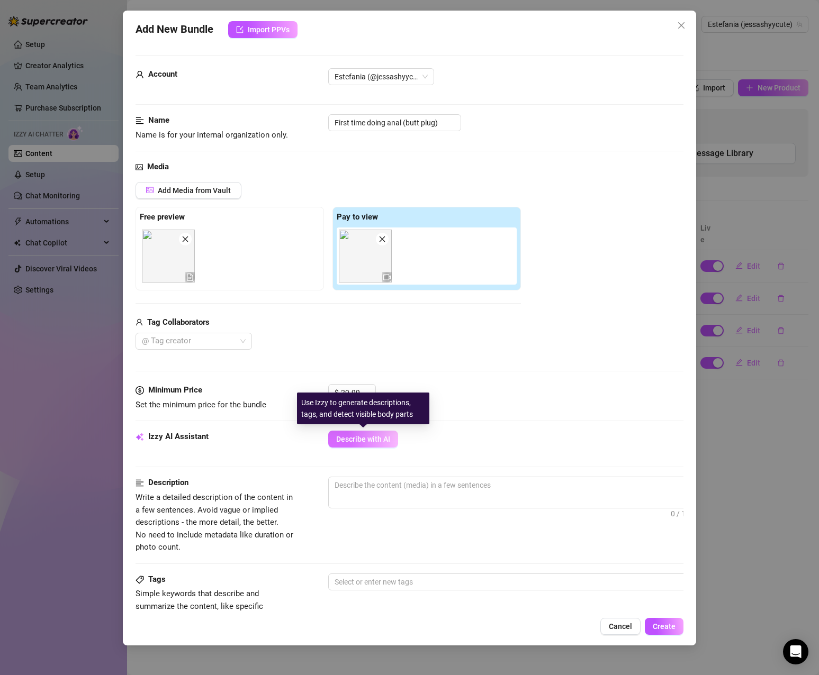
click at [375, 439] on span "Describe with AI" at bounding box center [363, 439] width 54 height 8
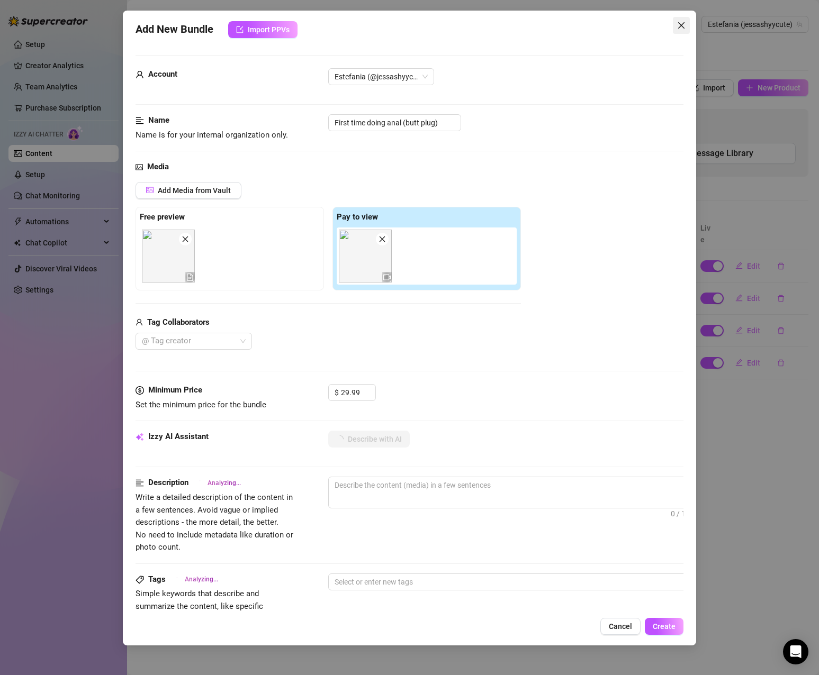
click at [678, 24] on icon "close" at bounding box center [681, 25] width 8 height 8
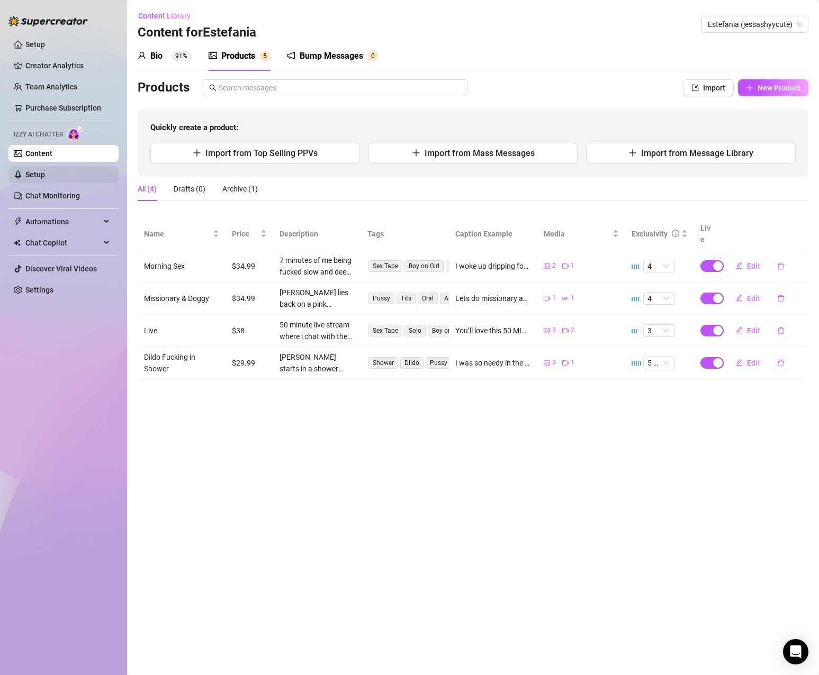
click at [45, 171] on link "Setup" at bounding box center [35, 174] width 20 height 8
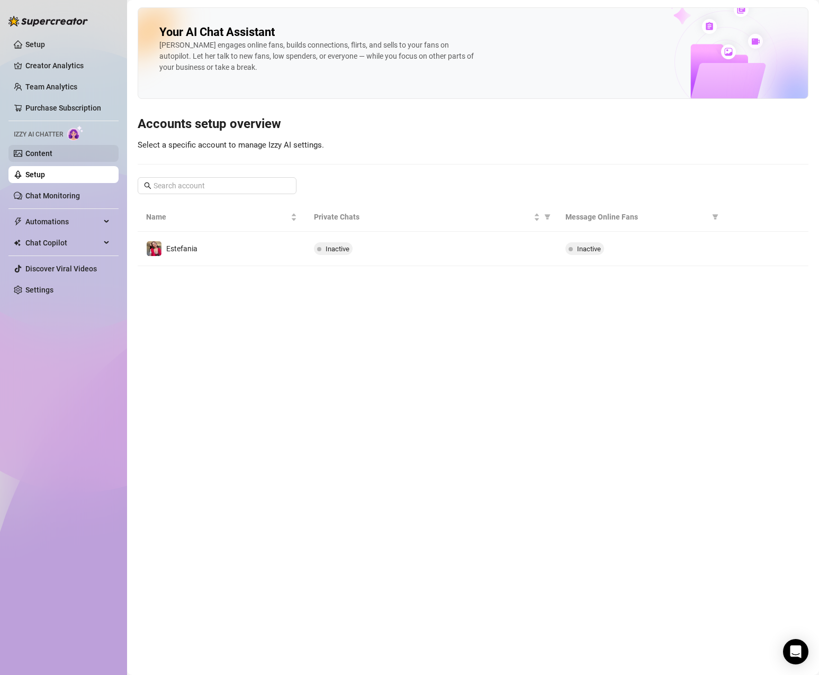
click at [52, 155] on link "Content" at bounding box center [38, 153] width 27 height 8
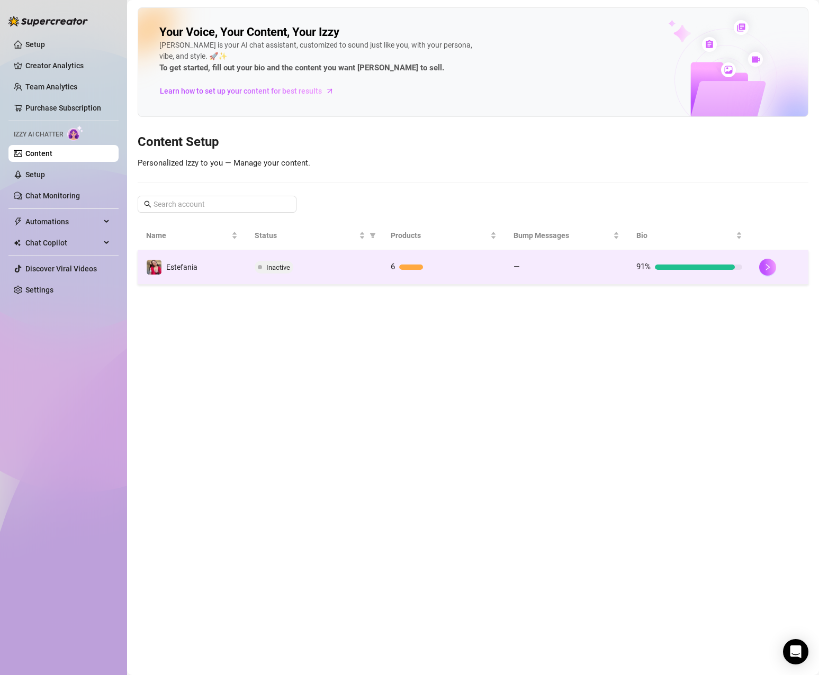
click at [401, 270] on div "6" at bounding box center [444, 267] width 106 height 13
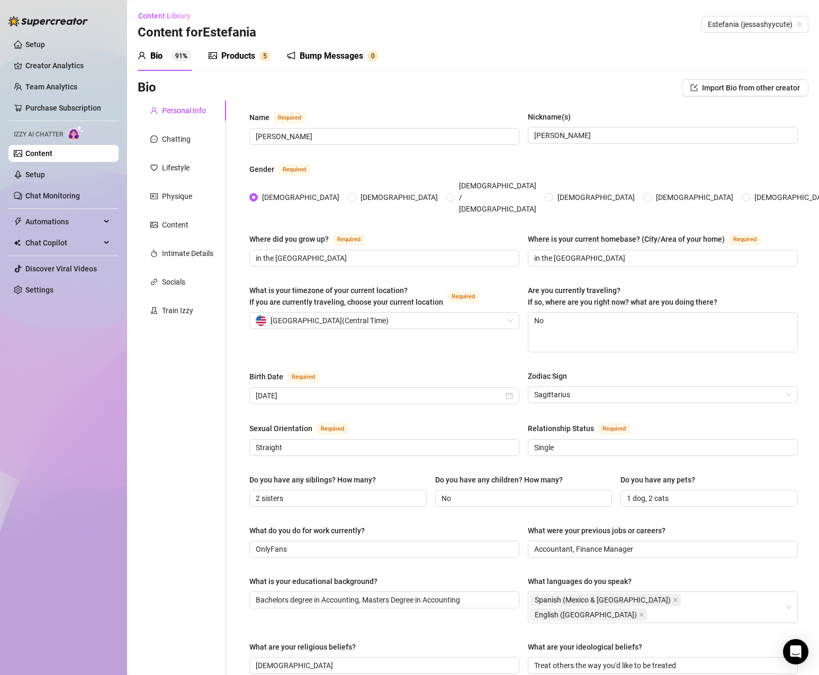
click at [246, 52] on div "Products" at bounding box center [238, 56] width 34 height 13
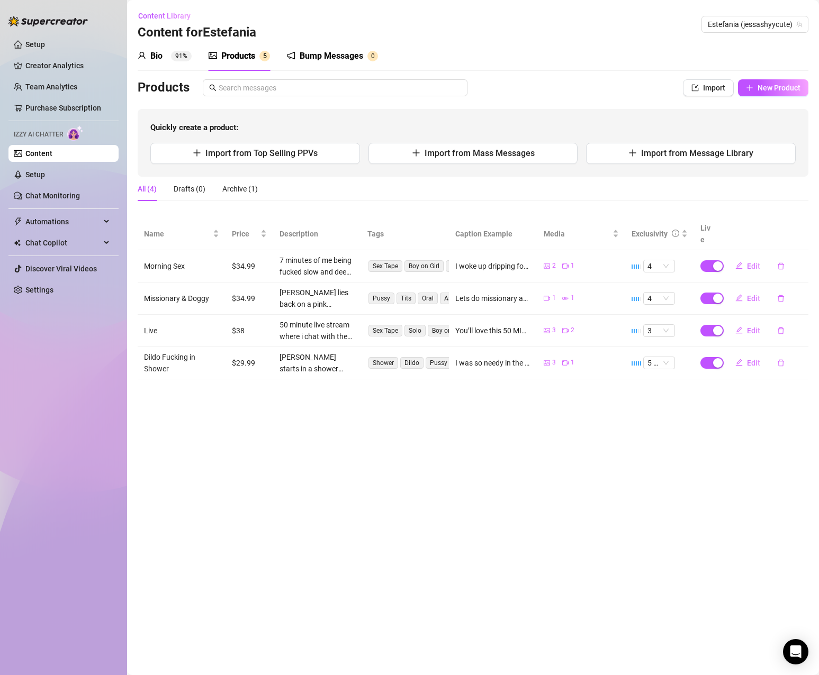
click at [244, 55] on div "Products" at bounding box center [238, 56] width 34 height 13
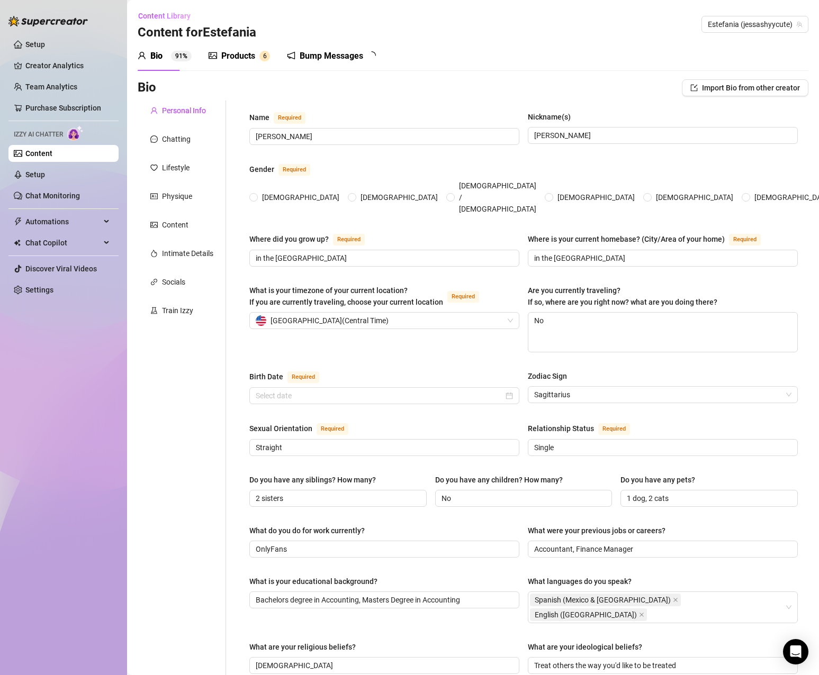
type input "[PERSON_NAME]"
type input "in the [GEOGRAPHIC_DATA]"
type textarea "No"
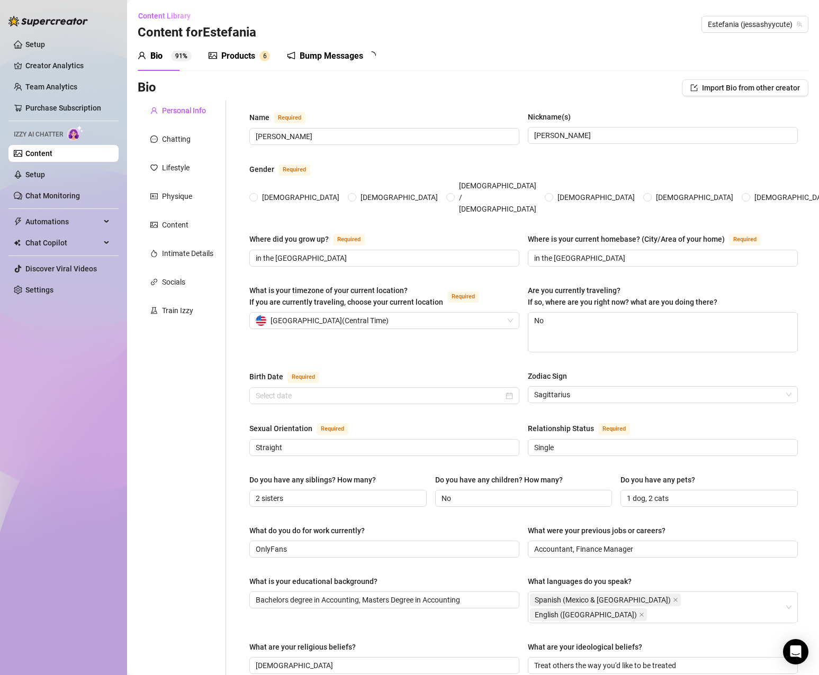
type input "Straight"
type input "Single"
type input "2 sisters"
type input "No"
type input "1 dog, 2 cats"
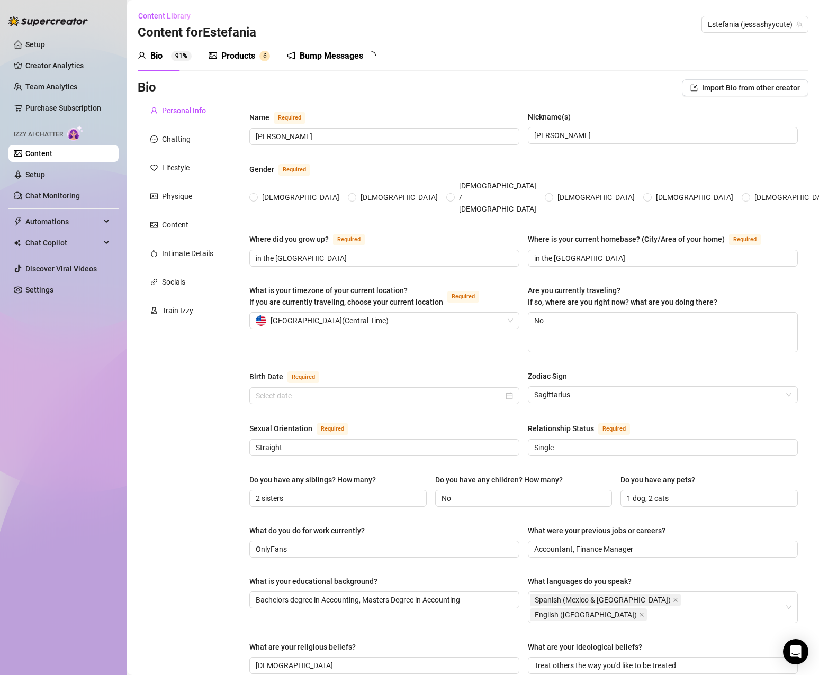
type input "OnlyFans"
type input "Accountant, Finance Manager"
type input "Bachelors degree in Accounting, Masters Degree in Accounting"
type input "[DEMOGRAPHIC_DATA]"
type input "Treat others the way you'd like to be treated"
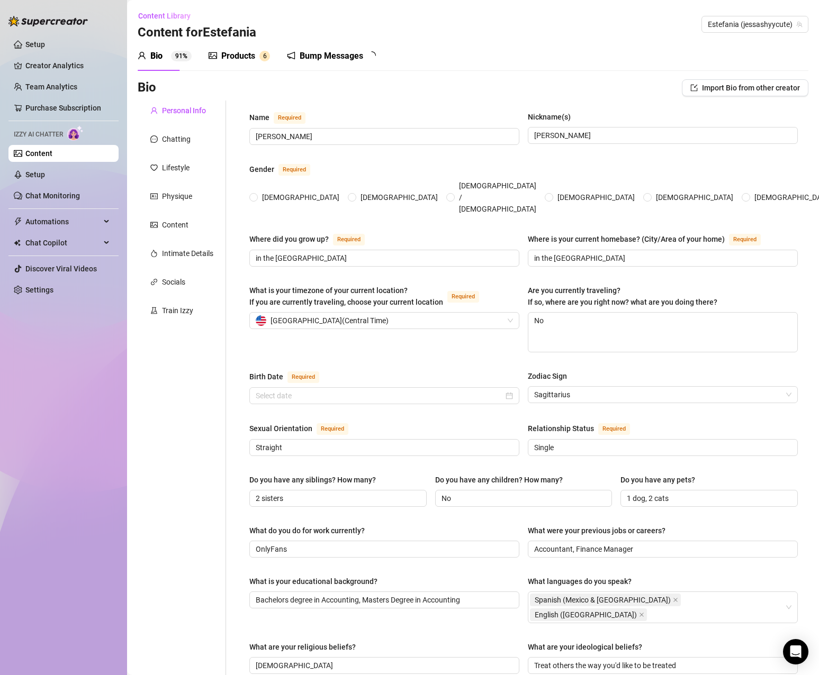
type textarea "My dream is to be able to trave and have freedom to work from anywhere"
type textarea "One time my dad left me at a gas station by accident because i got out while he…"
type textarea "I love to learn, i'm down to earth"
radio input "true"
type input "[DATE]"
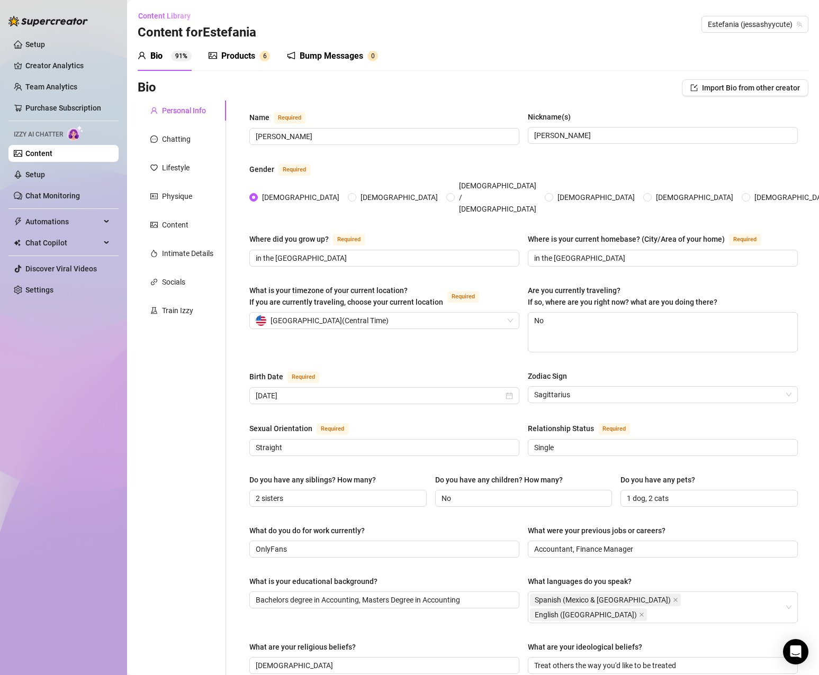
click at [244, 56] on div "Products" at bounding box center [238, 56] width 34 height 13
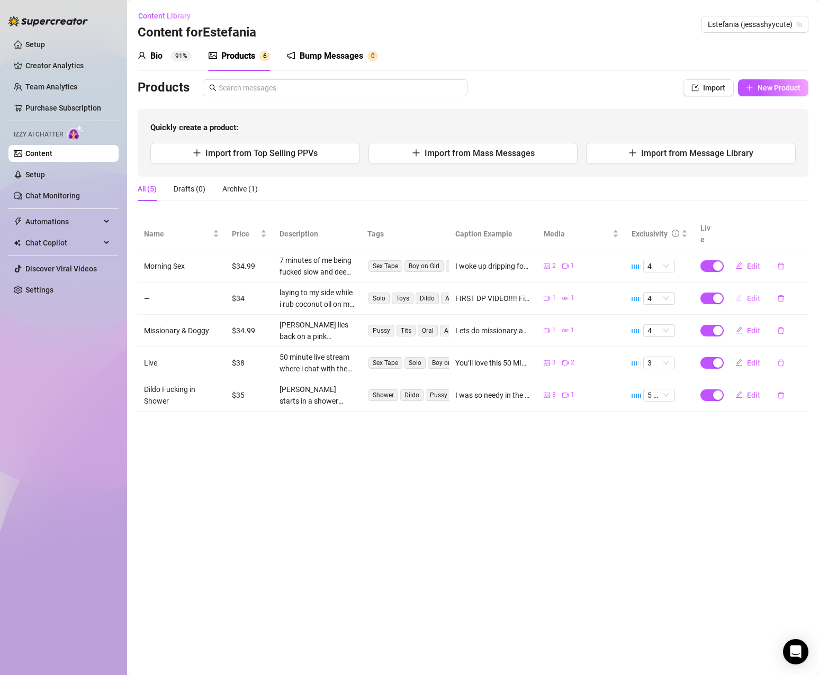
click at [752, 294] on span "Edit" at bounding box center [753, 298] width 13 height 8
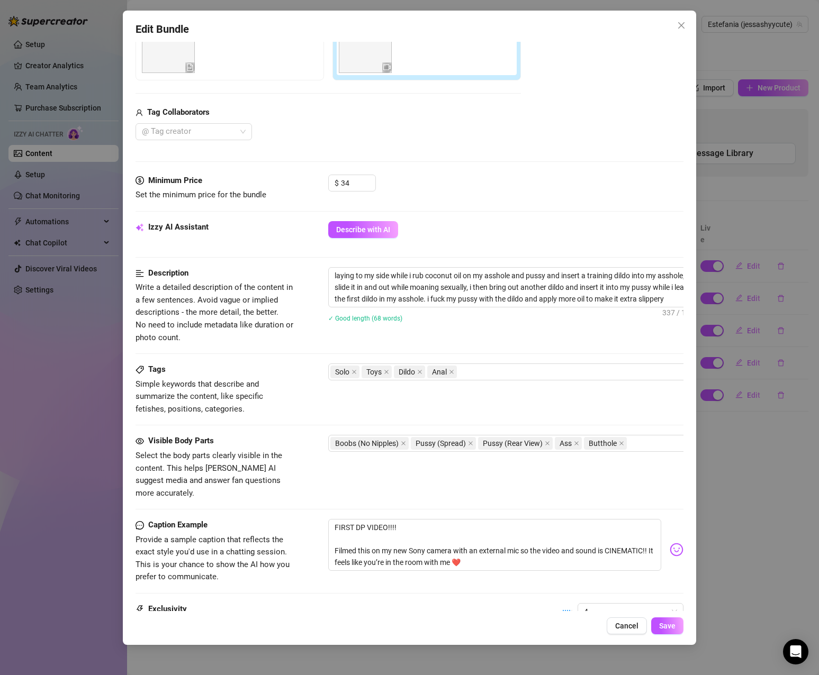
scroll to position [106, 0]
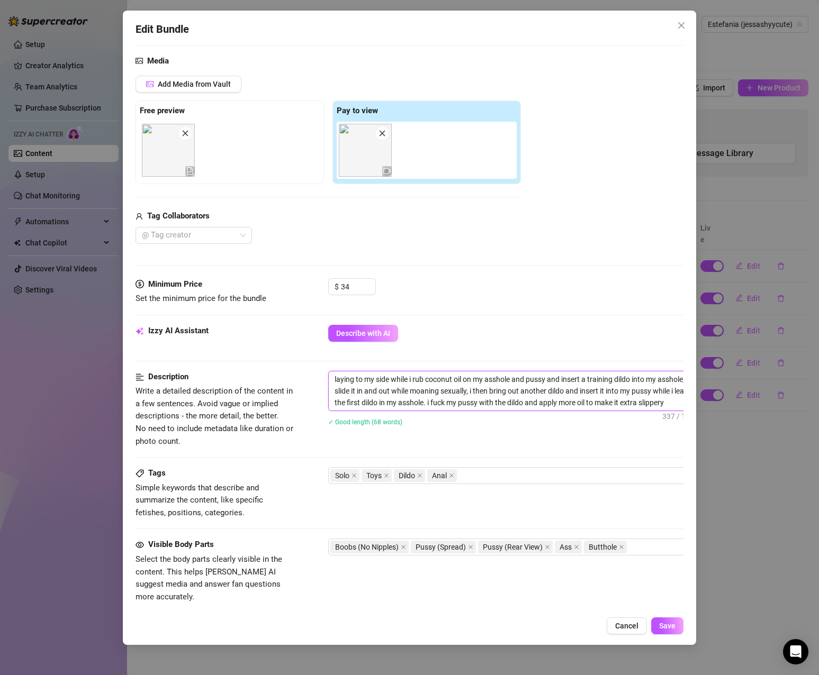
click at [450, 395] on textarea "laying to my side while i rub coconut oil on my asshole and pussy and insert a …" at bounding box center [513, 391] width 369 height 39
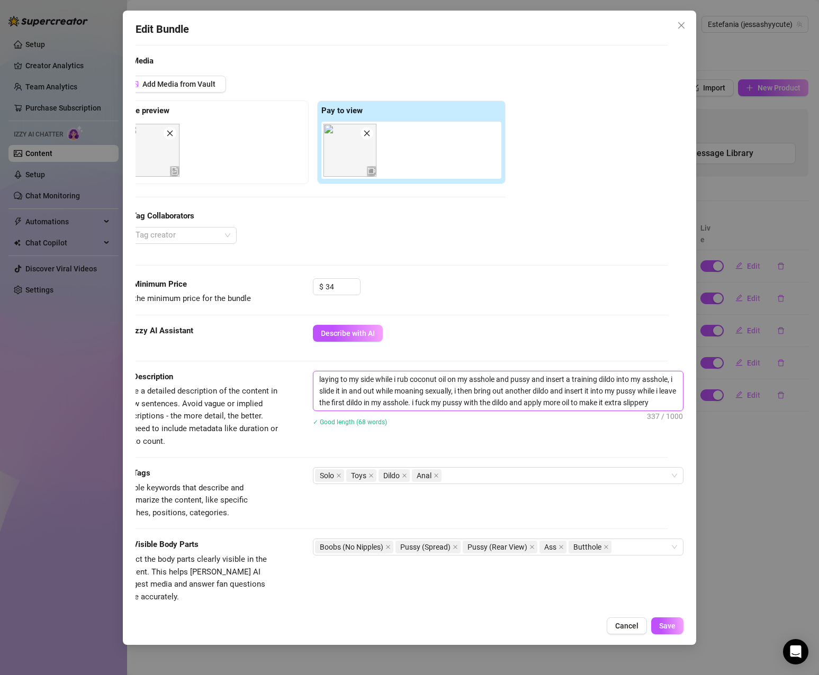
click at [631, 389] on textarea "laying to my side while i rub coconut oil on my asshole and pussy and insert a …" at bounding box center [497, 391] width 369 height 39
click at [548, 383] on textarea "laying to my side while i rub coconut oil on my asshole and pussy and insert a …" at bounding box center [497, 391] width 369 height 39
type textarea "Describe the content (media) in a few sentences"
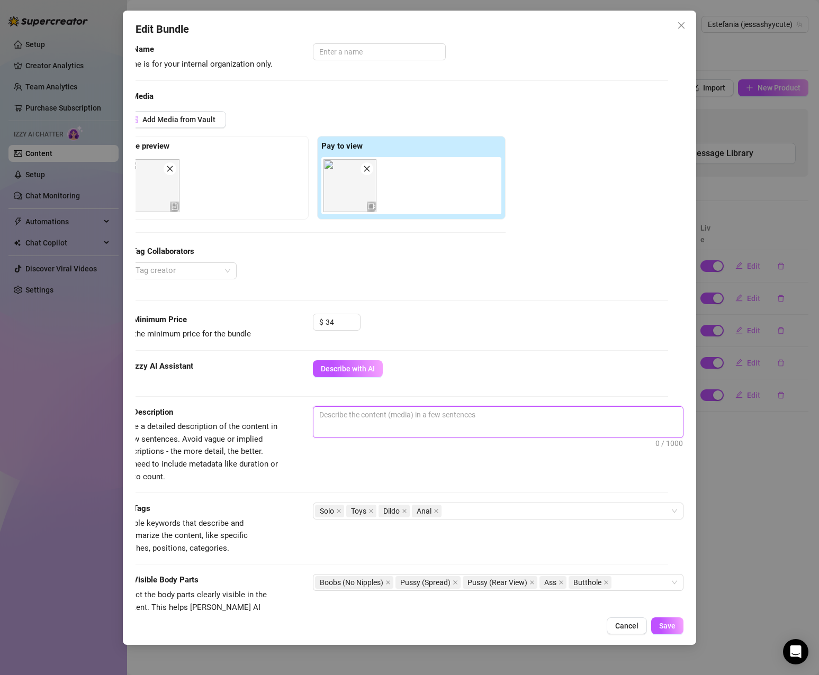
scroll to position [53, 24]
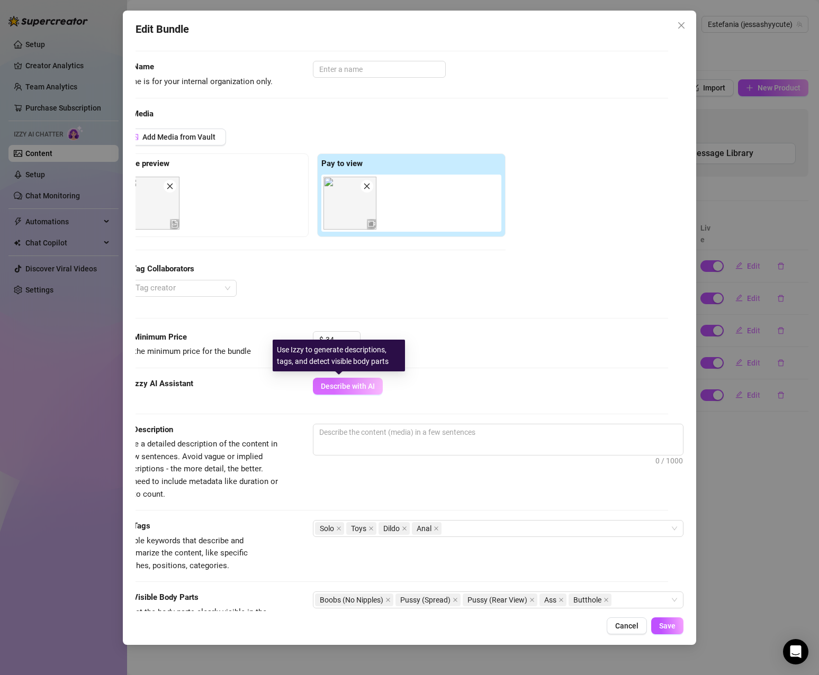
click at [332, 384] on span "Describe with AI" at bounding box center [348, 386] width 54 height 8
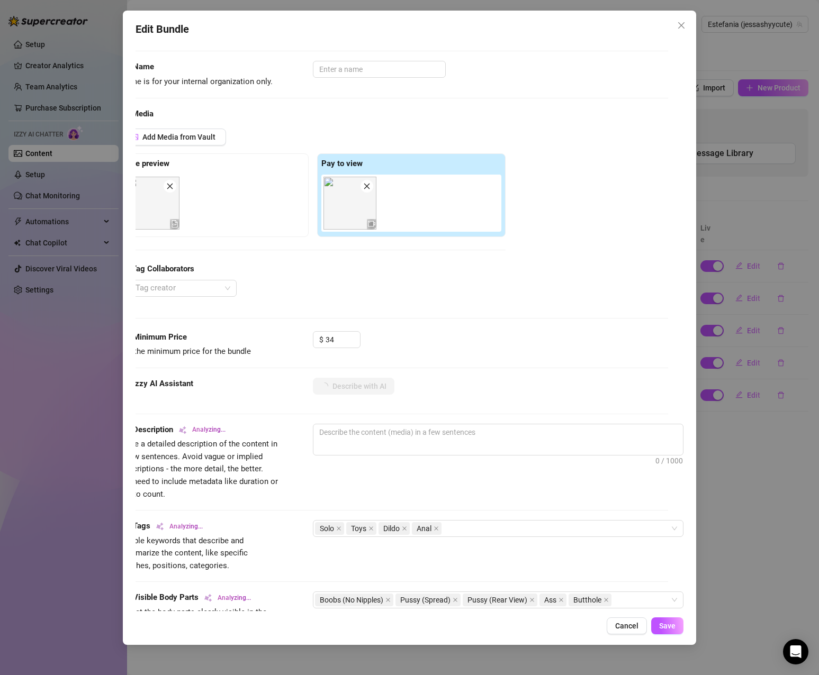
scroll to position [53, 0]
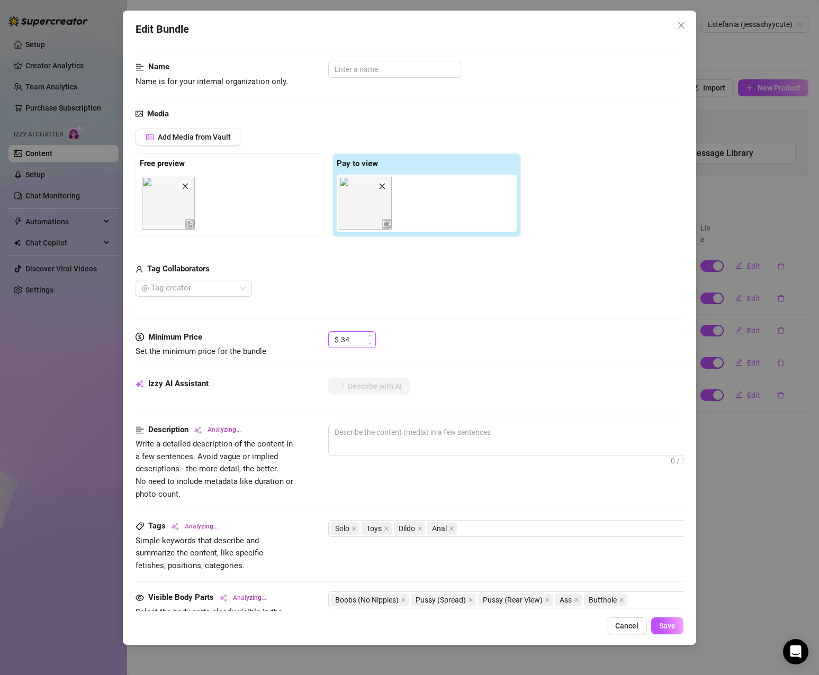
drag, startPoint x: 358, startPoint y: 338, endPoint x: 330, endPoint y: 338, distance: 27.5
click at [330, 338] on div "$ 34" at bounding box center [352, 339] width 48 height 17
click at [362, 338] on input "29.99" at bounding box center [358, 340] width 34 height 16
drag, startPoint x: 362, startPoint y: 338, endPoint x: 302, endPoint y: 329, distance: 60.0
click at [302, 329] on form "Account Estefania (@jessashyycute) Name Name is for your internal organization …" at bounding box center [410, 446] width 548 height 889
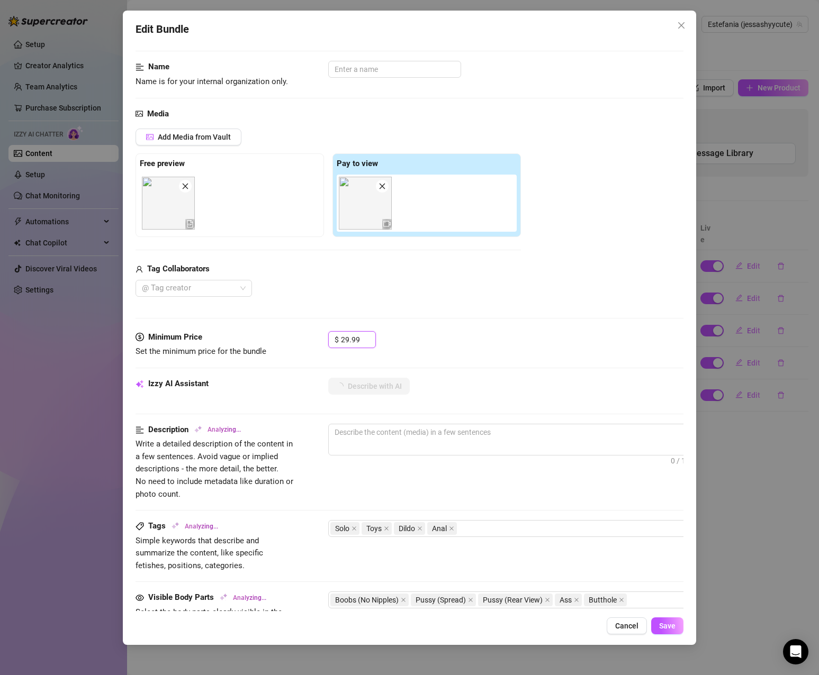
type input "29.99"
click at [436, 339] on div "$ 29.99" at bounding box center [505, 344] width 355 height 26
click at [617, 629] on span "Cancel" at bounding box center [626, 626] width 23 height 8
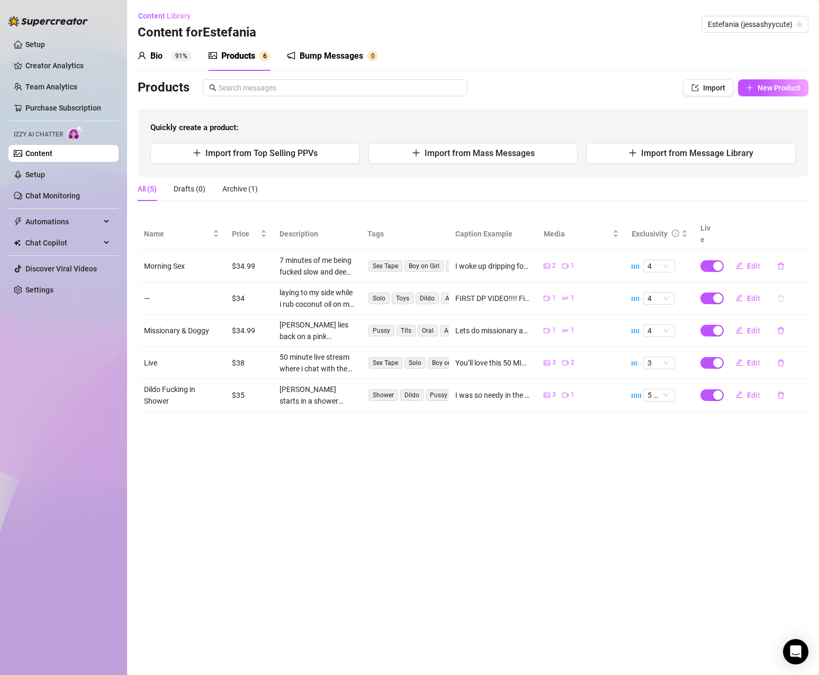
click at [782, 295] on icon "delete" at bounding box center [781, 298] width 6 height 7
click at [803, 261] on span "Yes" at bounding box center [802, 259] width 13 height 8
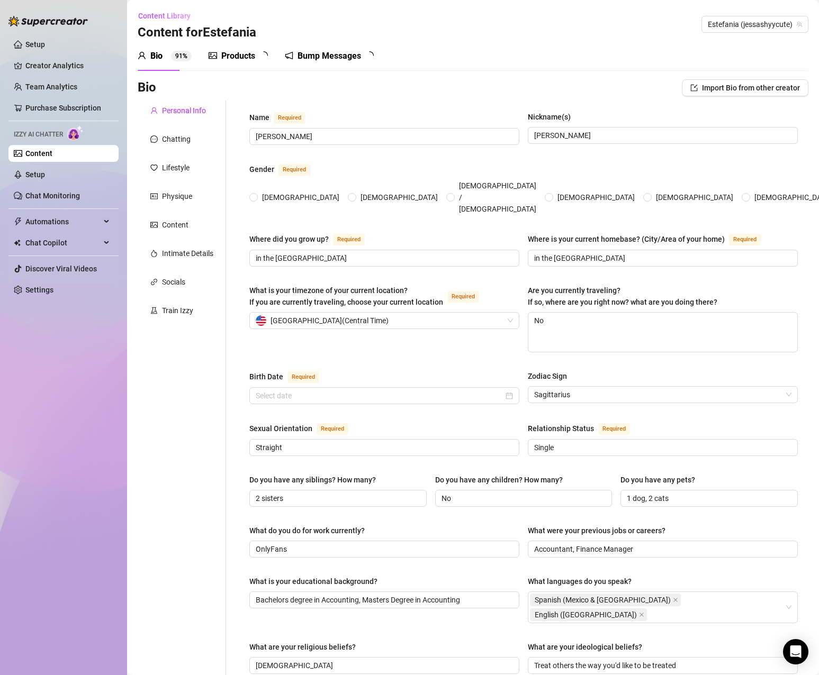
radio input "true"
type input "[DATE]"
click at [252, 57] on div "Products" at bounding box center [238, 56] width 34 height 13
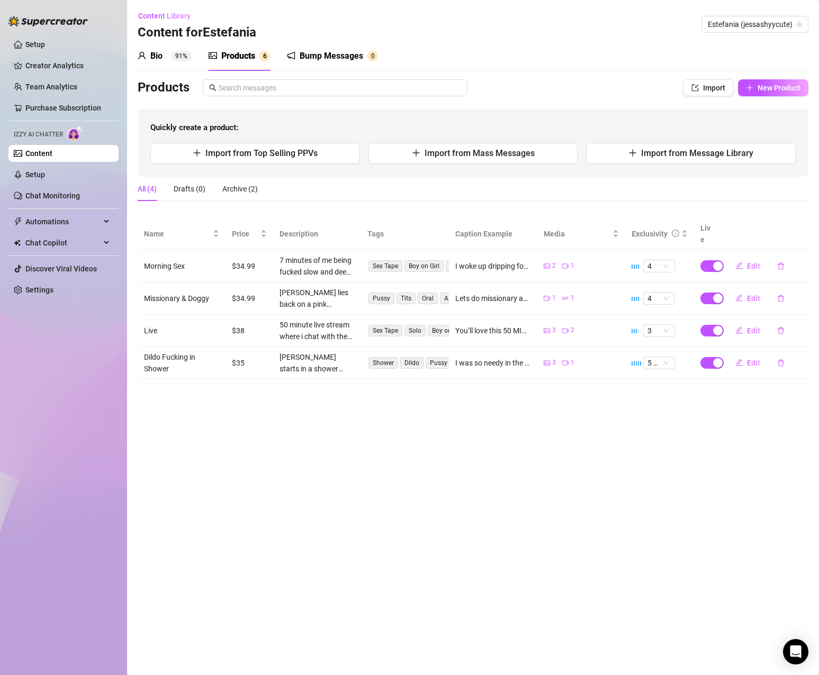
click at [418, 473] on main "Content Library Content for [PERSON_NAME] [PERSON_NAME] (jessashyycute) Bio 91%…" at bounding box center [473, 337] width 692 height 675
click at [333, 453] on main "Content Library Content for Estefania Estefania (jessashyycute) Bio 91% Product…" at bounding box center [473, 337] width 692 height 675
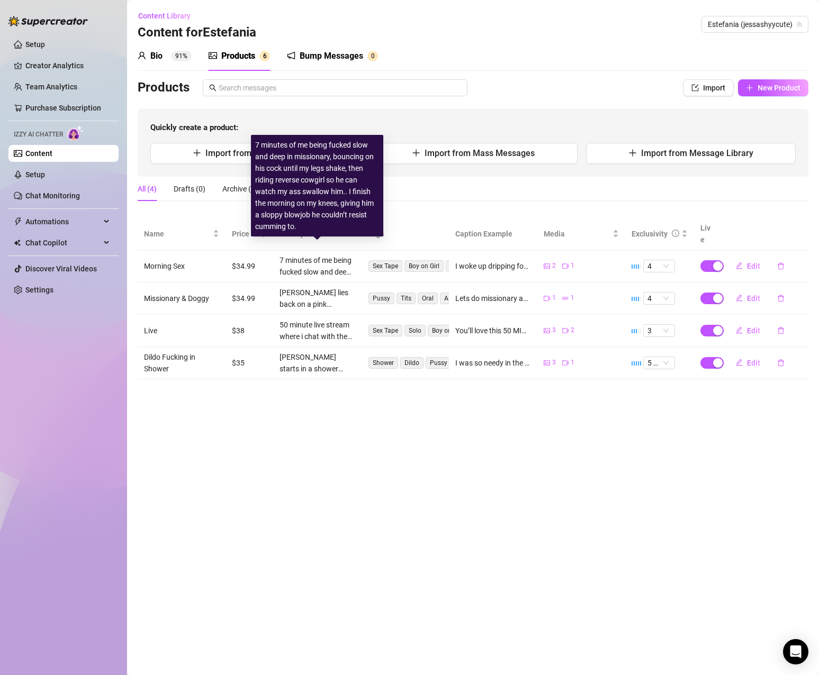
click at [219, 187] on div "All (4) Drafts (0) Archive (2)" at bounding box center [198, 189] width 120 height 24
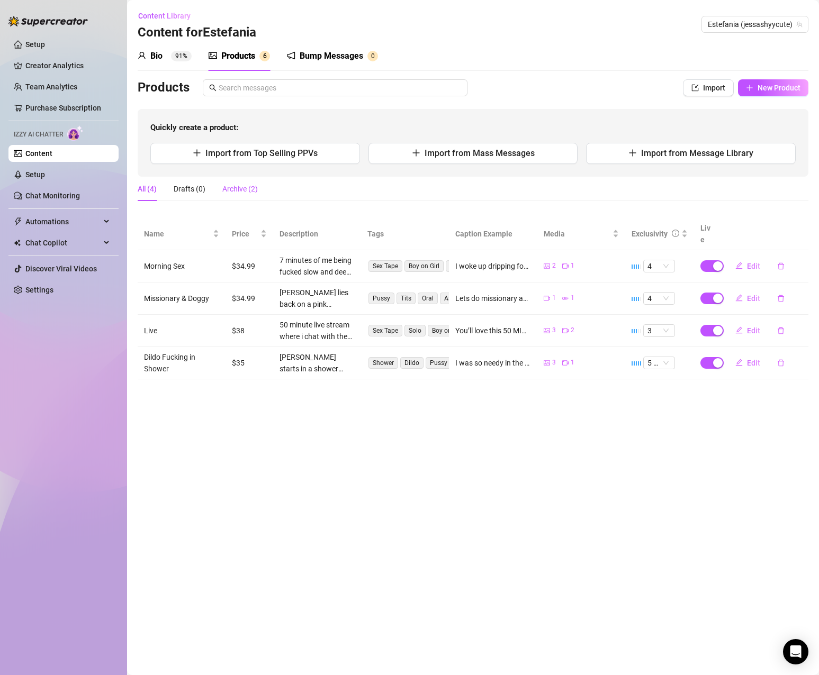
click at [237, 187] on div "Archive (2)" at bounding box center [239, 189] width 35 height 12
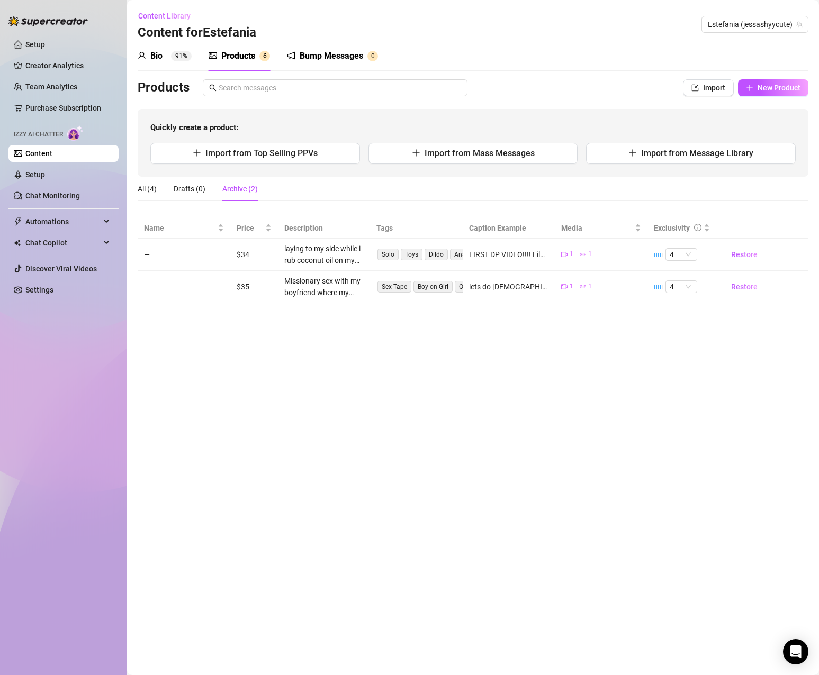
click at [528, 388] on main "Content Library Content for Estefania Estefania (jessashyycute) Bio 91% Product…" at bounding box center [473, 337] width 692 height 675
click at [153, 193] on div "All (4)" at bounding box center [147, 189] width 19 height 12
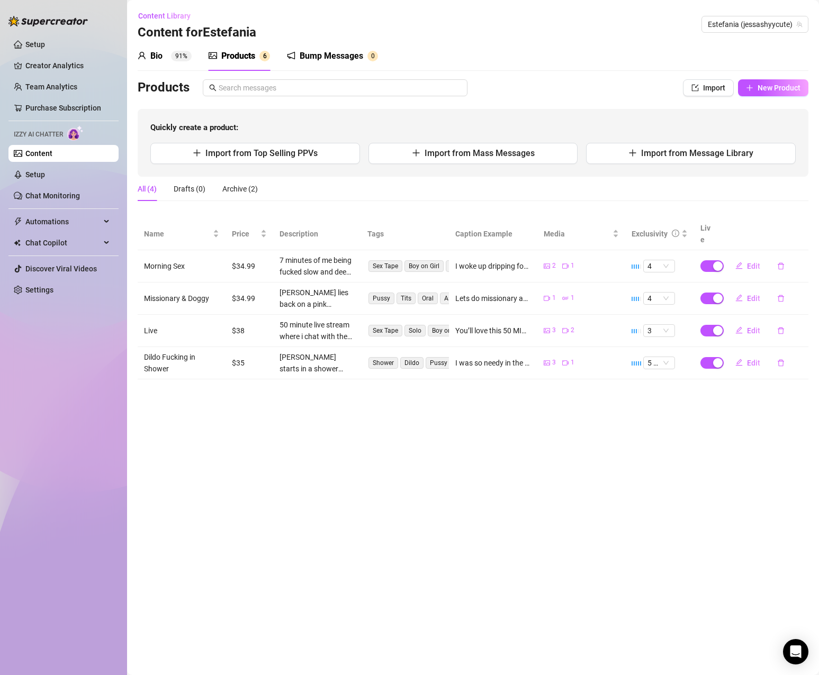
click at [662, 423] on main "Content Library Content for Estefania Estefania (jessashyycute) Bio 91% Product…" at bounding box center [473, 337] width 692 height 675
